Goal: Find specific page/section: Find specific page/section

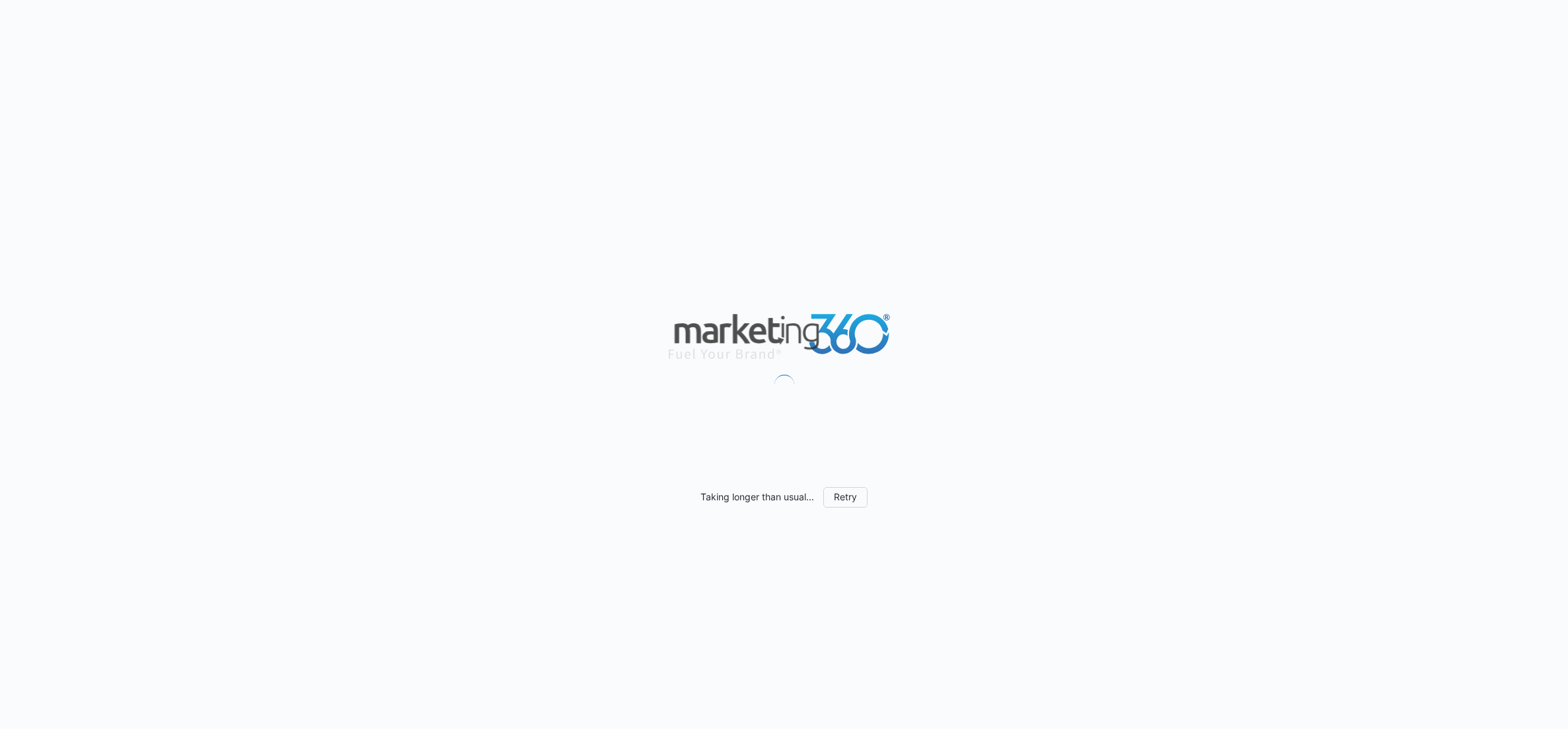
scroll to position [1152, 0]
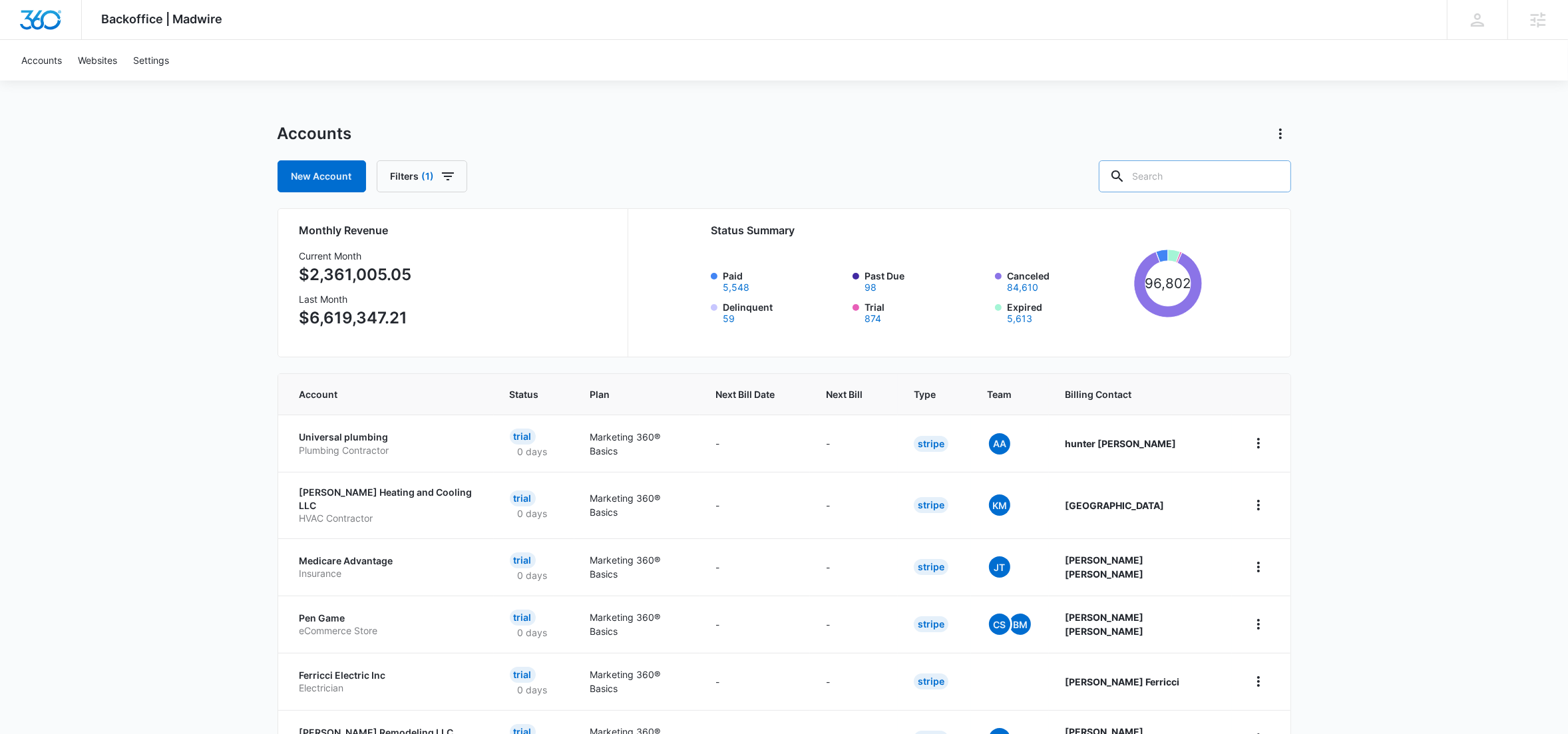
click at [1209, 175] on input "text" at bounding box center [1194, 176] width 192 height 32
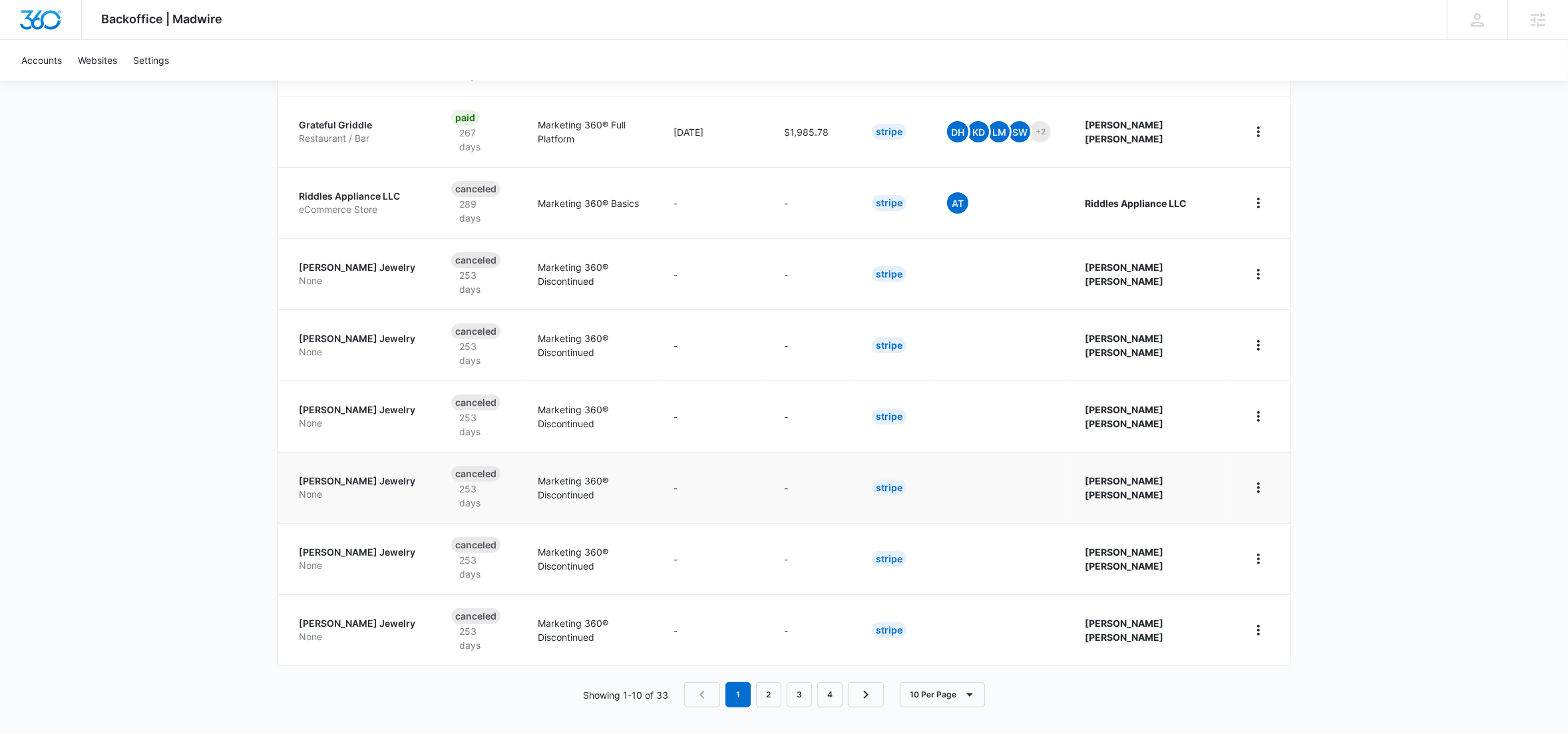
scroll to position [449, 0]
click at [765, 687] on link "2" at bounding box center [768, 692] width 25 height 25
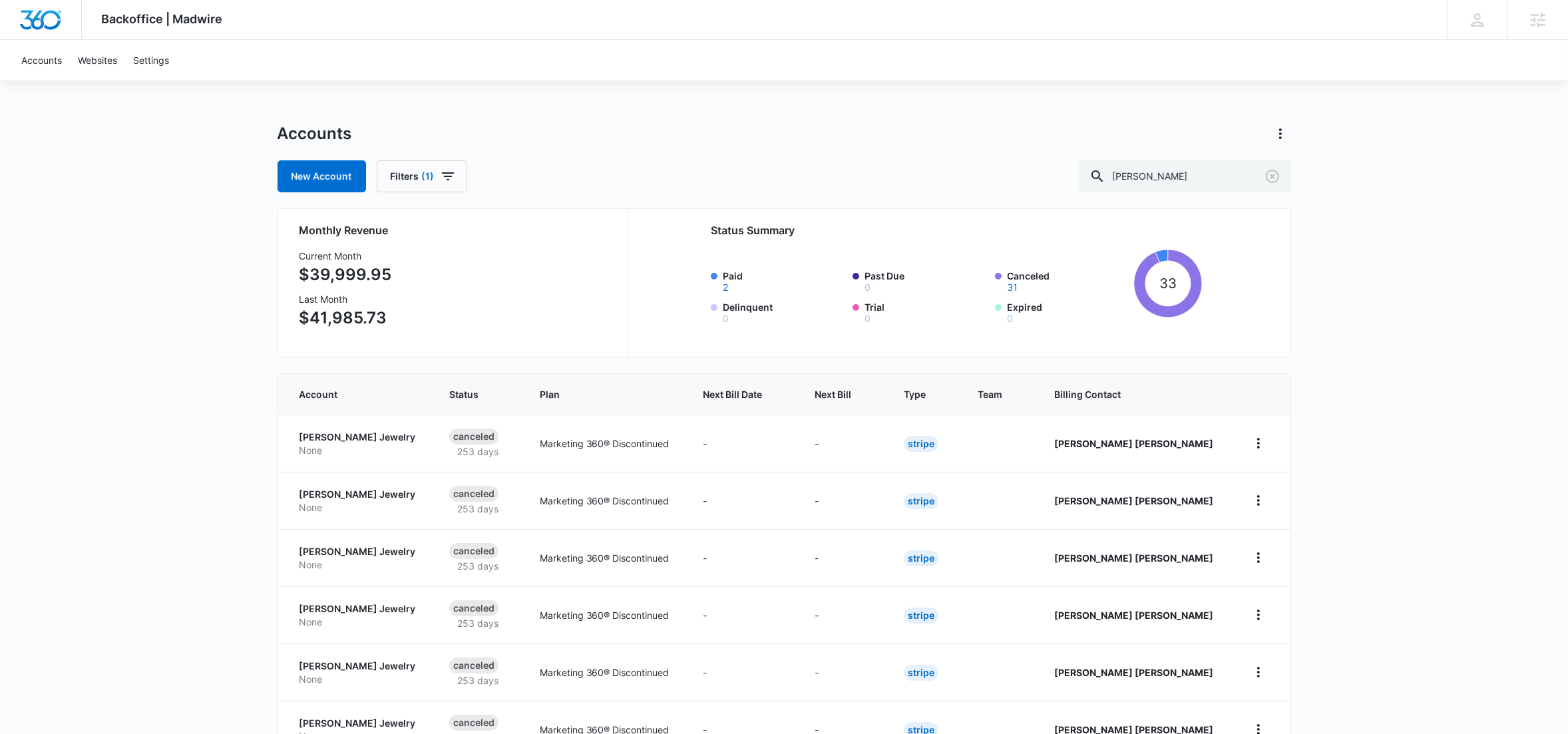
scroll to position [328, 0]
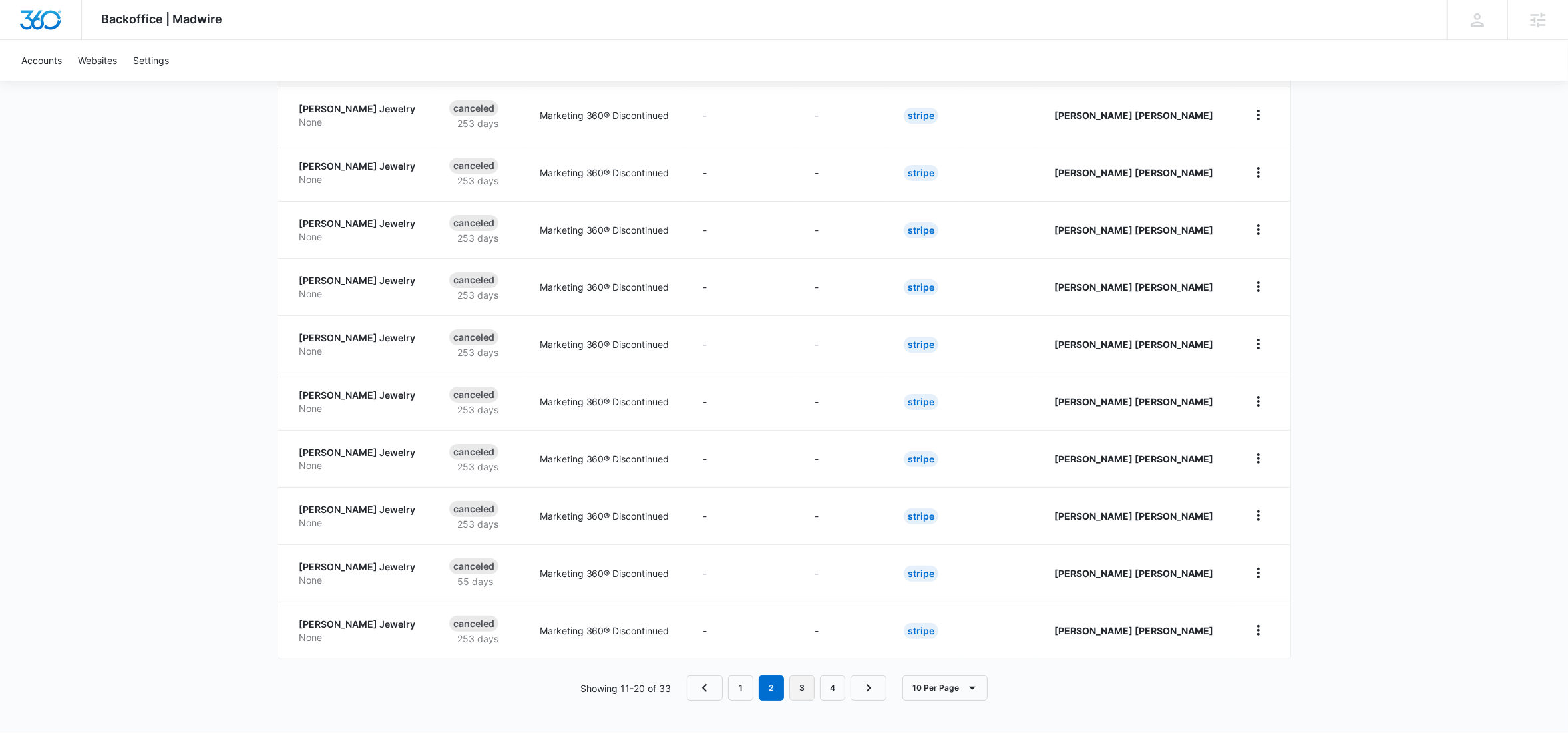
click at [796, 691] on link "3" at bounding box center [801, 687] width 25 height 25
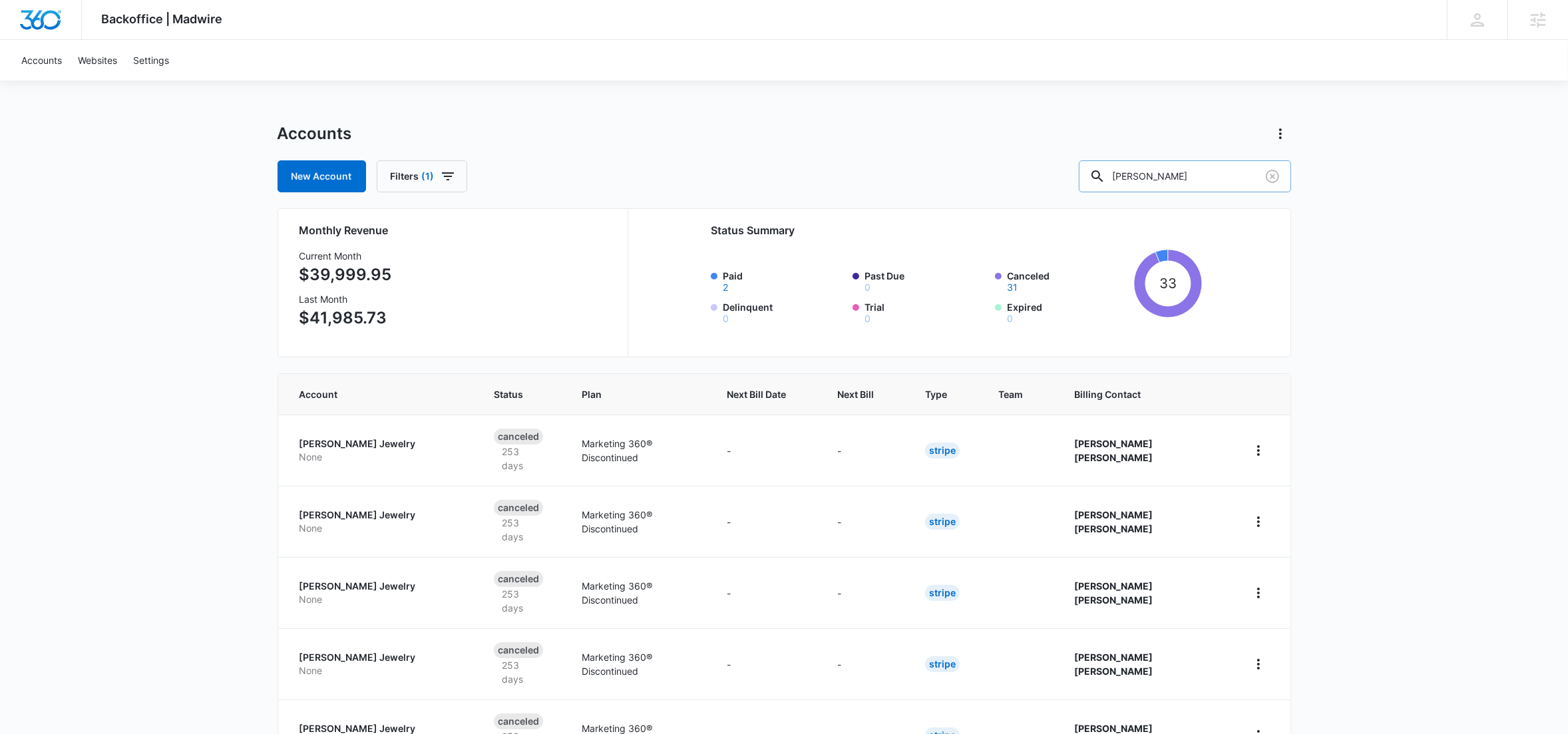
click at [1192, 177] on input "[PERSON_NAME]" at bounding box center [1185, 176] width 212 height 32
type input "m12466"
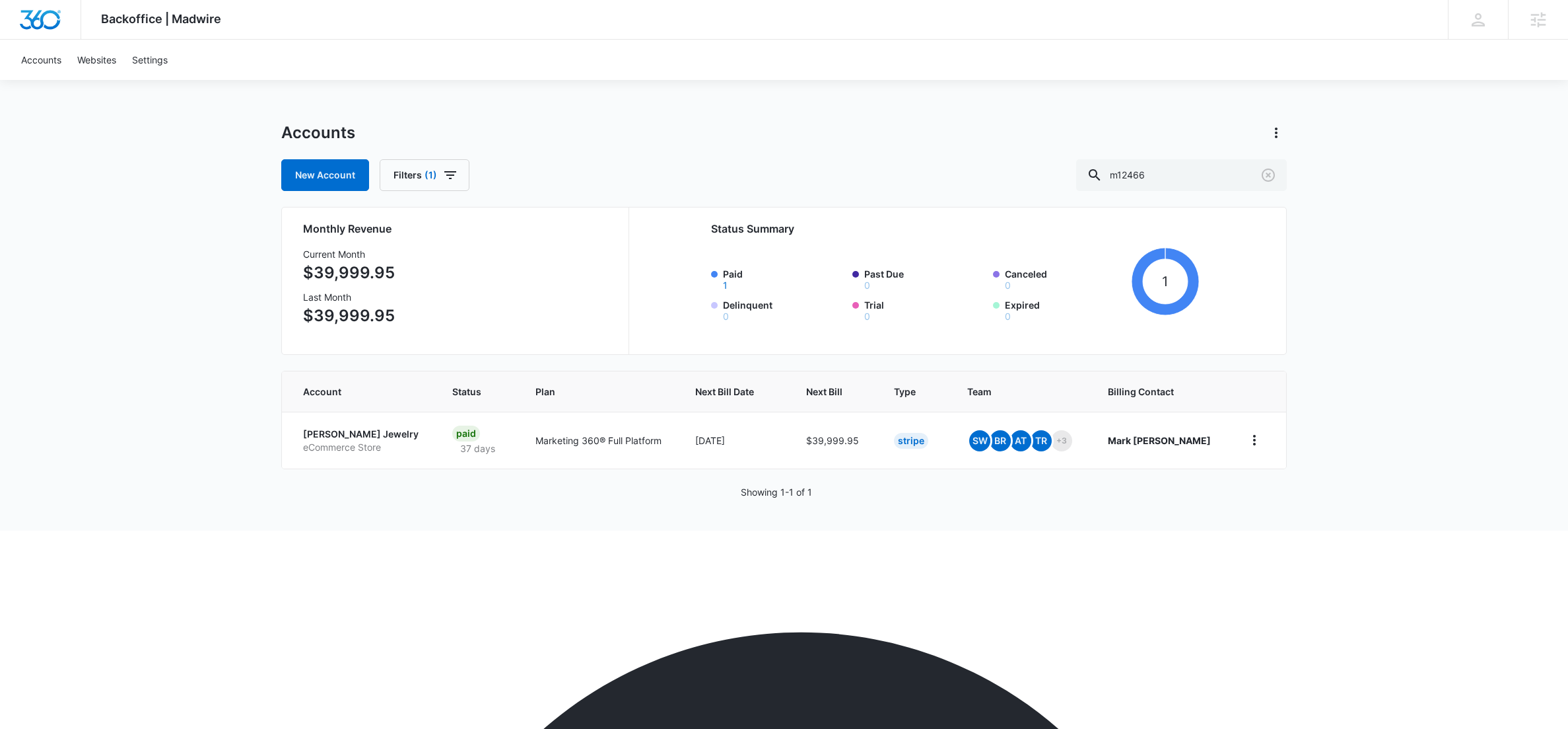
click at [342, 436] on p "[PERSON_NAME] Jewelry" at bounding box center [361, 434] width 118 height 13
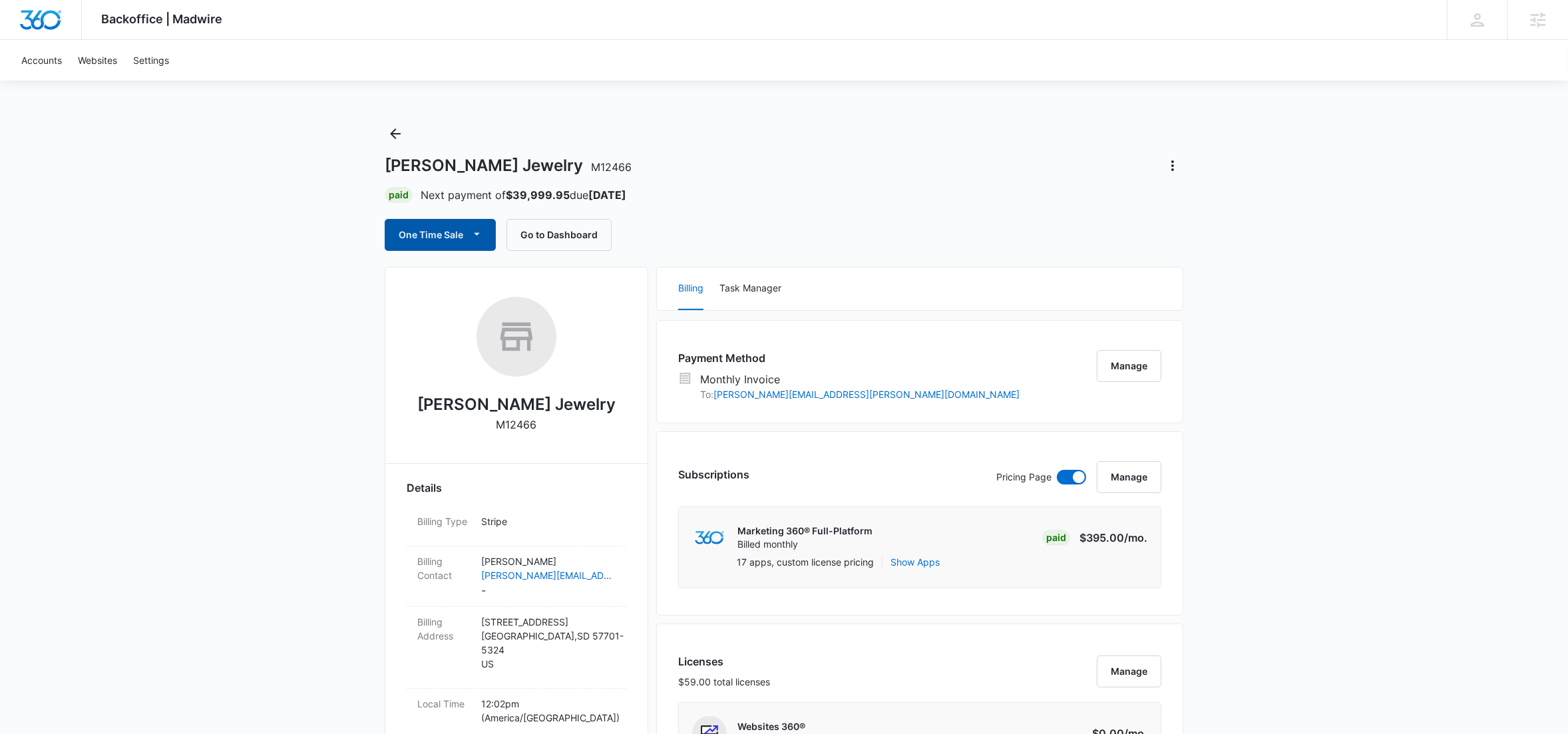
click at [466, 241] on button "One Time Sale" at bounding box center [440, 234] width 111 height 32
click at [457, 273] on div "Run One-Time Payment" at bounding box center [478, 279] width 154 height 14
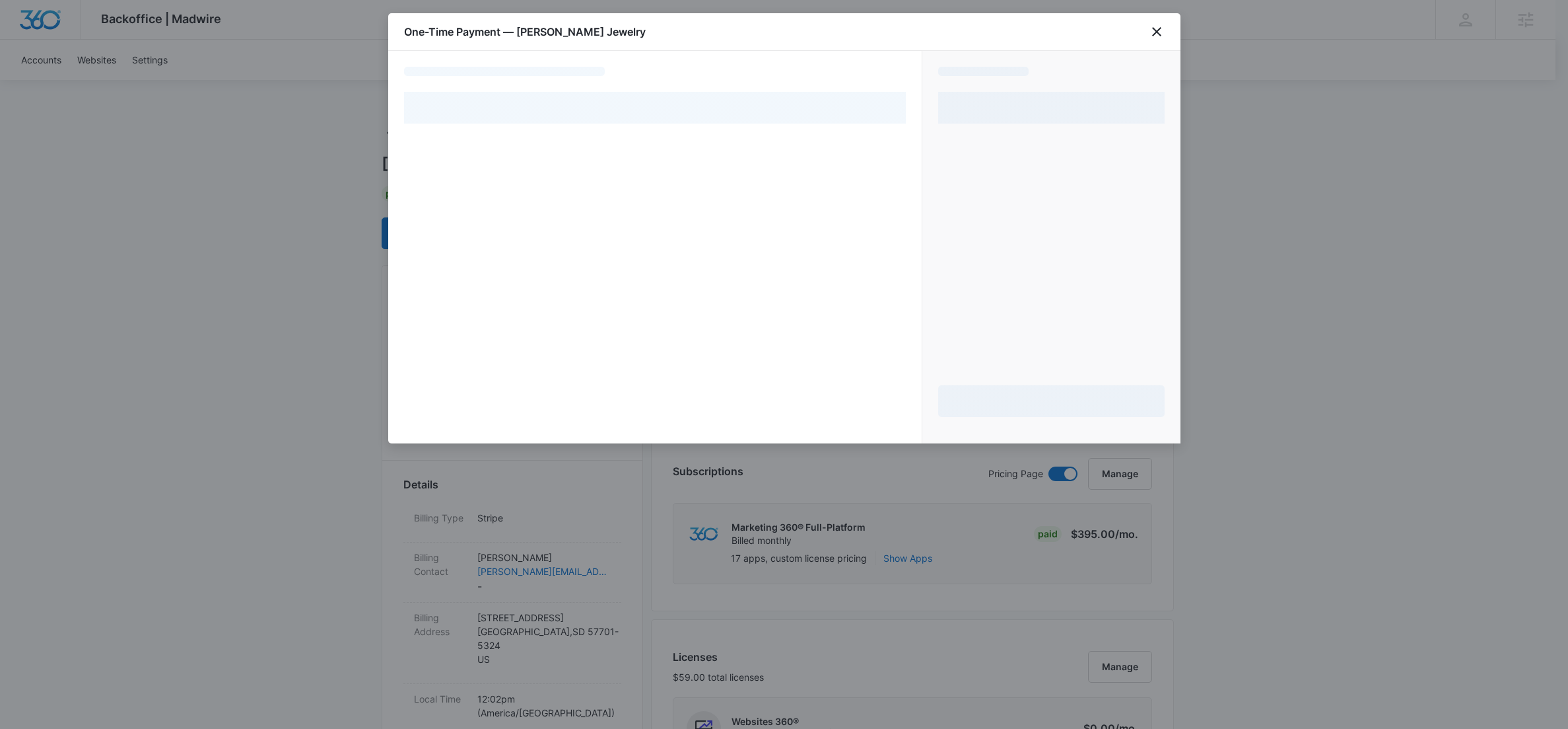
select select "MANUAL_INVOICE"
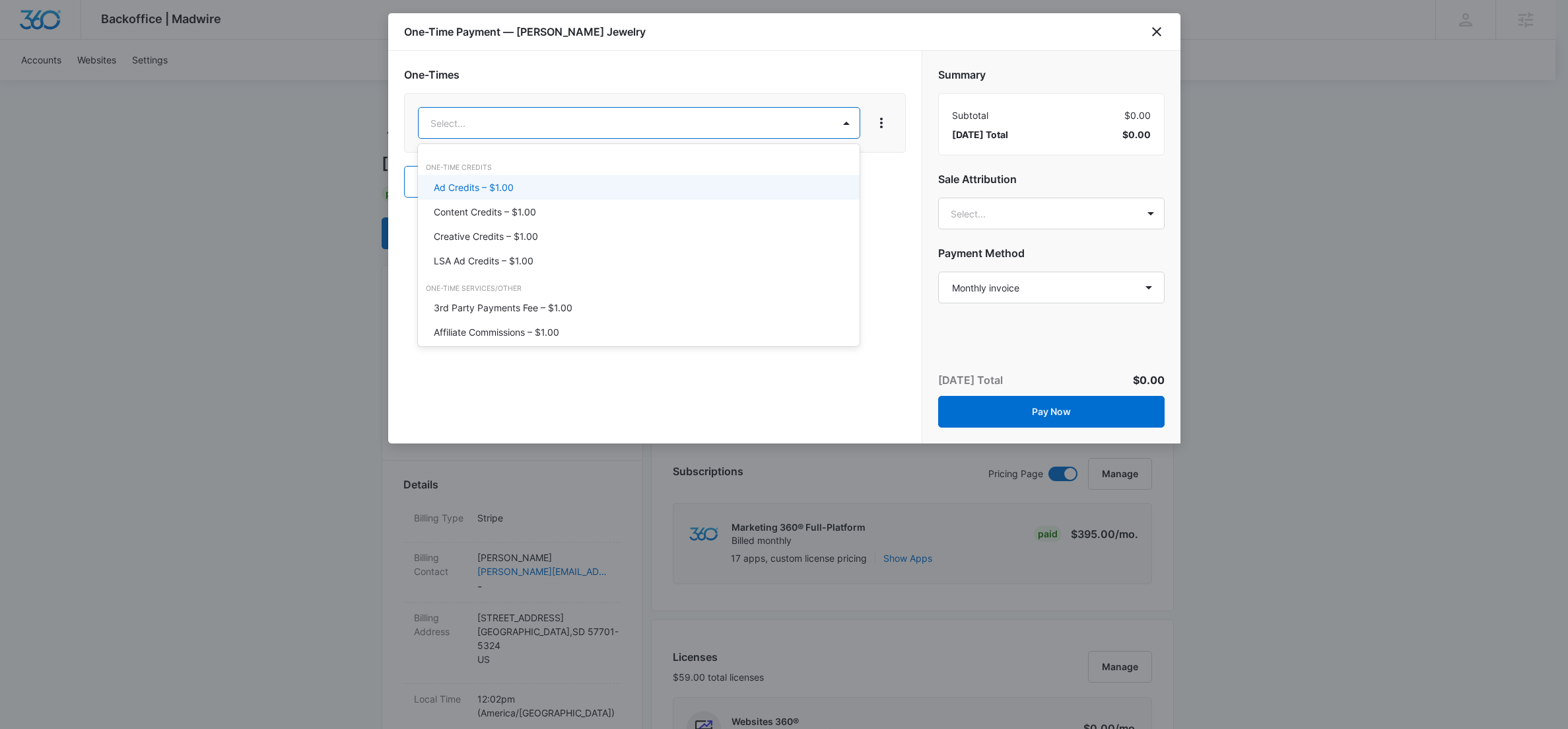
click at [489, 196] on div "Ad Credits – $1.00" at bounding box center [639, 187] width 443 height 24
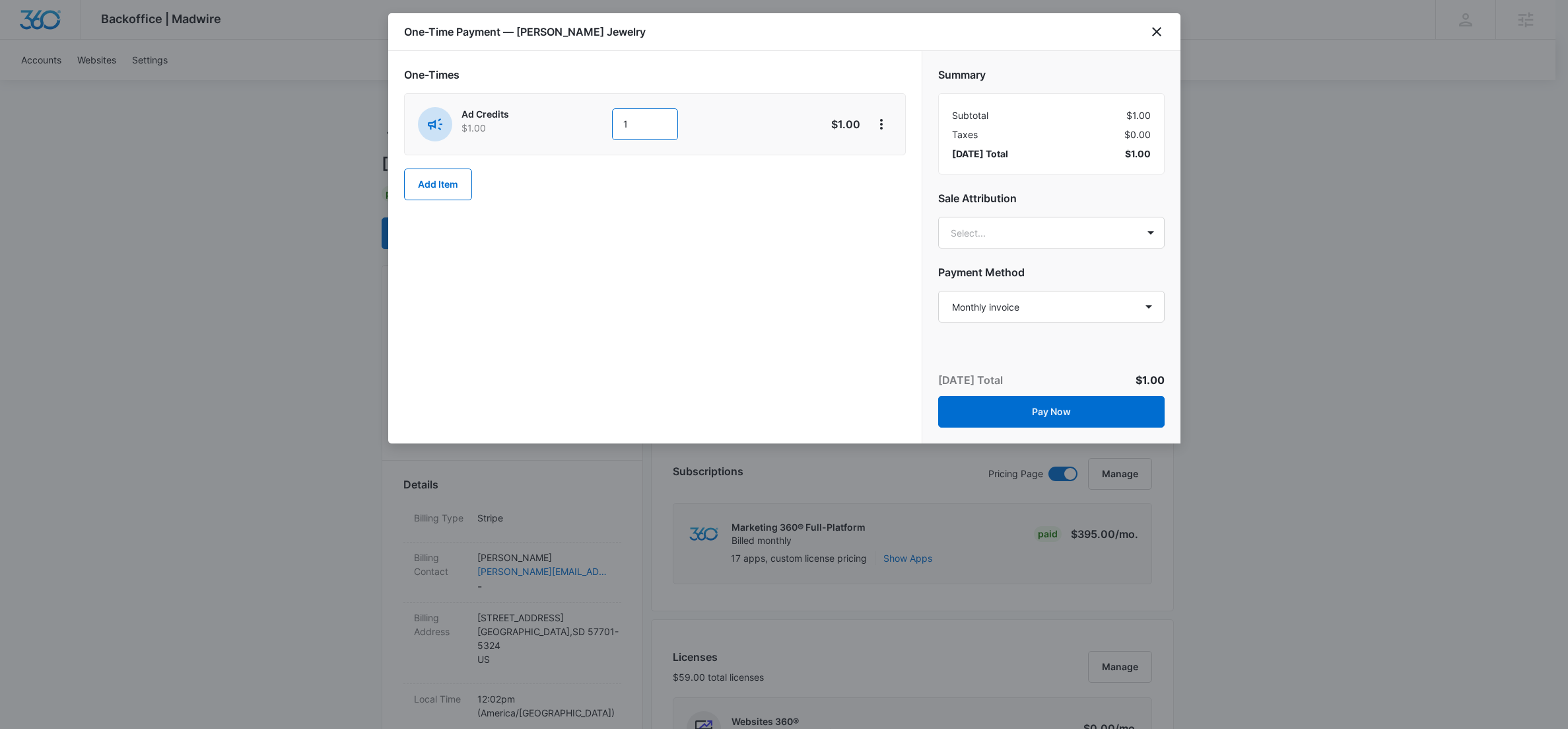
click at [629, 130] on input "1" at bounding box center [645, 124] width 66 height 32
type input "400"
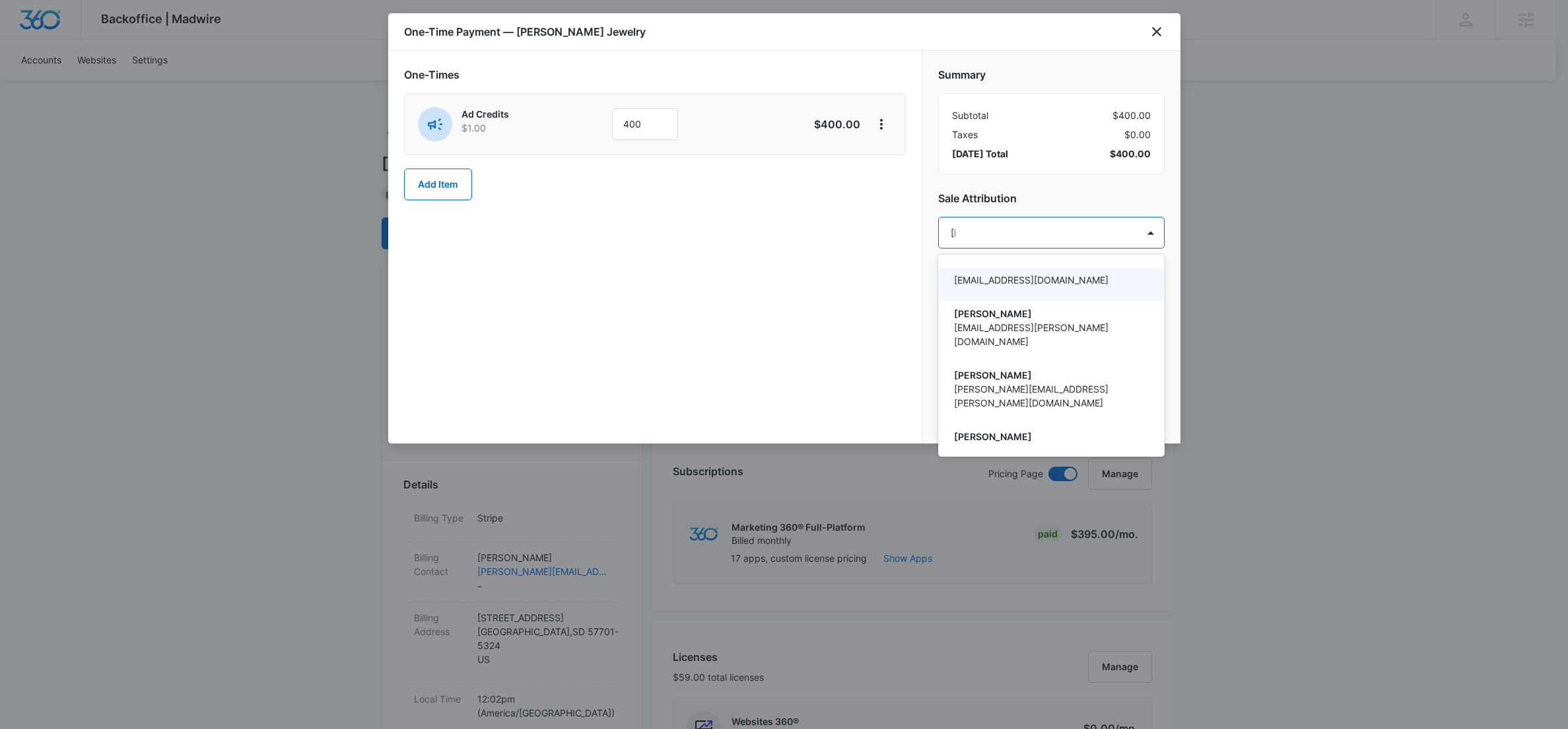
type input "[PERSON_NAME]"
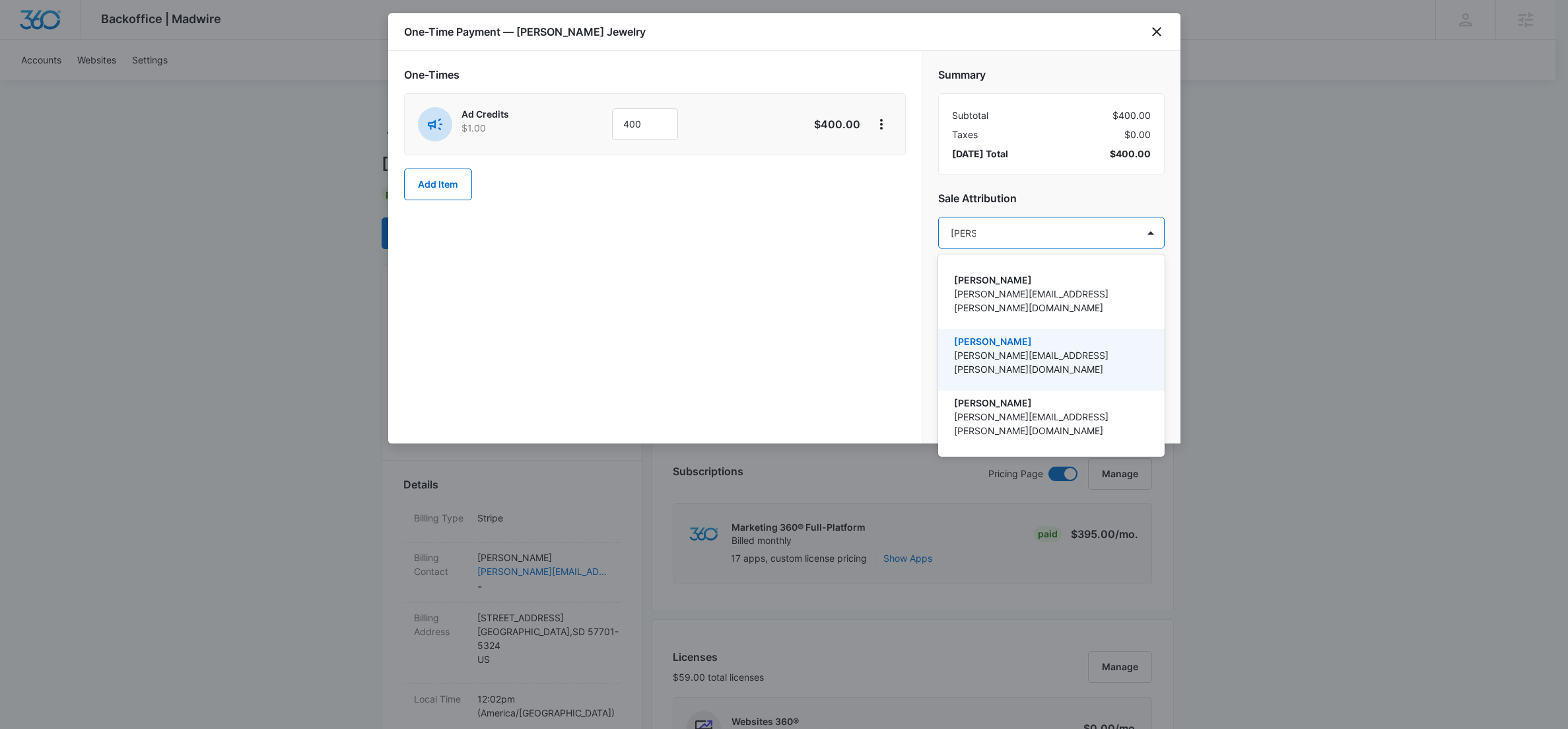
click at [968, 335] on p "[PERSON_NAME]" at bounding box center [1050, 341] width 192 height 14
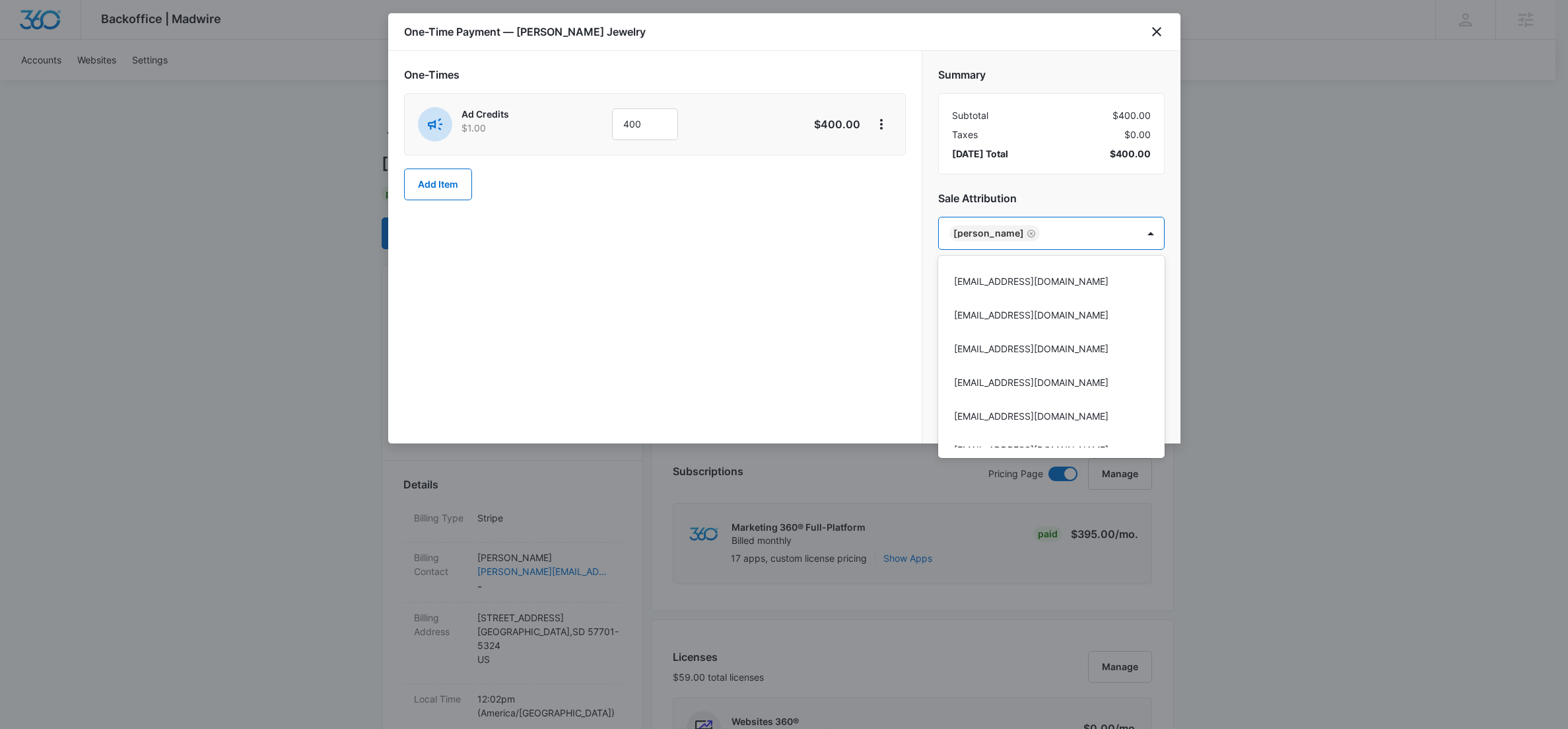
click at [1134, 237] on div at bounding box center [784, 364] width 1568 height 729
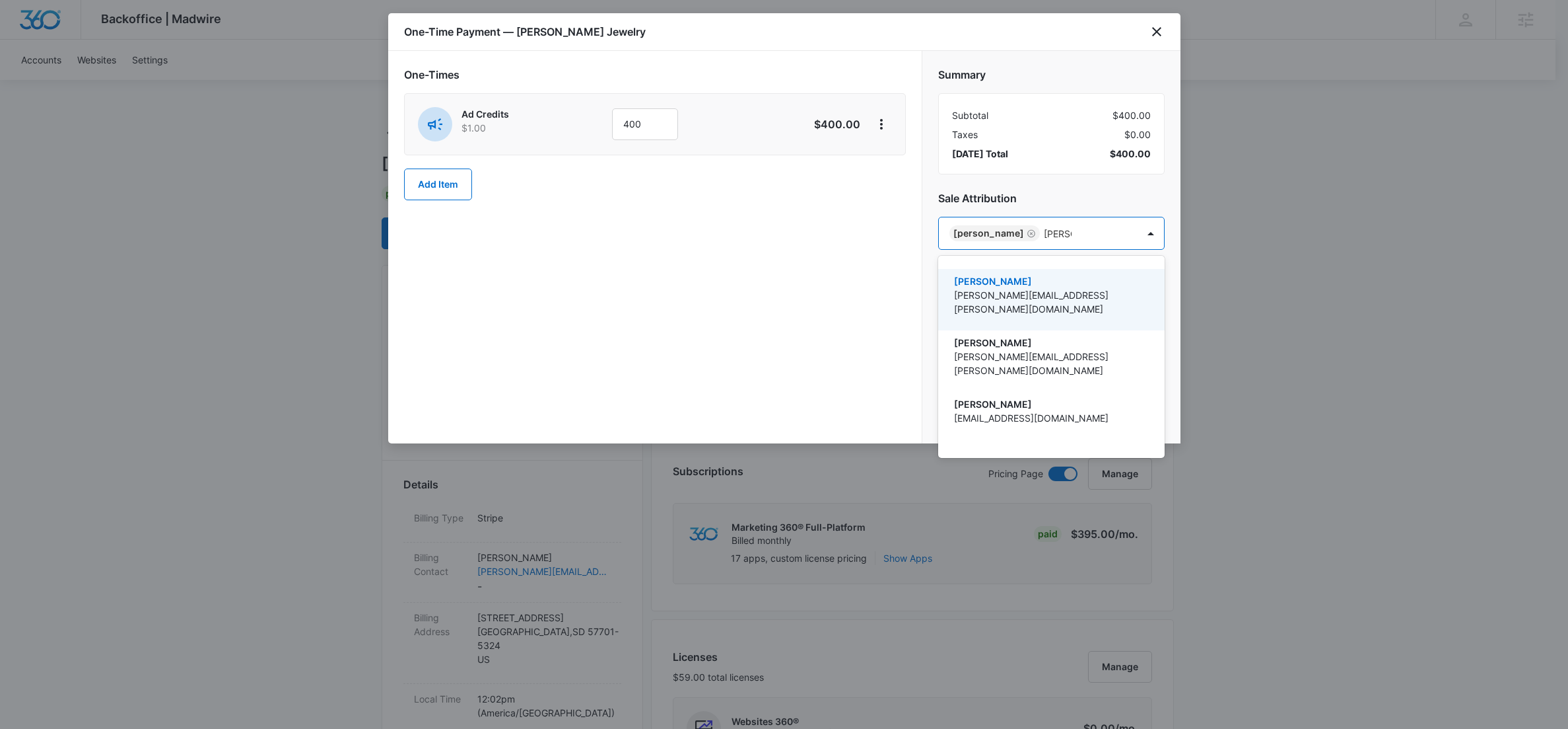
type input "[PERSON_NAME]"
click at [1007, 445] on p "[PERSON_NAME]" at bounding box center [1050, 452] width 192 height 14
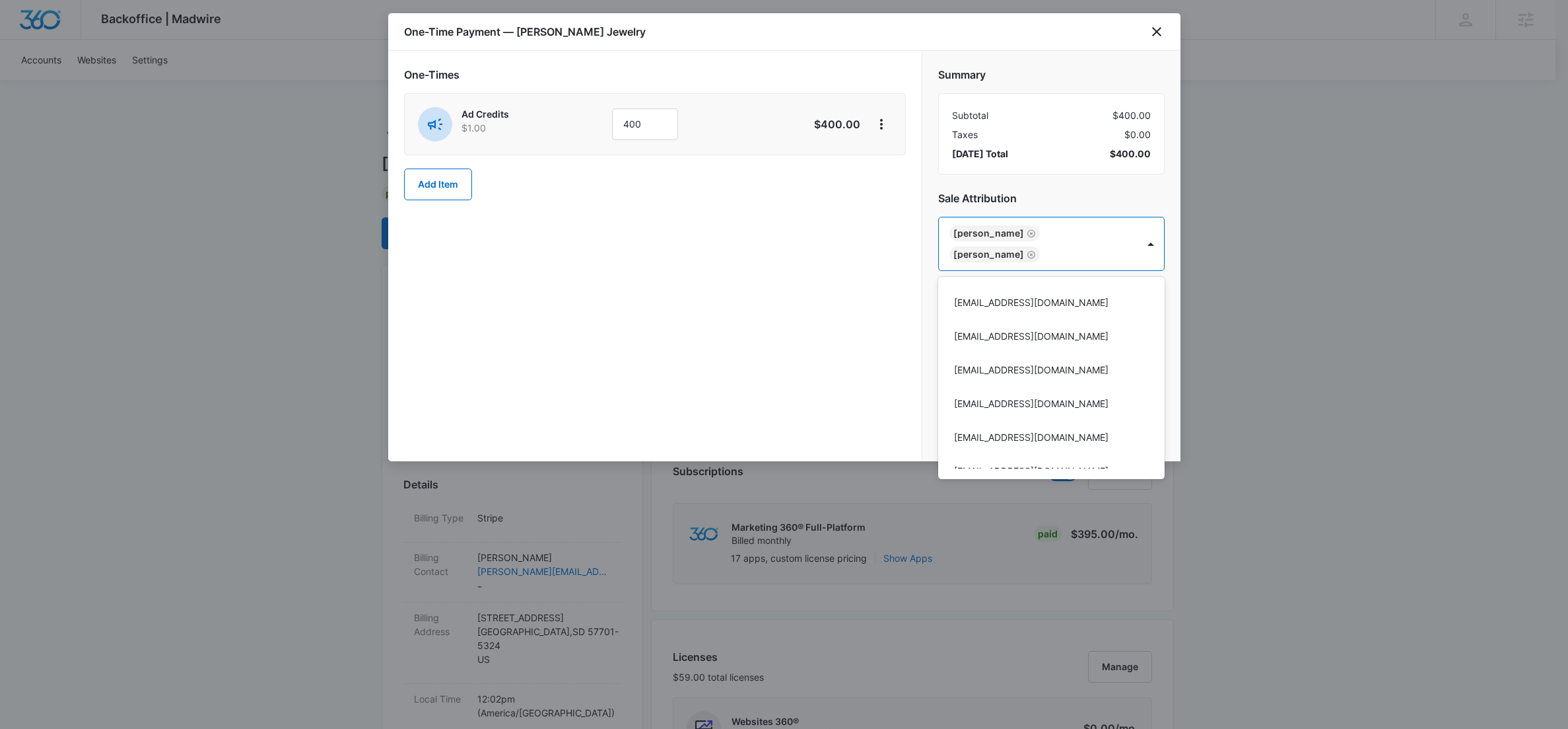
click at [856, 315] on div at bounding box center [784, 364] width 1568 height 729
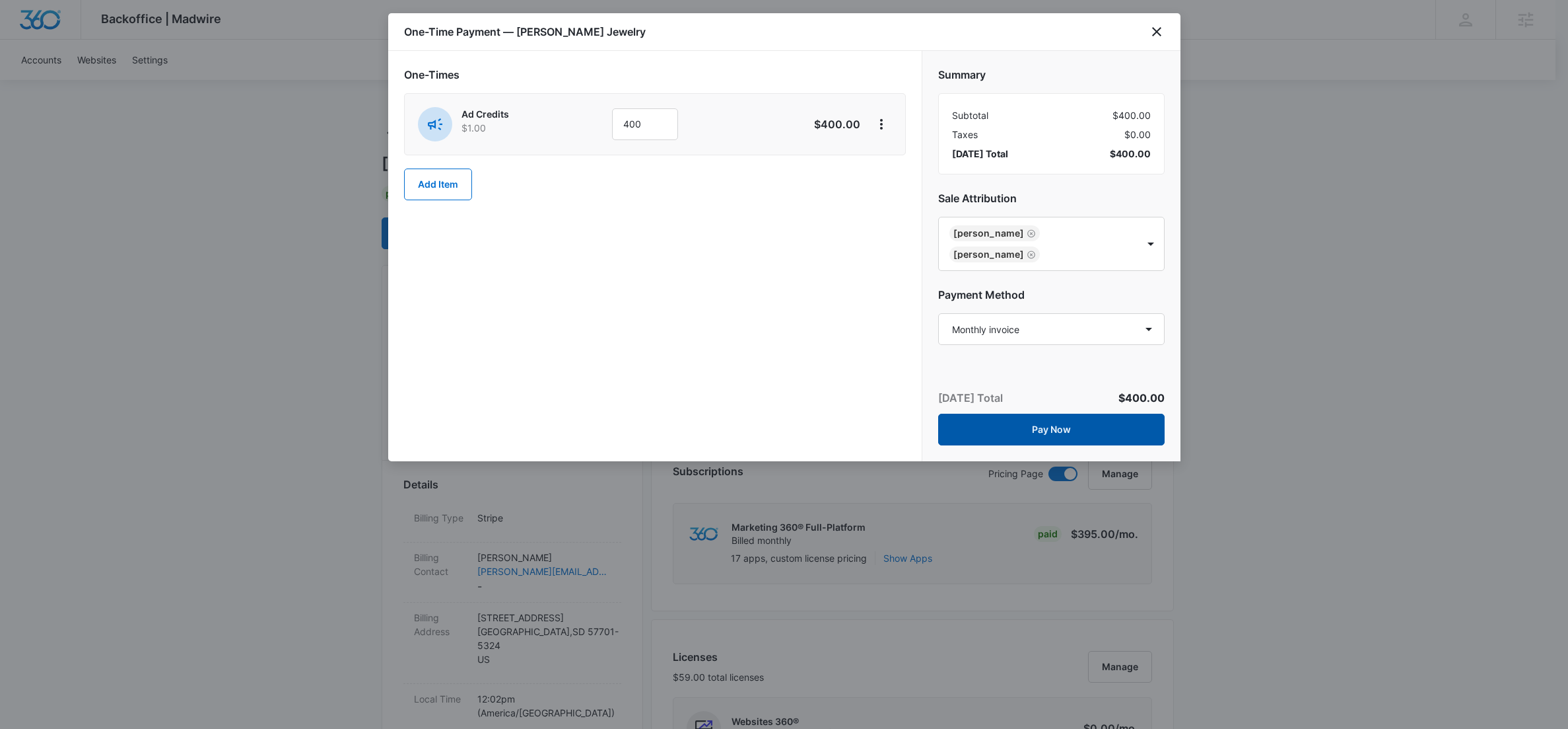
click at [1022, 427] on button "Pay Now" at bounding box center [1051, 429] width 226 height 32
click at [1156, 33] on icon "close" at bounding box center [1157, 32] width 16 height 16
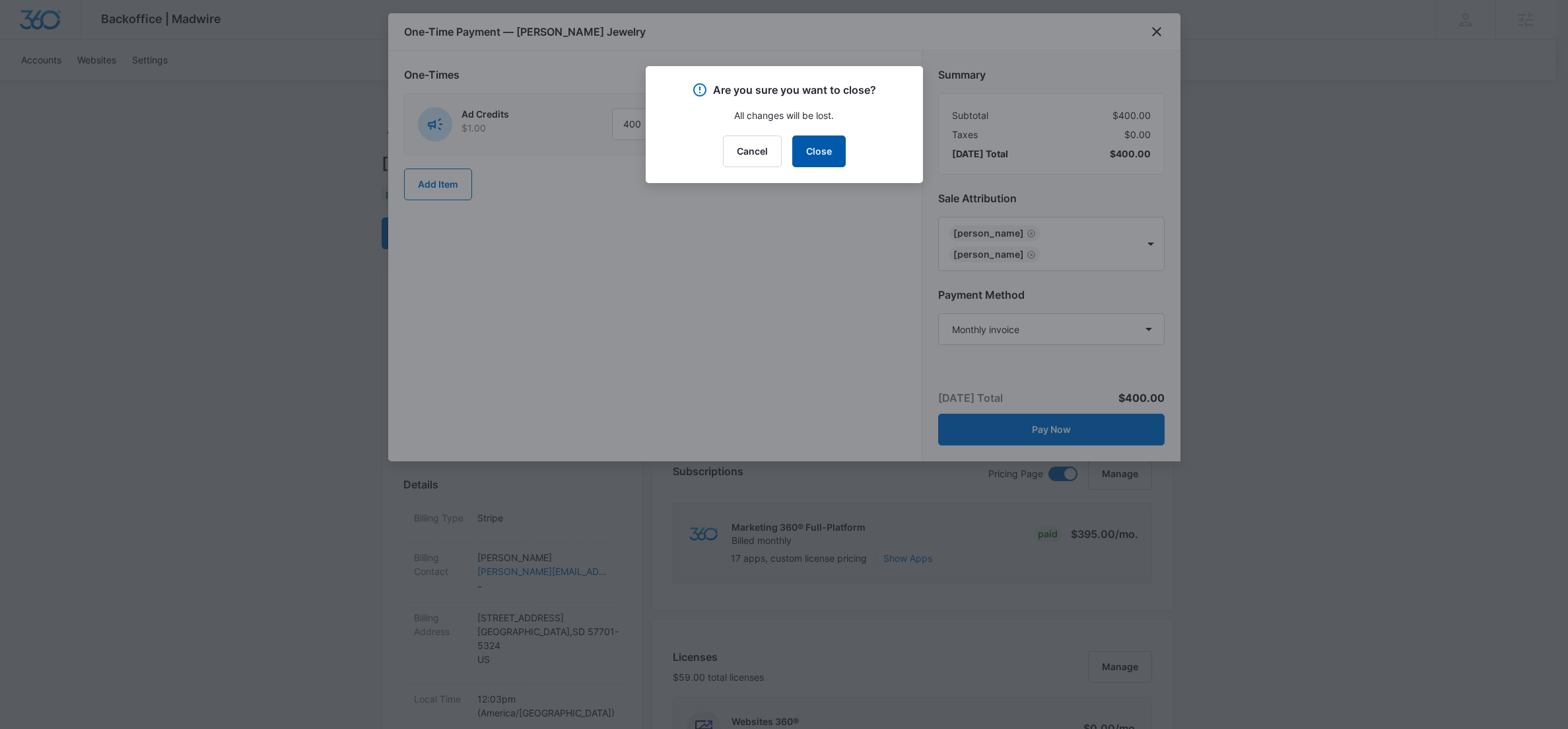
click at [811, 144] on button "Close" at bounding box center [819, 151] width 54 height 32
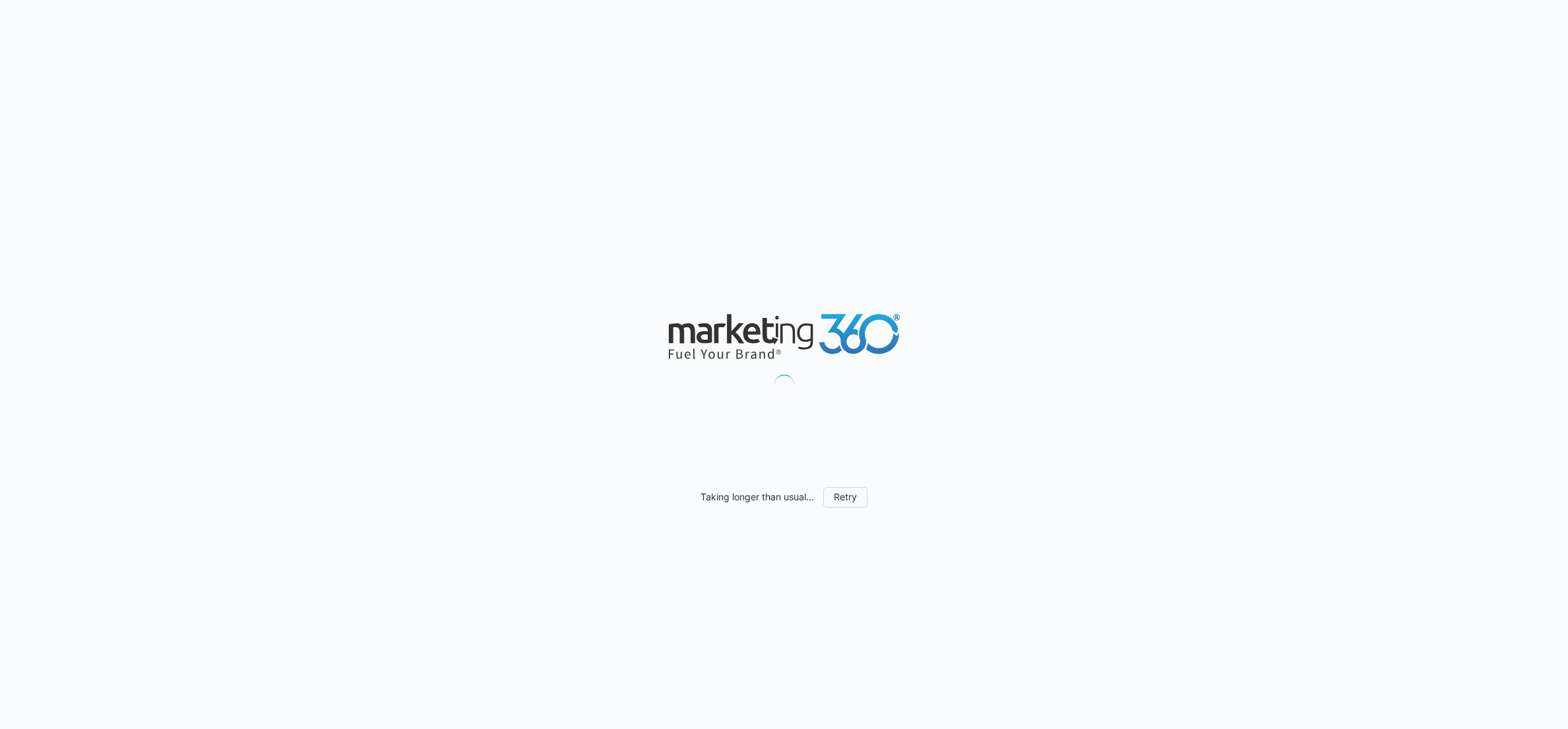
scroll to position [1152, 0]
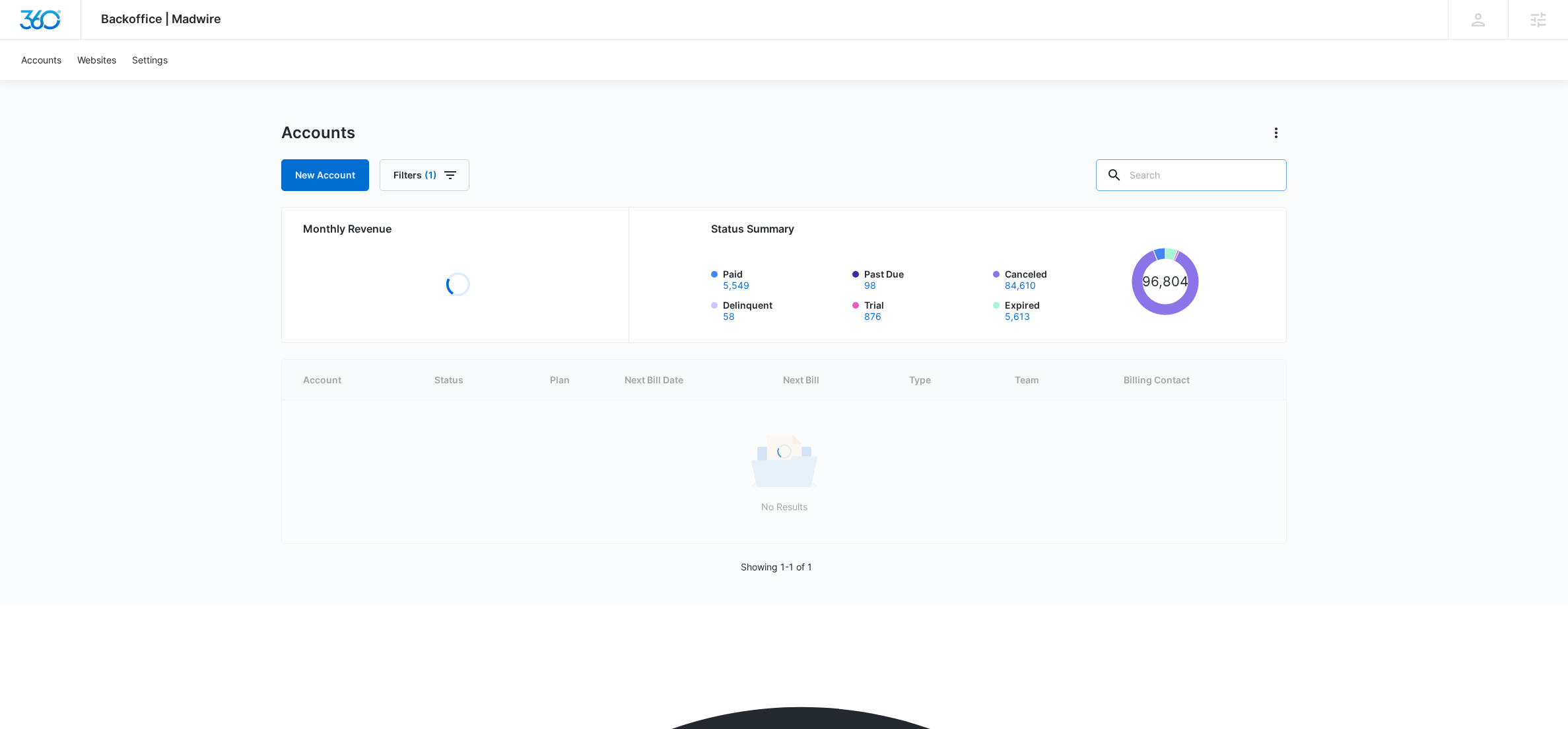
click at [1201, 178] on input "text" at bounding box center [1191, 175] width 191 height 32
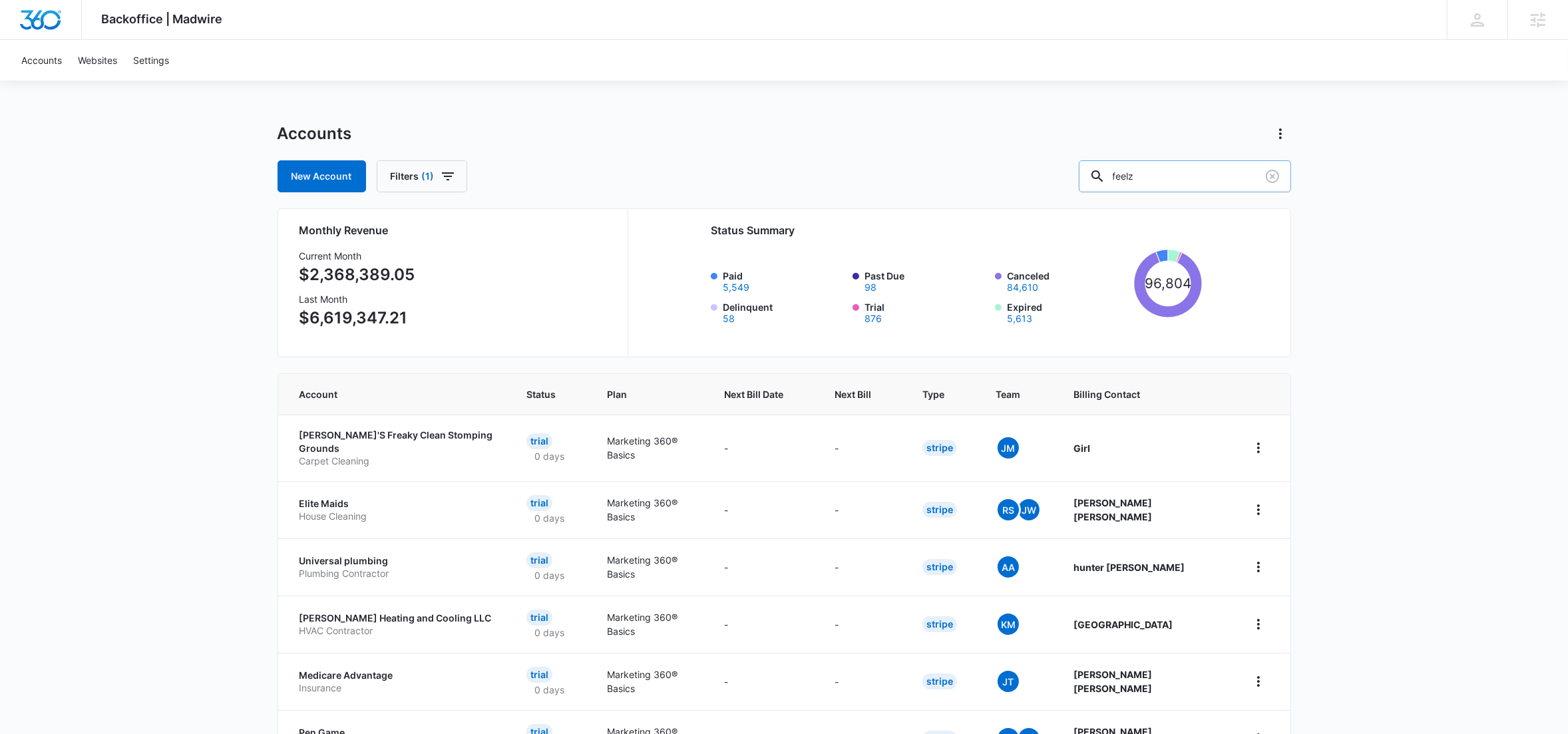
type input "feelz"
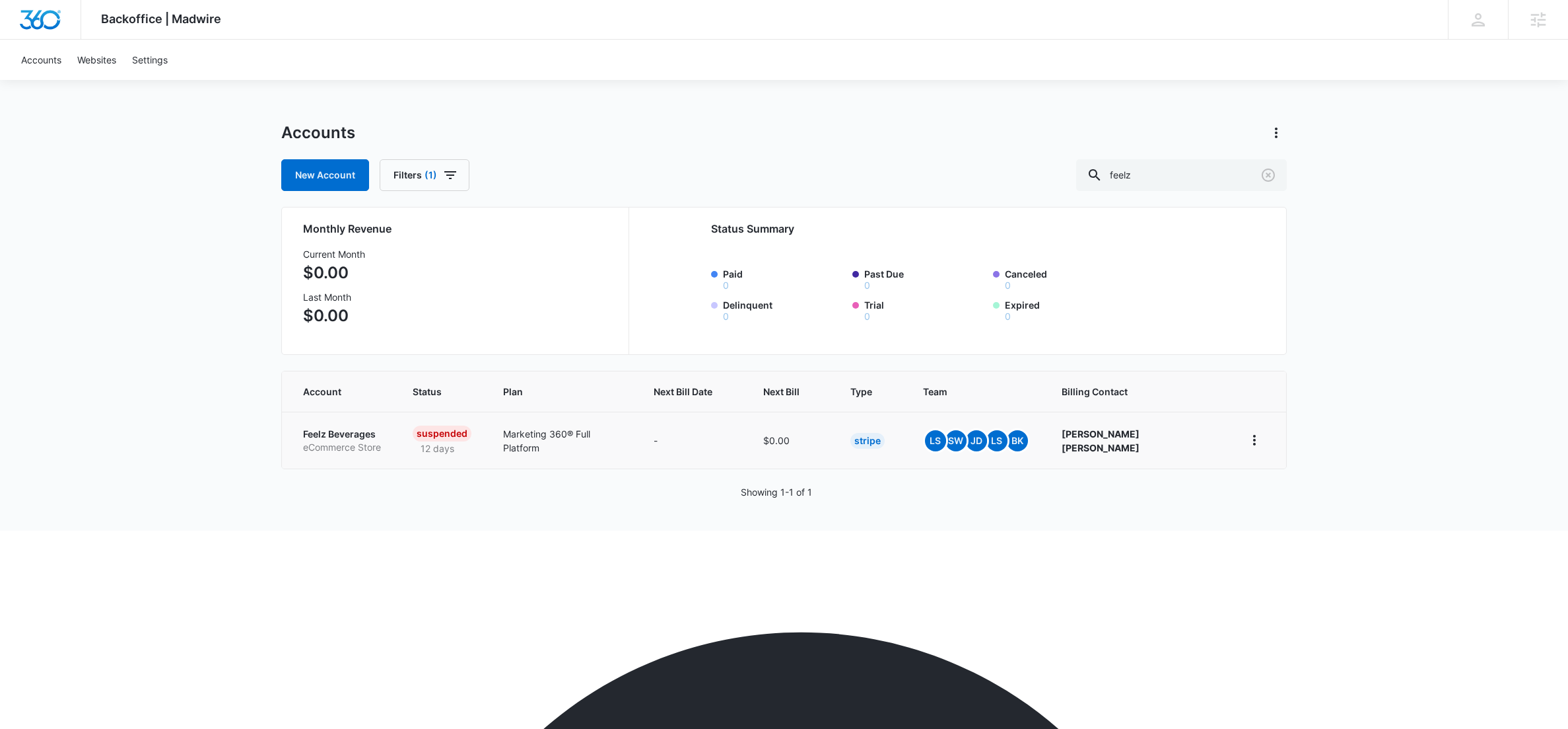
click at [355, 433] on p "Feelz Beverages" at bounding box center [342, 434] width 78 height 13
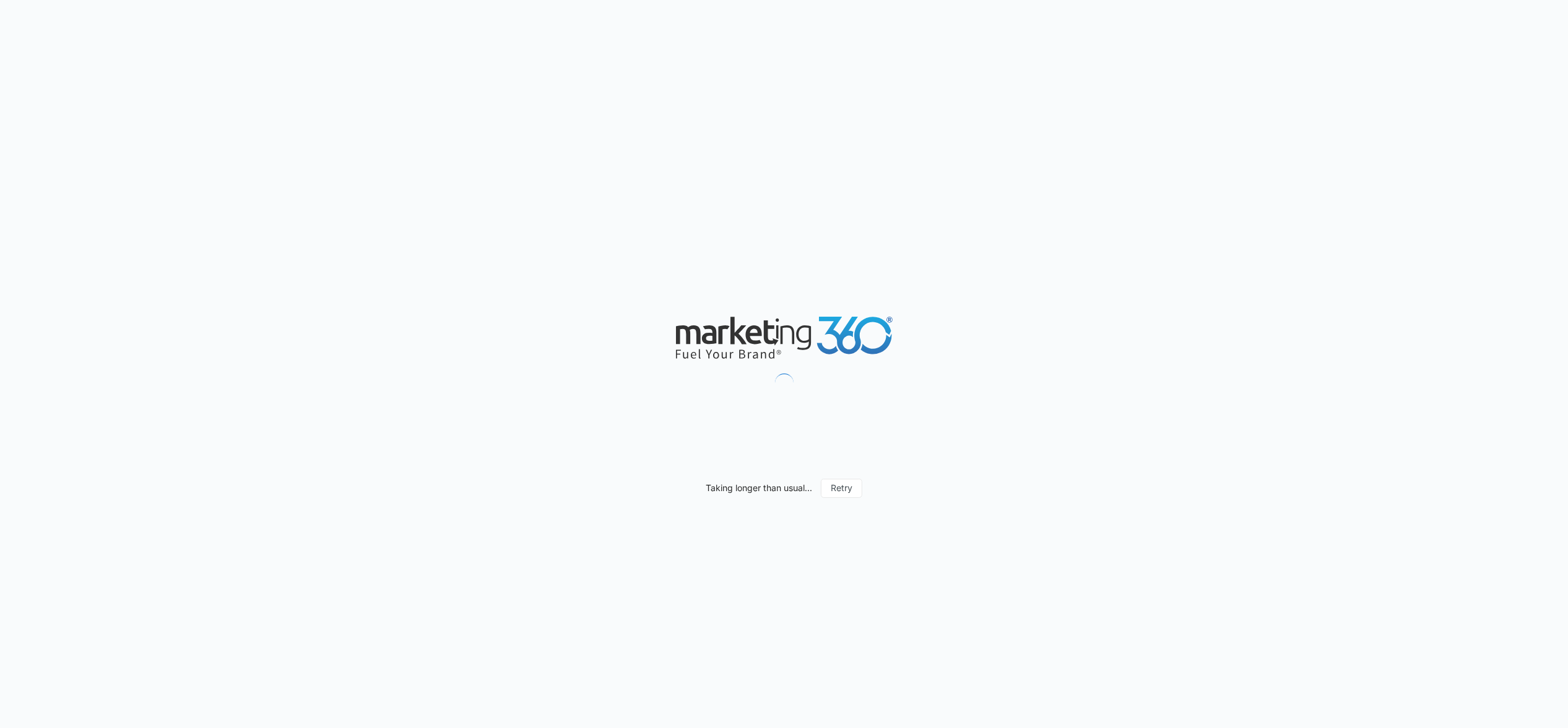
scroll to position [1033, 0]
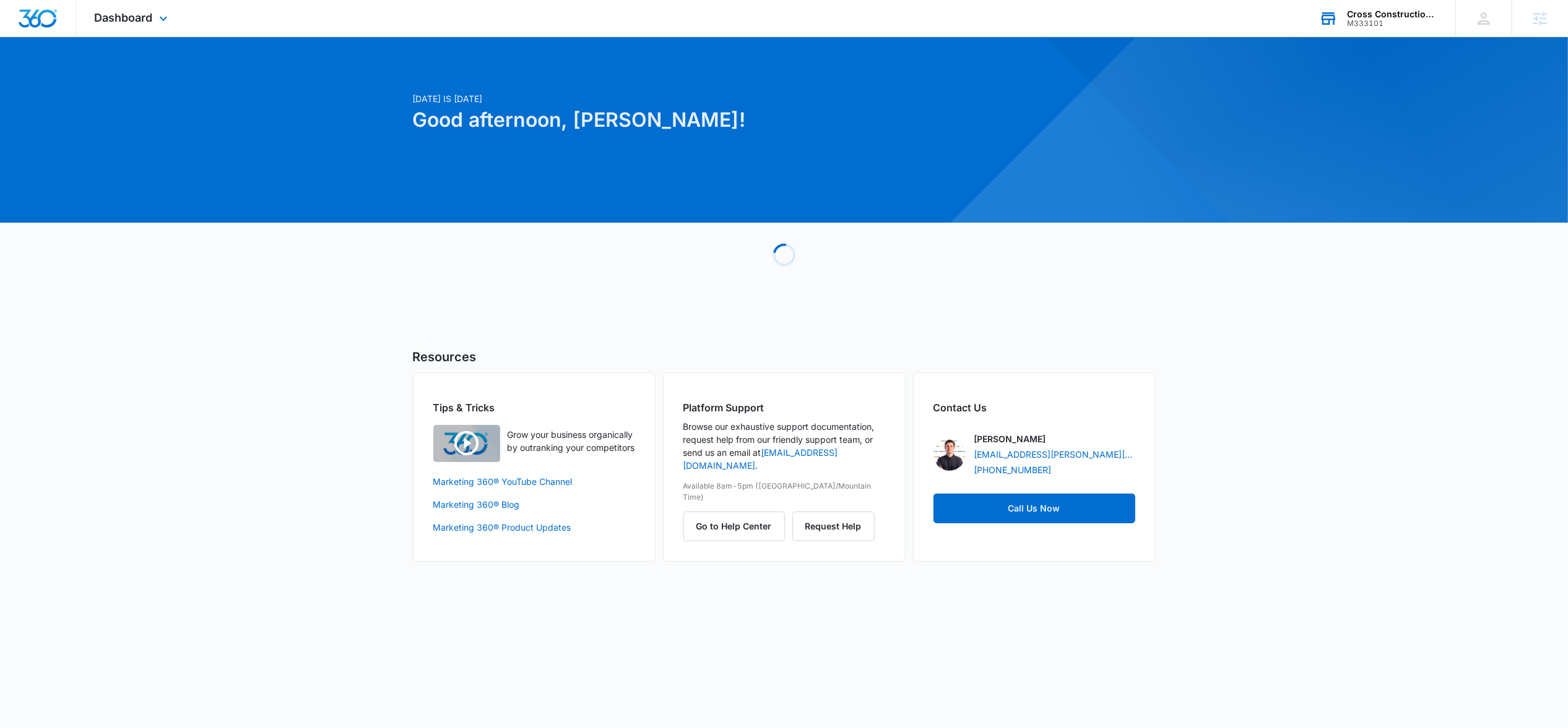
click at [1345, 13] on div "Cross Construction Co. Inc M333101 Your Accounts View All" at bounding box center [1378, 18] width 155 height 36
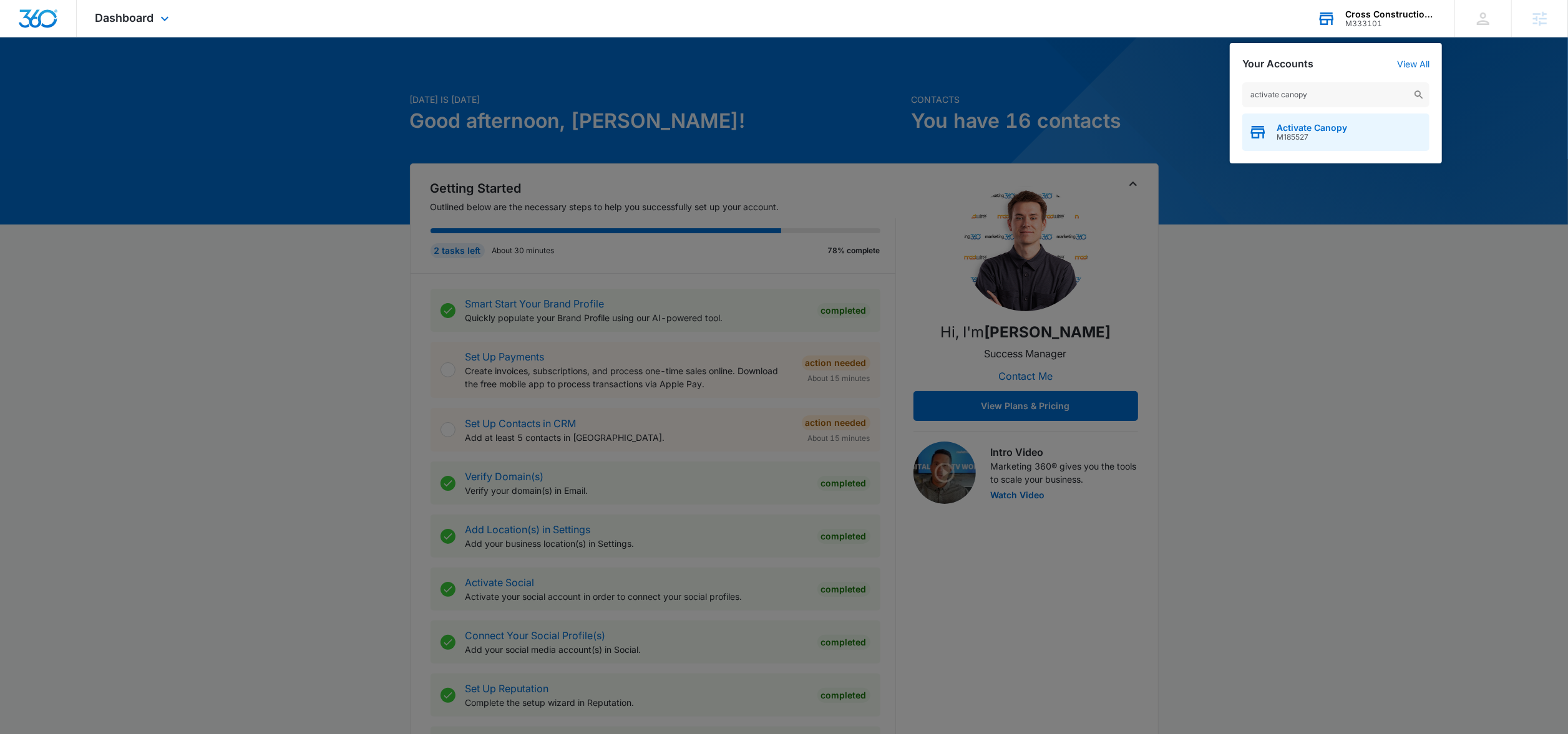
type input "activate canopy"
click at [1310, 138] on span "M185527" at bounding box center [1312, 137] width 70 height 9
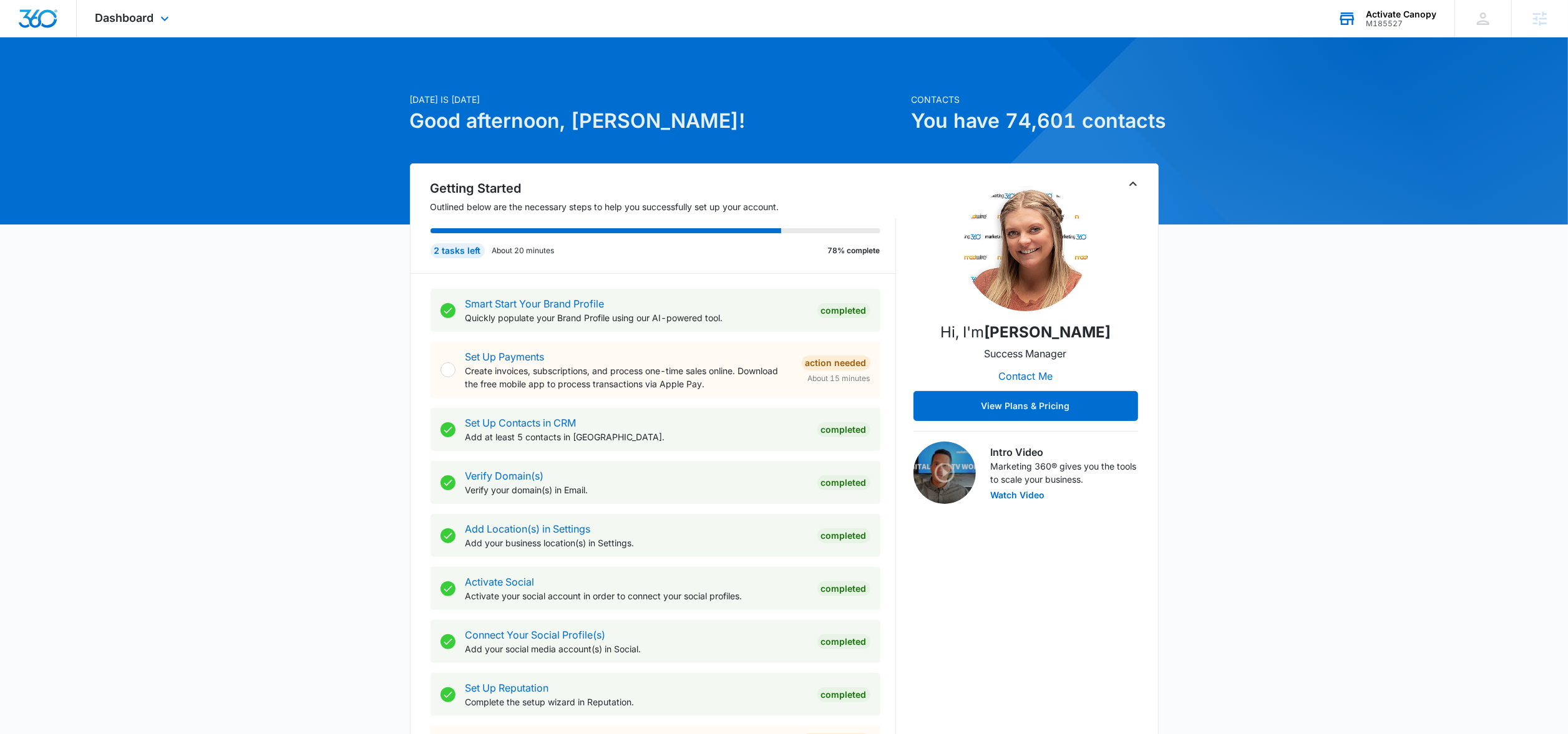
click at [1364, 13] on div "Activate Canopy M185527 Your Accounts View All" at bounding box center [1387, 18] width 135 height 37
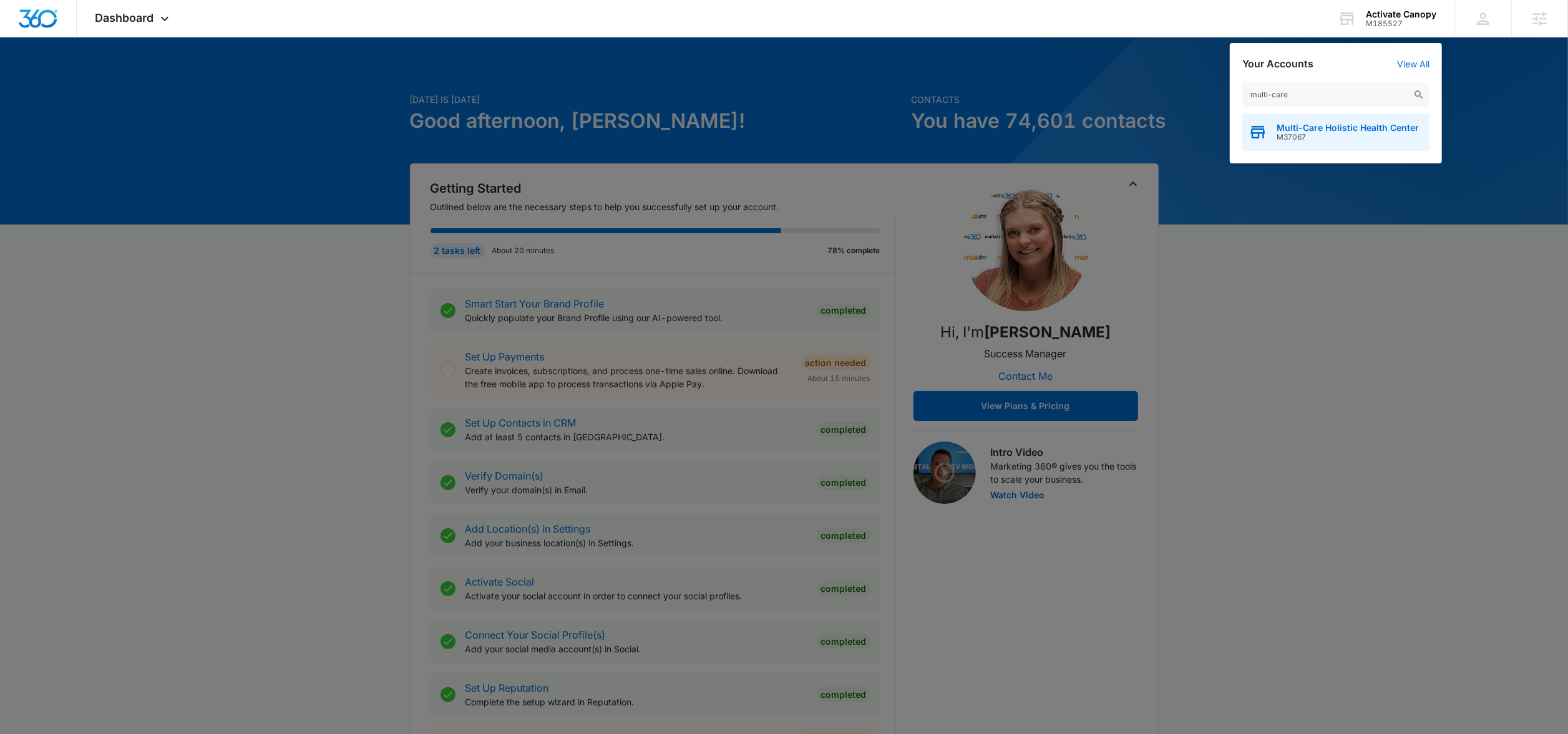
type input "multi-care"
click at [1301, 129] on span "Multi-Care Holistic Health Center" at bounding box center [1348, 128] width 142 height 10
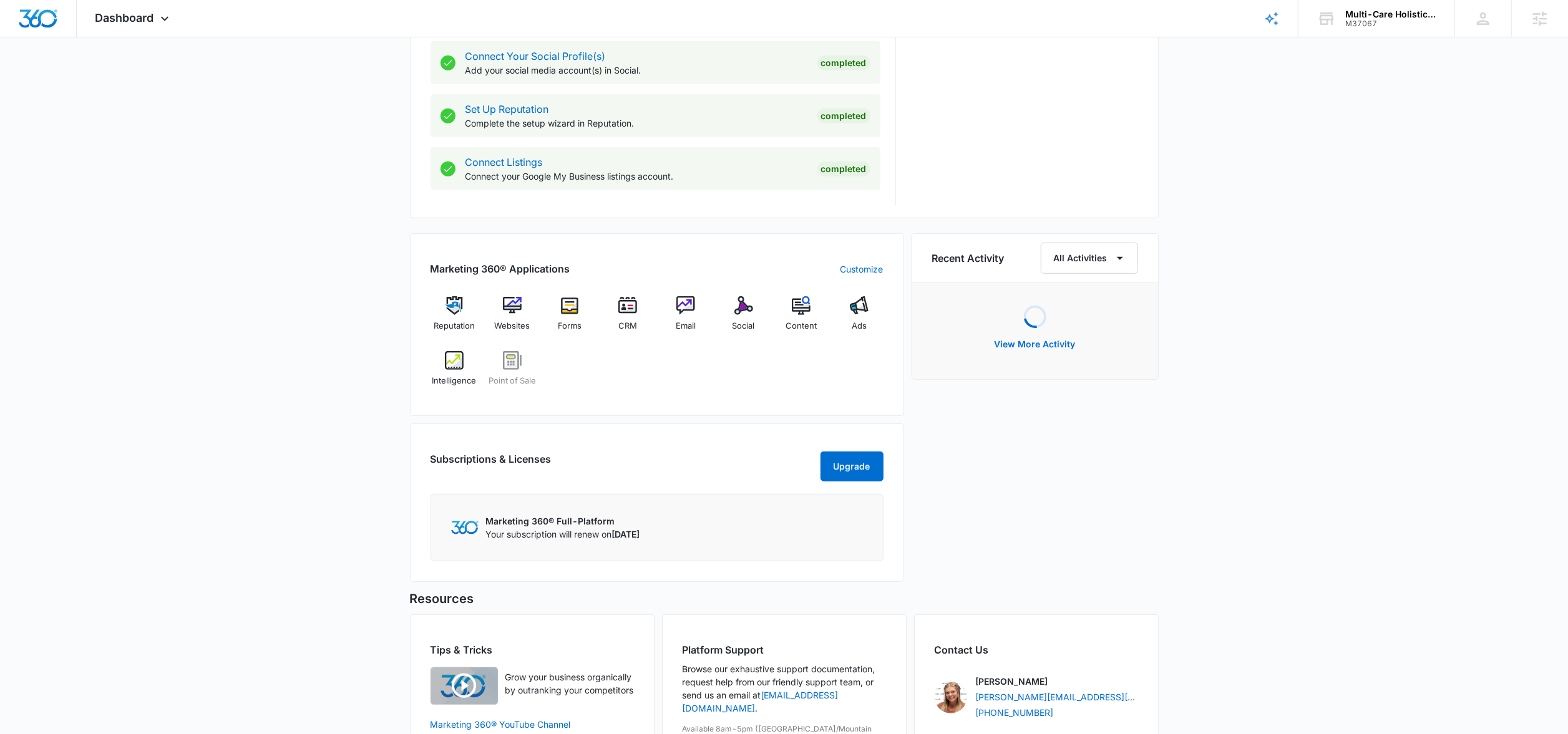
scroll to position [679, 0]
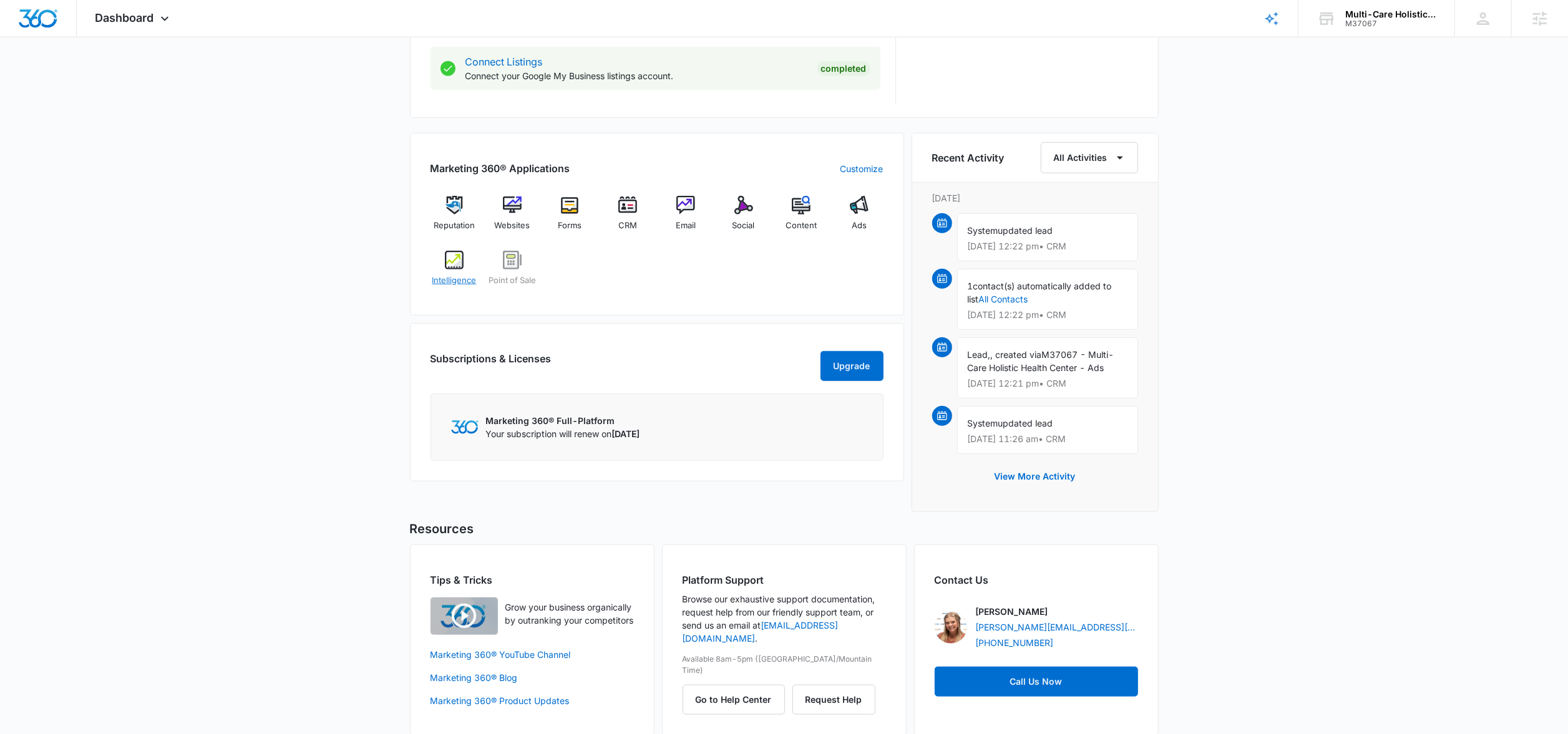
click at [464, 266] on div "Intelligence" at bounding box center [454, 273] width 48 height 45
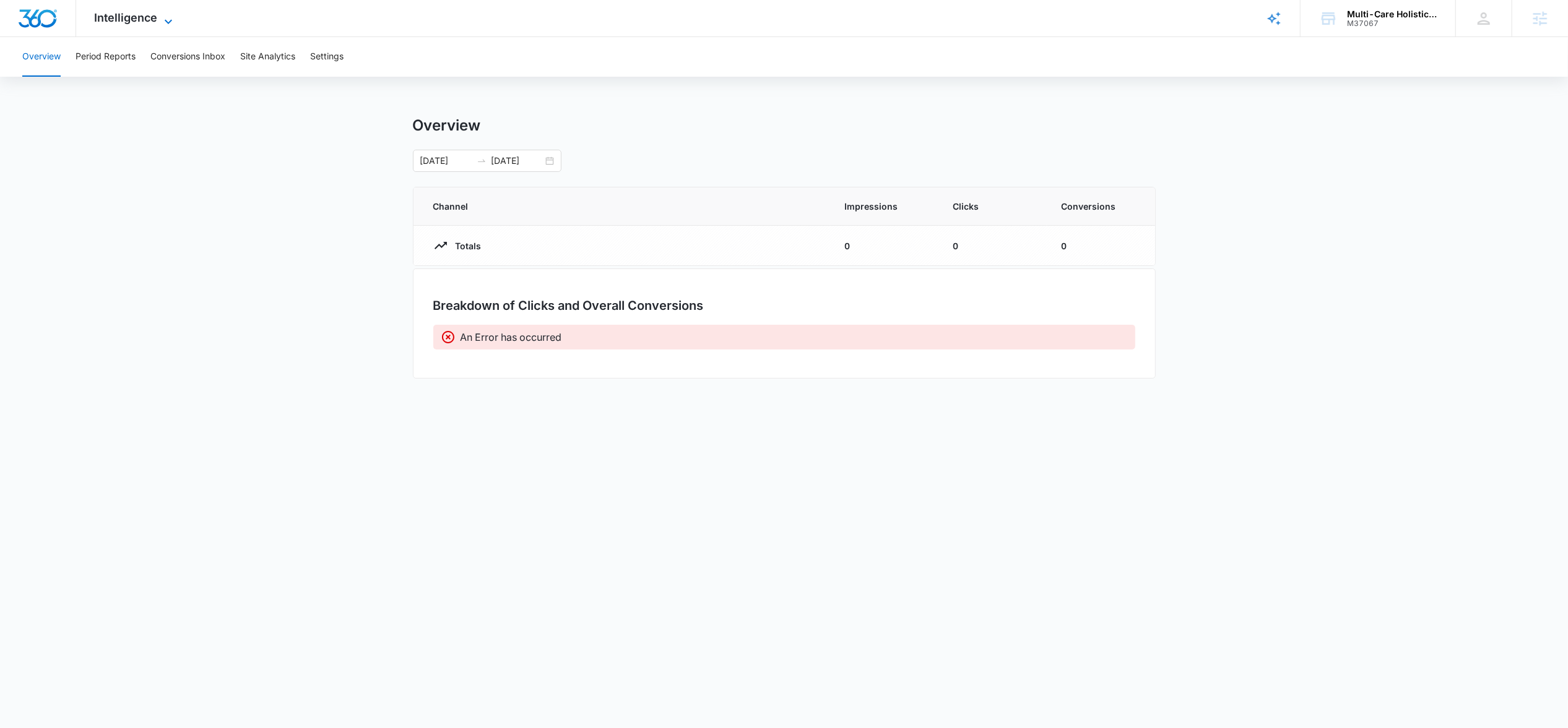
click at [143, 14] on span "Intelligence" at bounding box center [126, 18] width 63 height 13
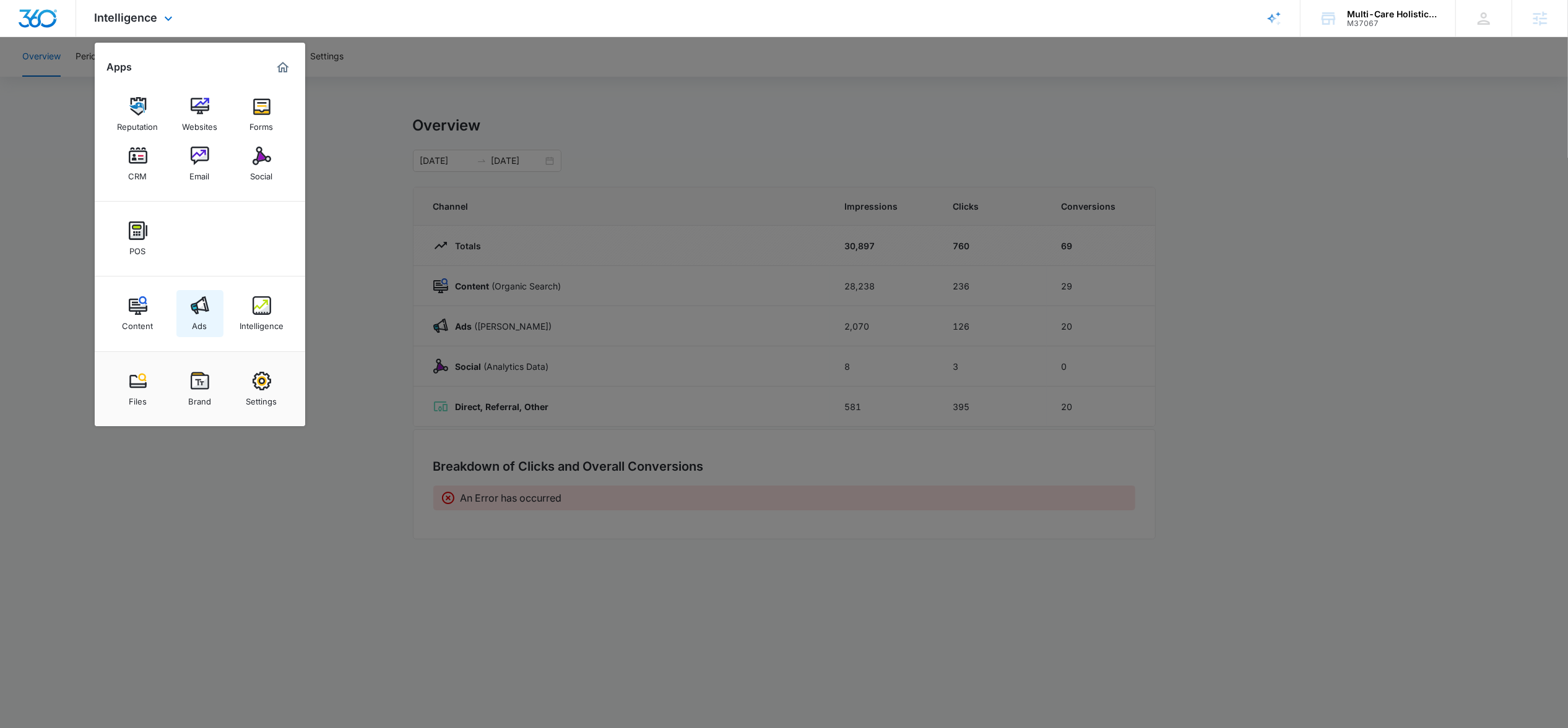
click at [206, 328] on div "Ads" at bounding box center [200, 323] width 15 height 16
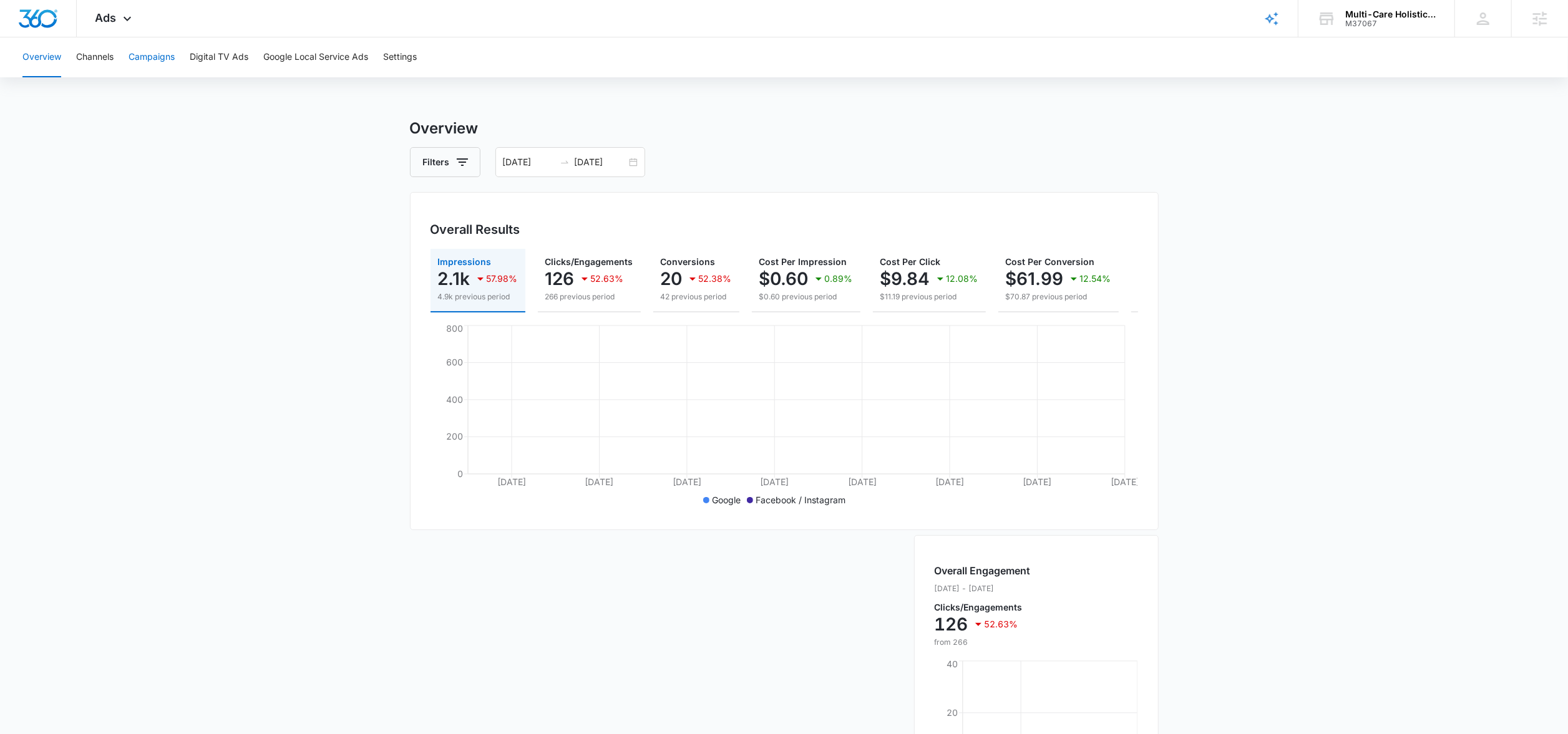
click at [161, 58] on button "Campaigns" at bounding box center [152, 57] width 46 height 40
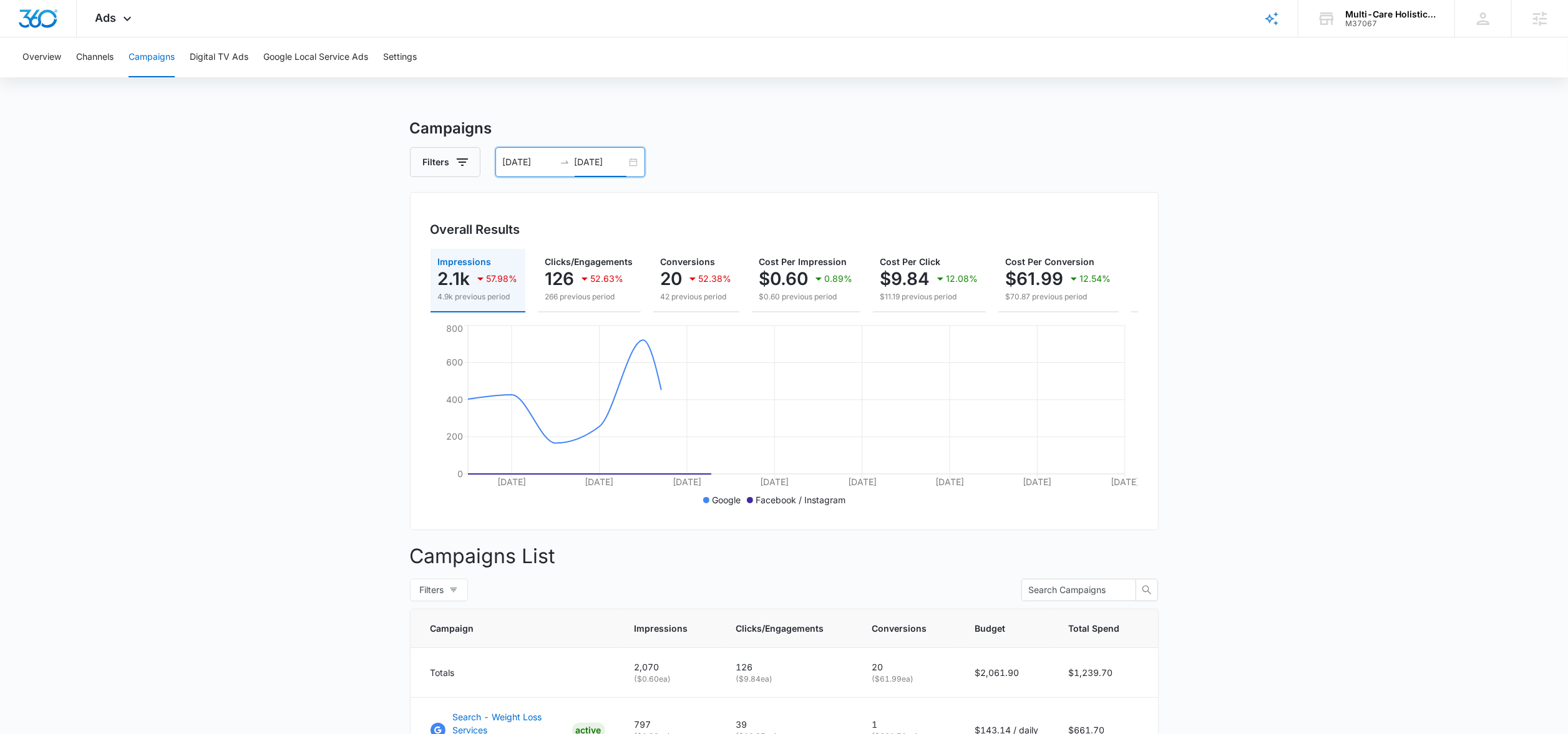
click at [624, 158] on input "08/05/2025" at bounding box center [601, 162] width 52 height 14
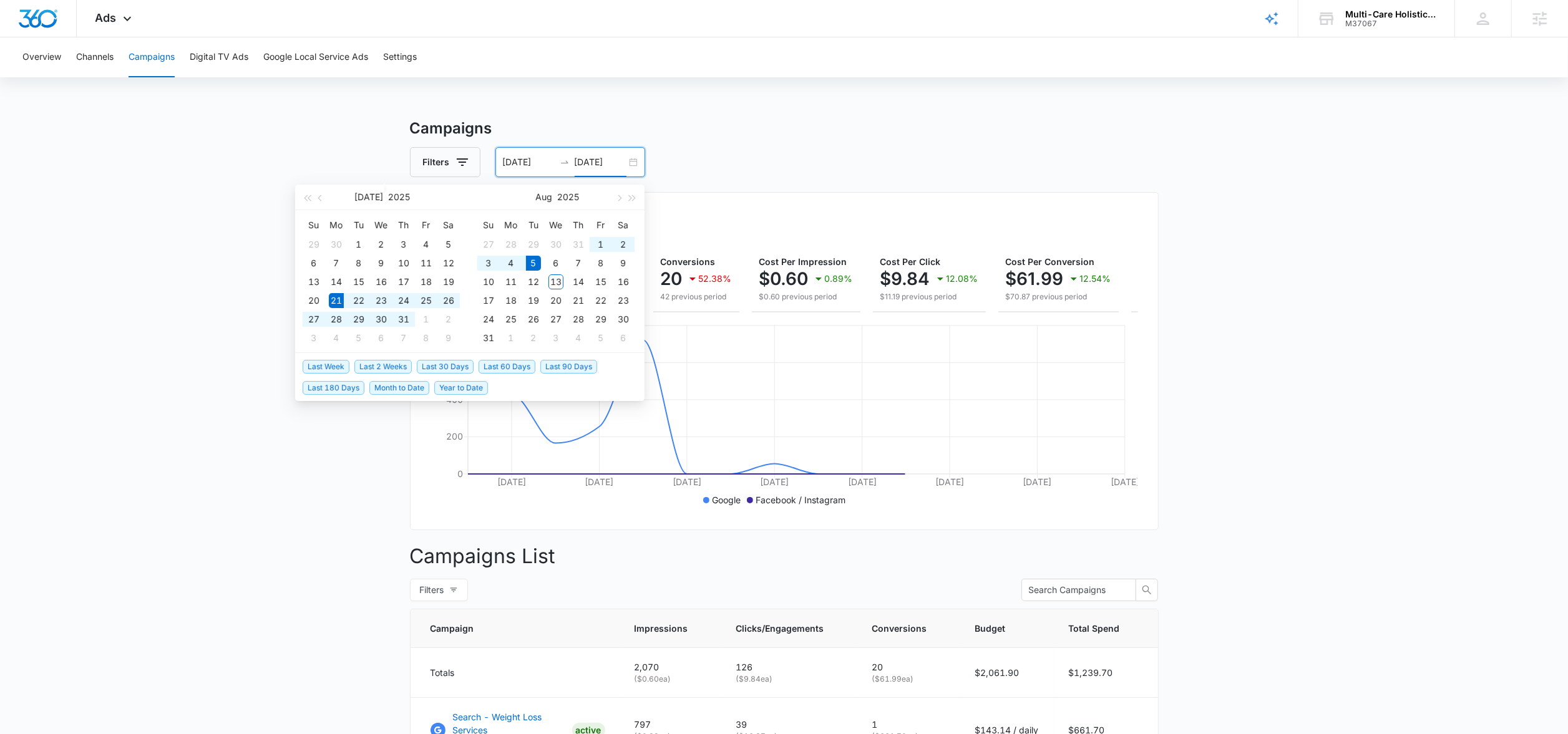
type input "08/05/2025"
click at [432, 360] on span "Last 30 Days" at bounding box center [445, 367] width 56 height 14
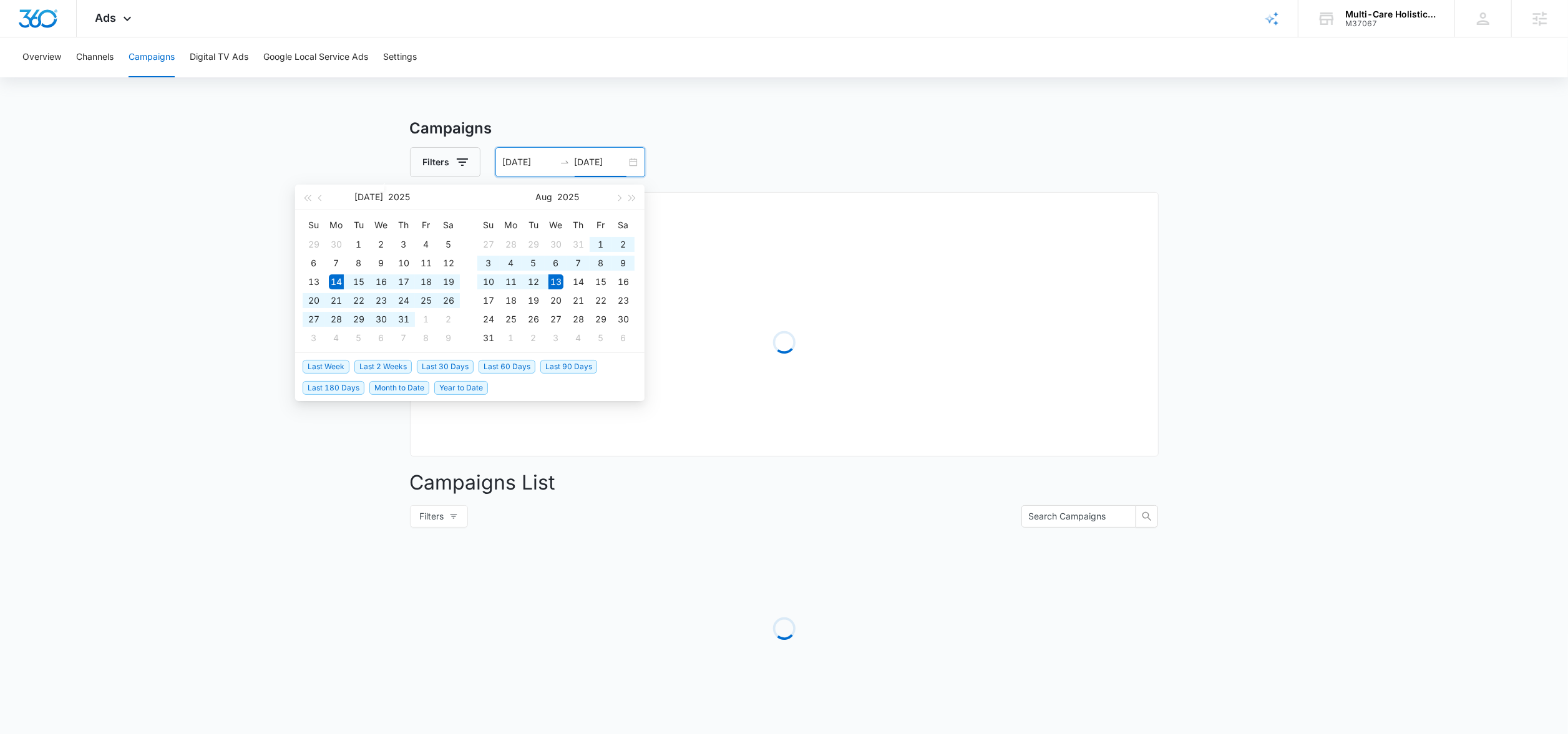
type input "07/14/2025"
type input "08/13/2025"
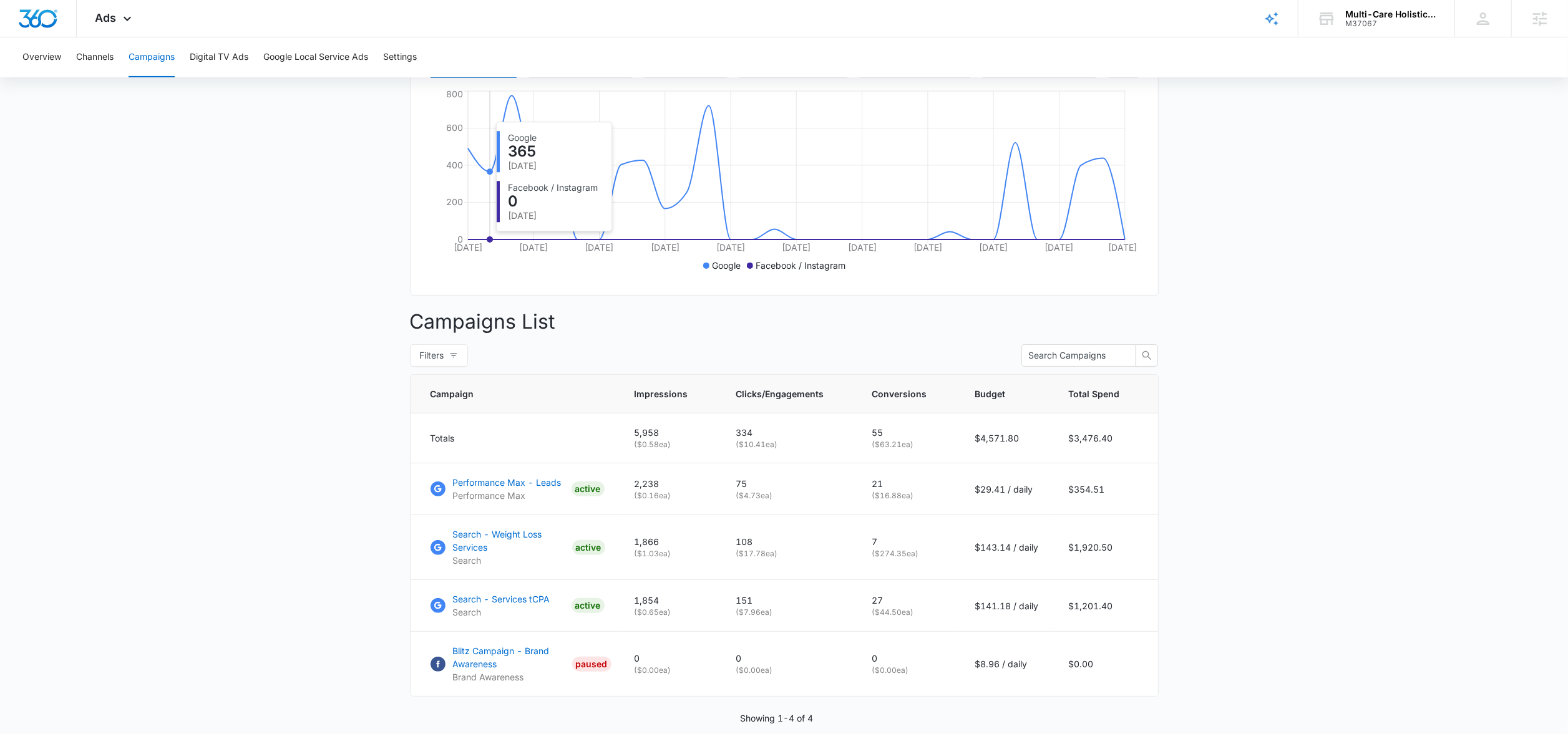
scroll to position [299, 0]
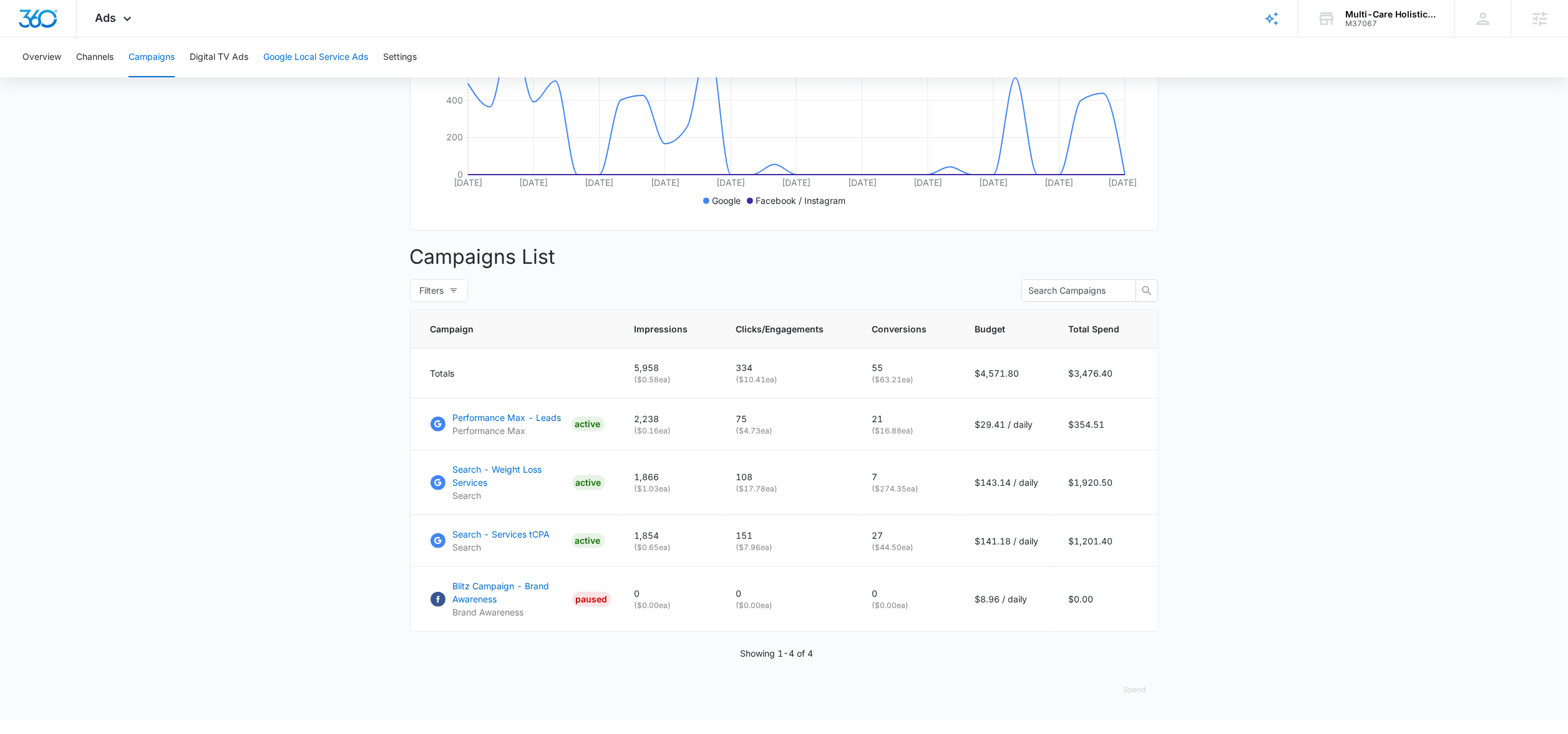
click at [317, 63] on button "Google Local Service Ads" at bounding box center [315, 57] width 105 height 40
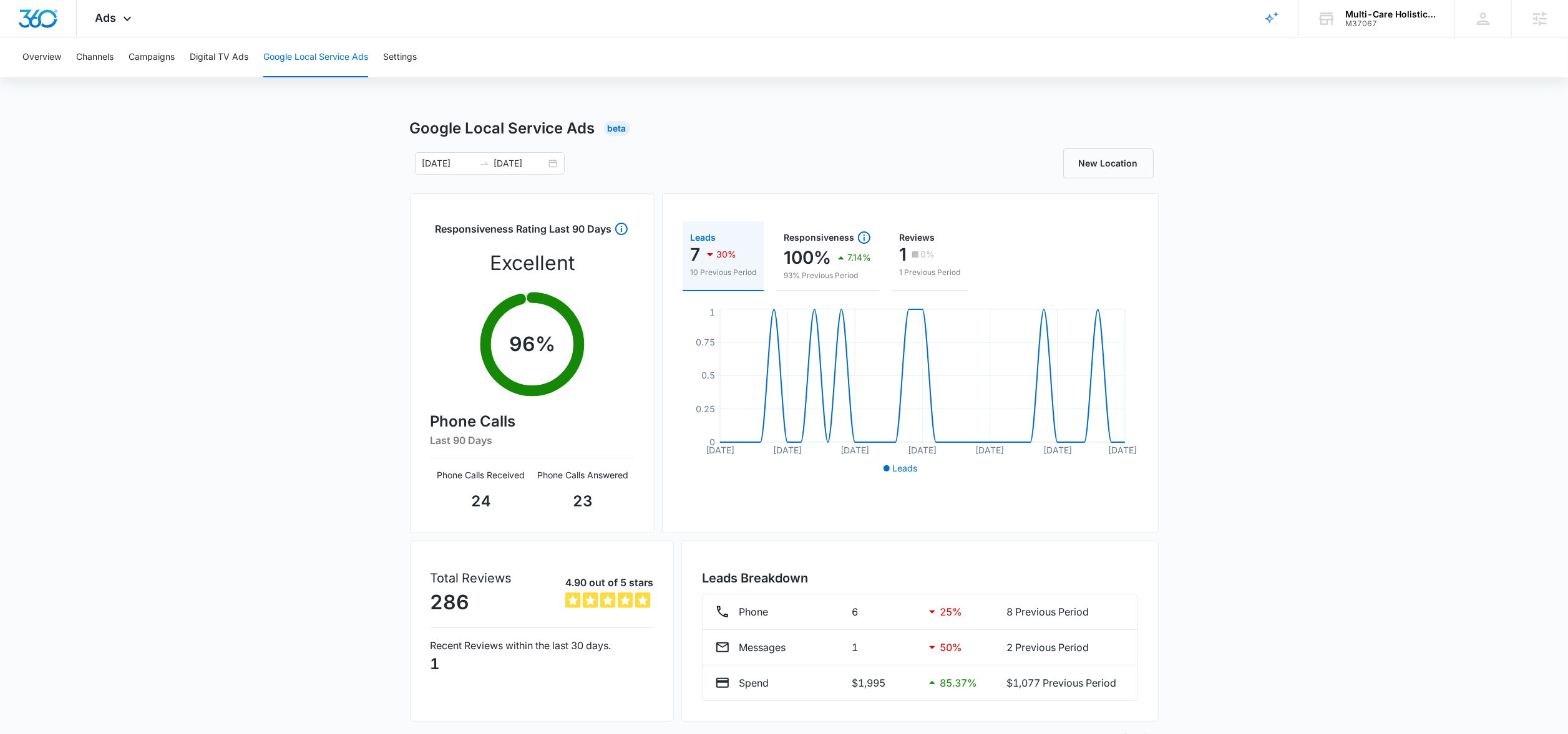
scroll to position [35, 0]
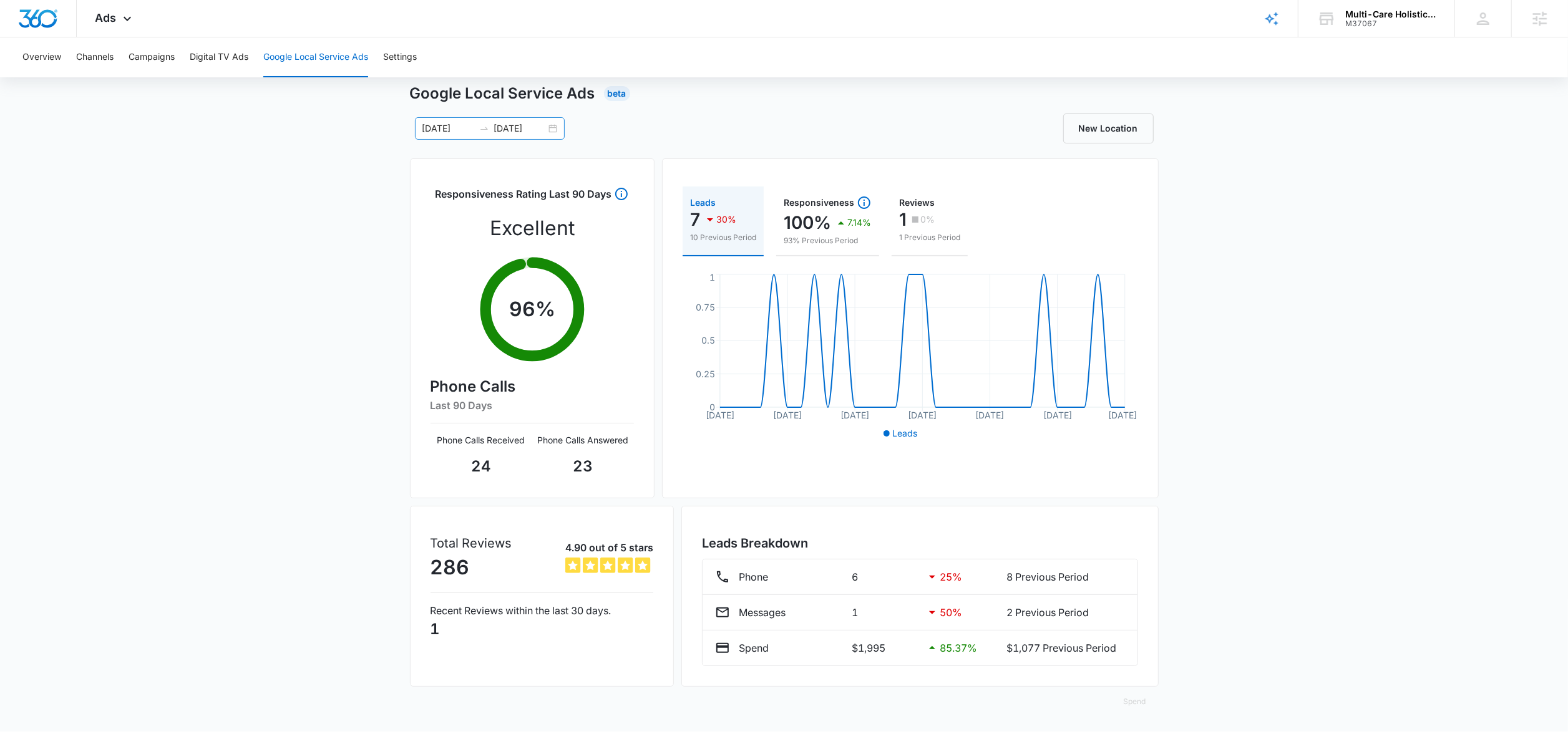
click at [544, 129] on input "08/13/2025" at bounding box center [520, 129] width 52 height 14
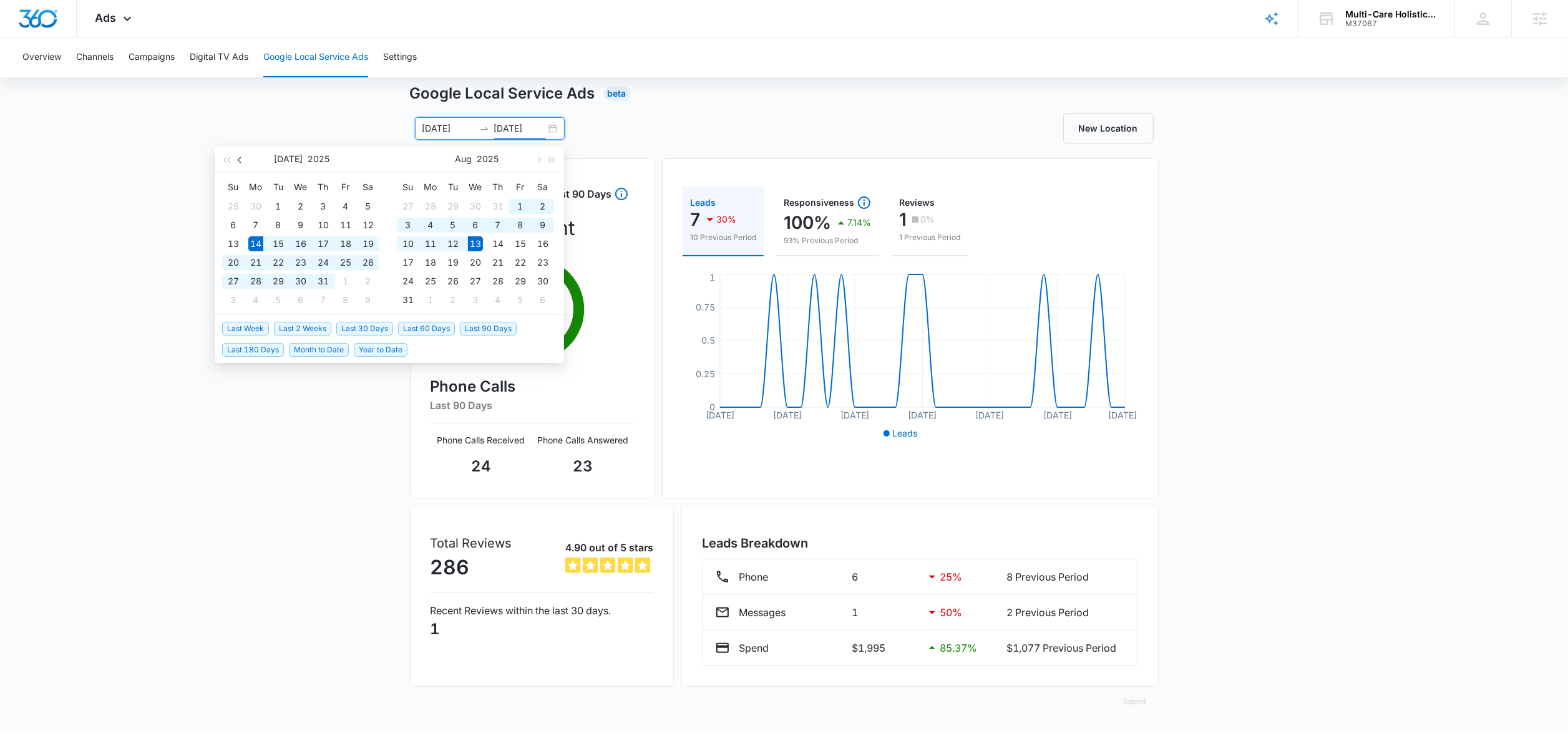
click at [242, 164] on button "button" at bounding box center [240, 159] width 14 height 25
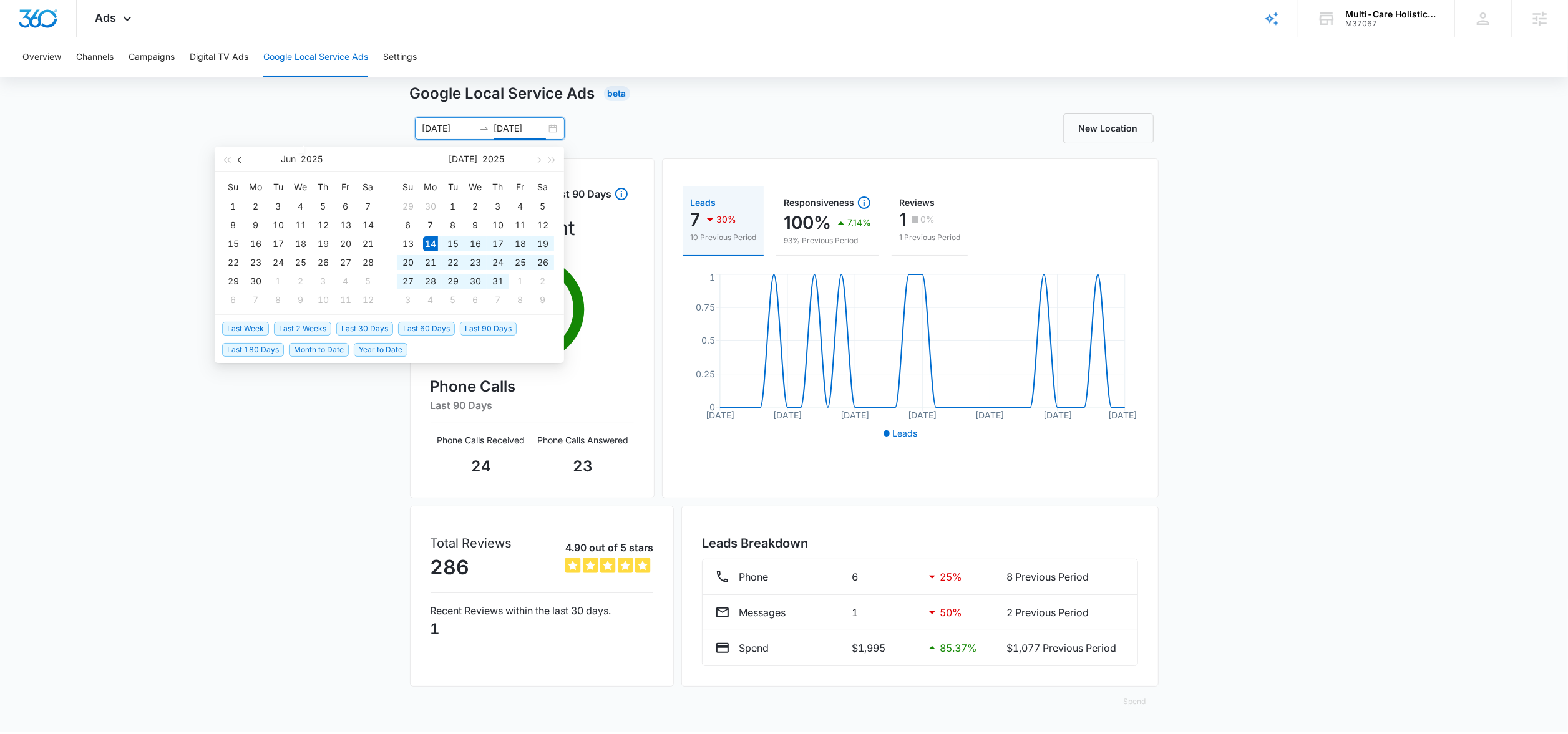
click at [242, 164] on button "button" at bounding box center [240, 159] width 14 height 25
type input "05/01/2025"
click at [323, 205] on div "1" at bounding box center [324, 207] width 15 height 15
click at [241, 162] on button "button" at bounding box center [240, 159] width 14 height 25
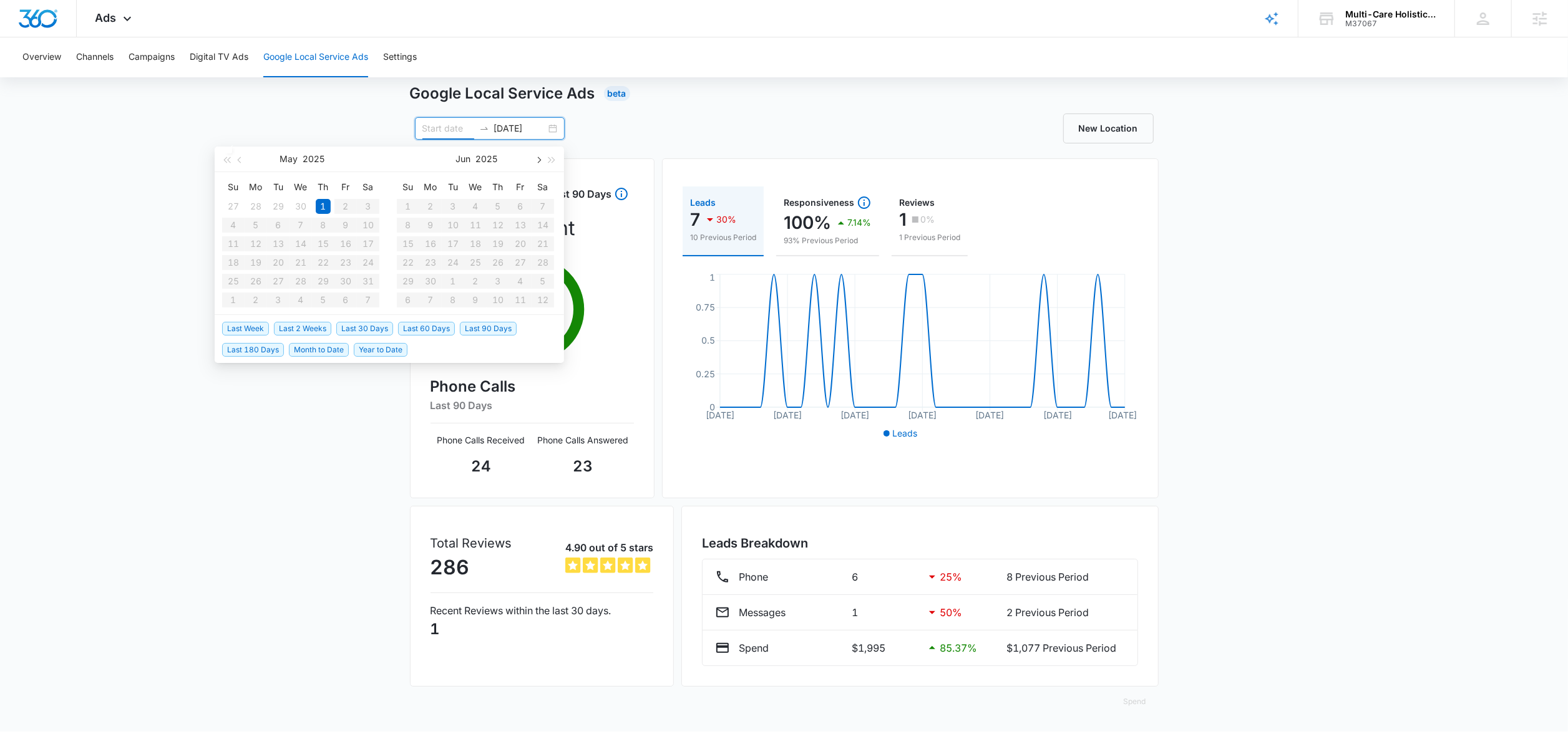
click at [536, 160] on span "button" at bounding box center [538, 160] width 6 height 6
type input "07/14/2025"
type input "08/13/2025"
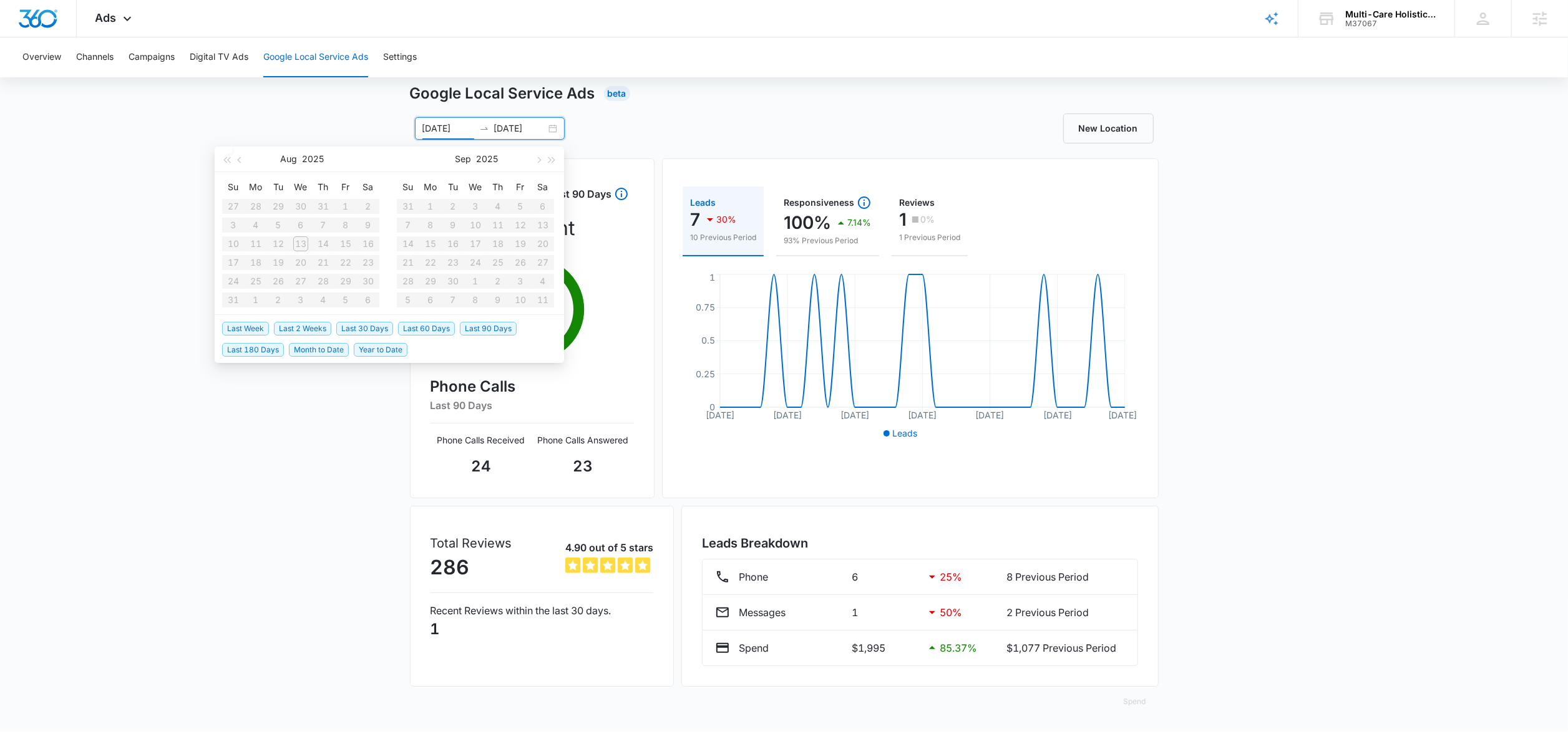
click at [320, 134] on div "Google Local Service Ads Beta 07/14/2025 08/13/2025 Aug 2025 Su Mo Tu We Th Fr …" at bounding box center [784, 407] width 1568 height 650
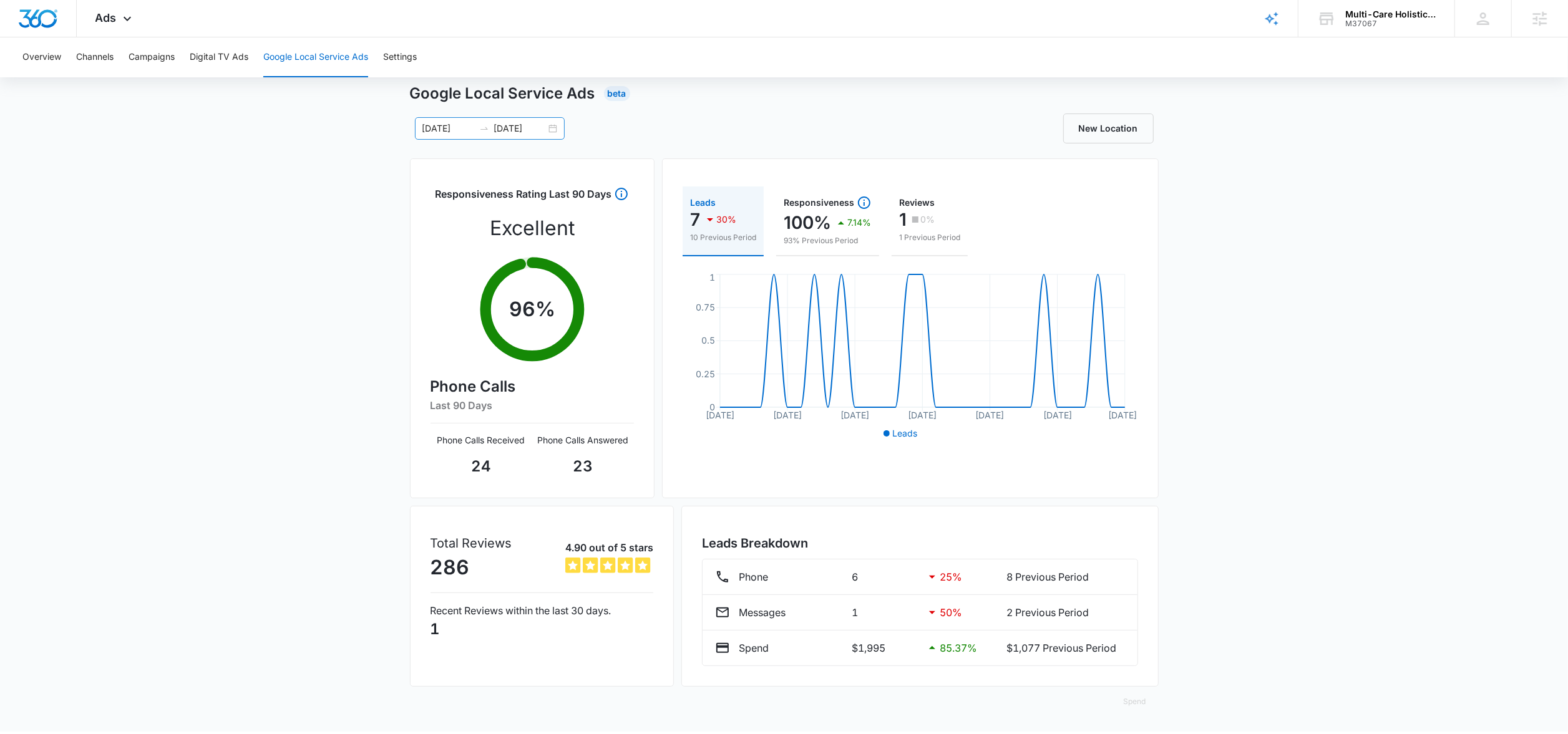
click at [433, 129] on input "07/14/2025" at bounding box center [449, 129] width 52 height 14
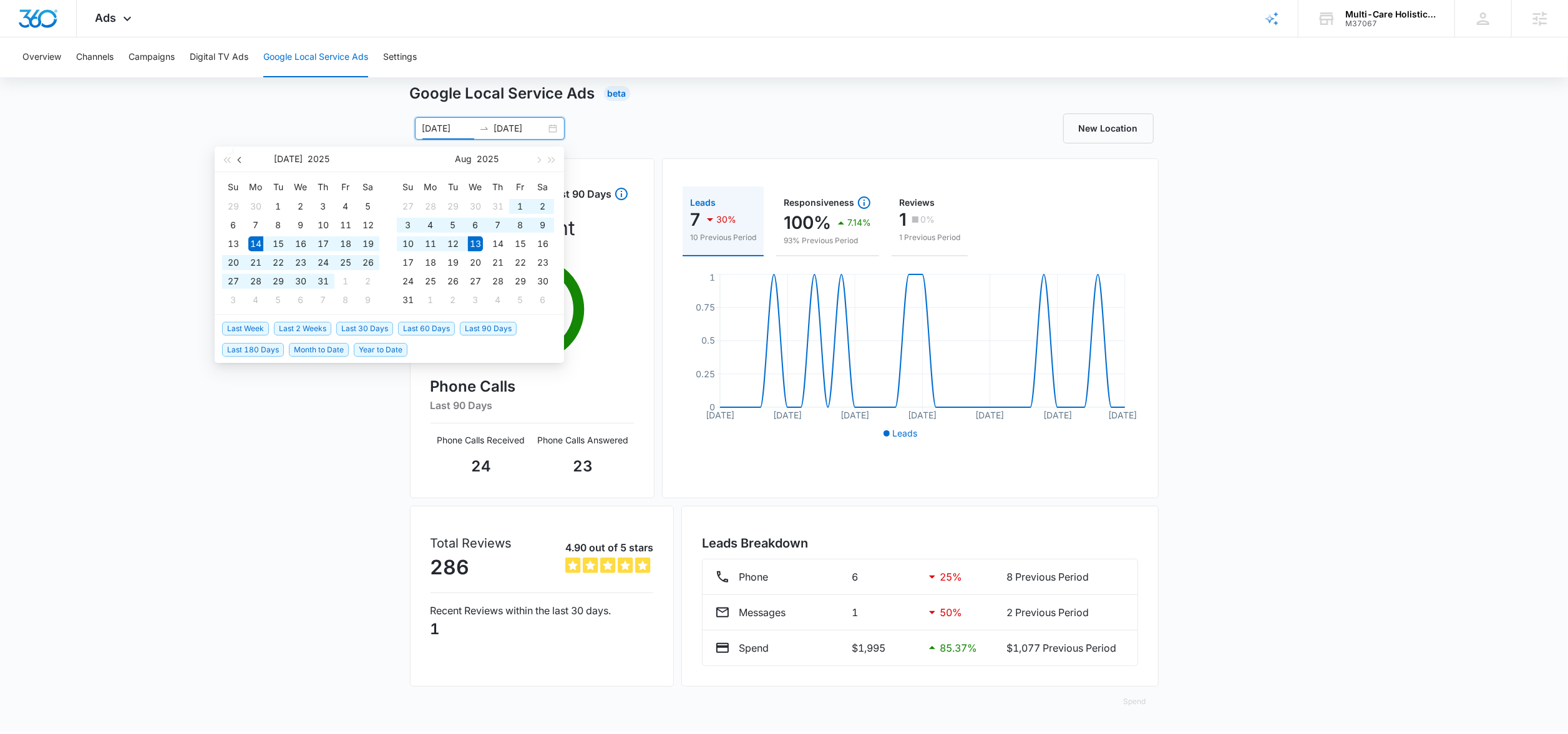
click at [237, 164] on button "button" at bounding box center [240, 159] width 14 height 25
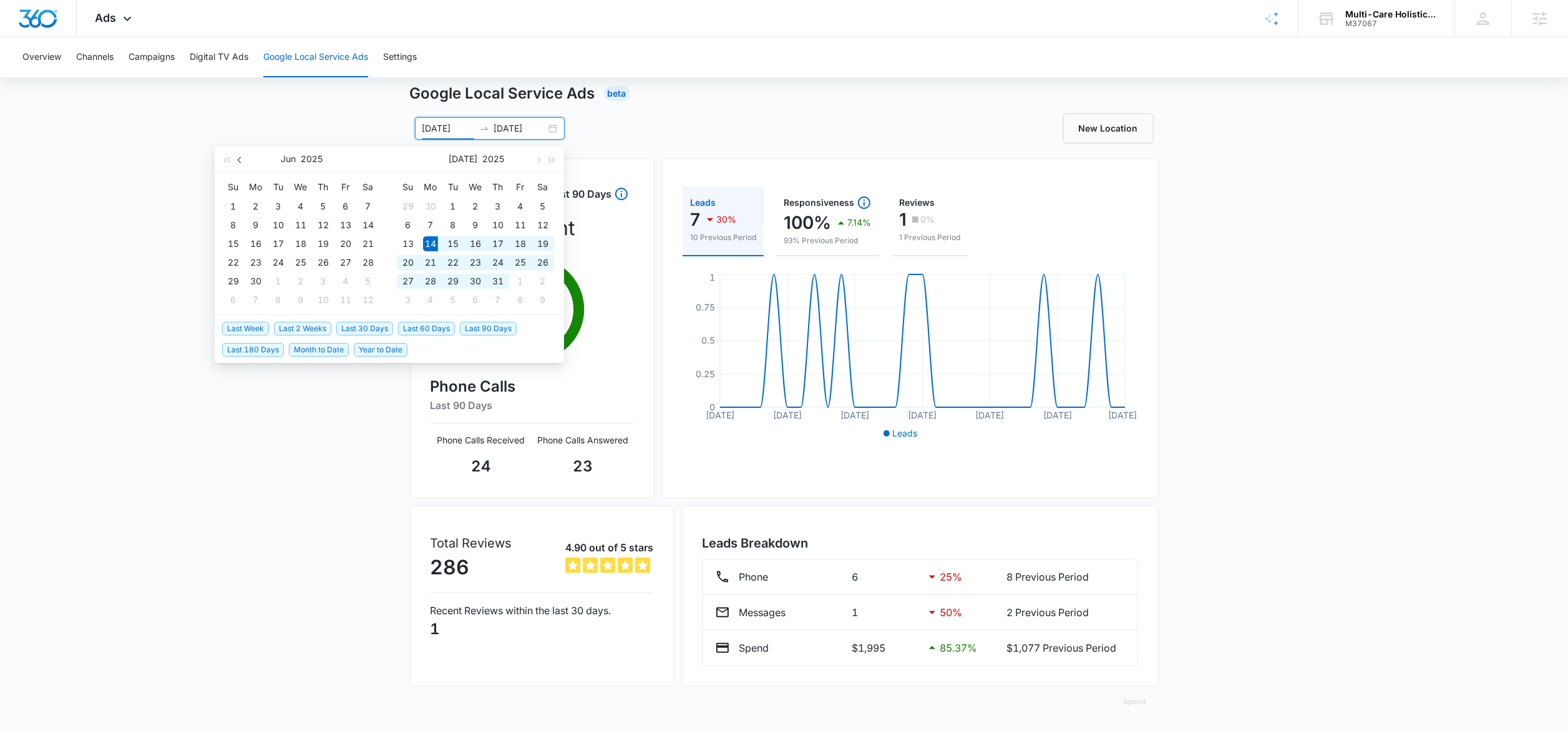
click at [237, 164] on button "button" at bounding box center [240, 159] width 14 height 25
type input "04/01/2025"
click at [279, 205] on div "1" at bounding box center [279, 207] width 15 height 15
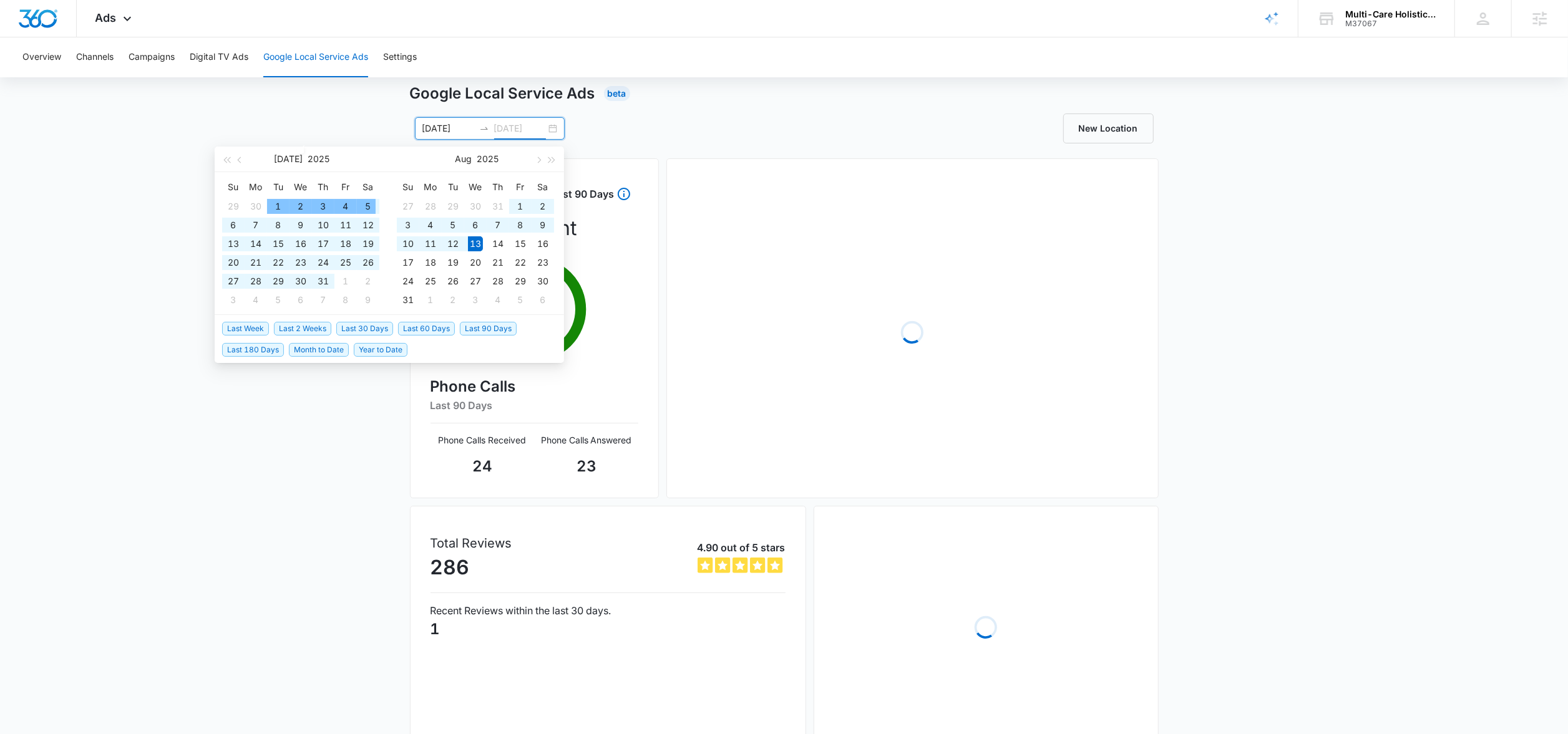
type input "08/13/2025"
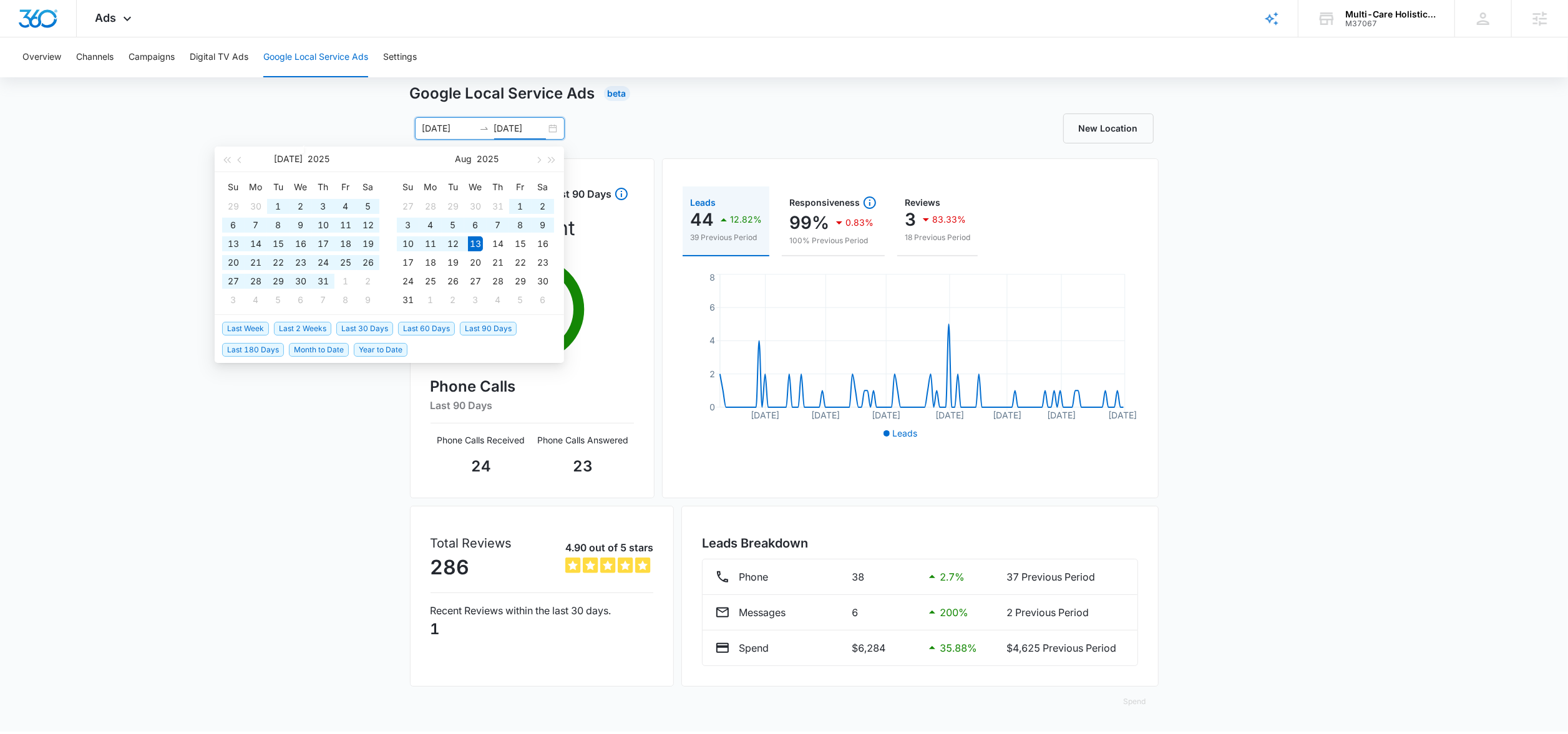
click at [122, 464] on div "Google Local Service Ads Beta 04/01/2025 08/13/2025 Jul 2025 Su Mo Tu We Th Fr …" at bounding box center [784, 407] width 1568 height 650
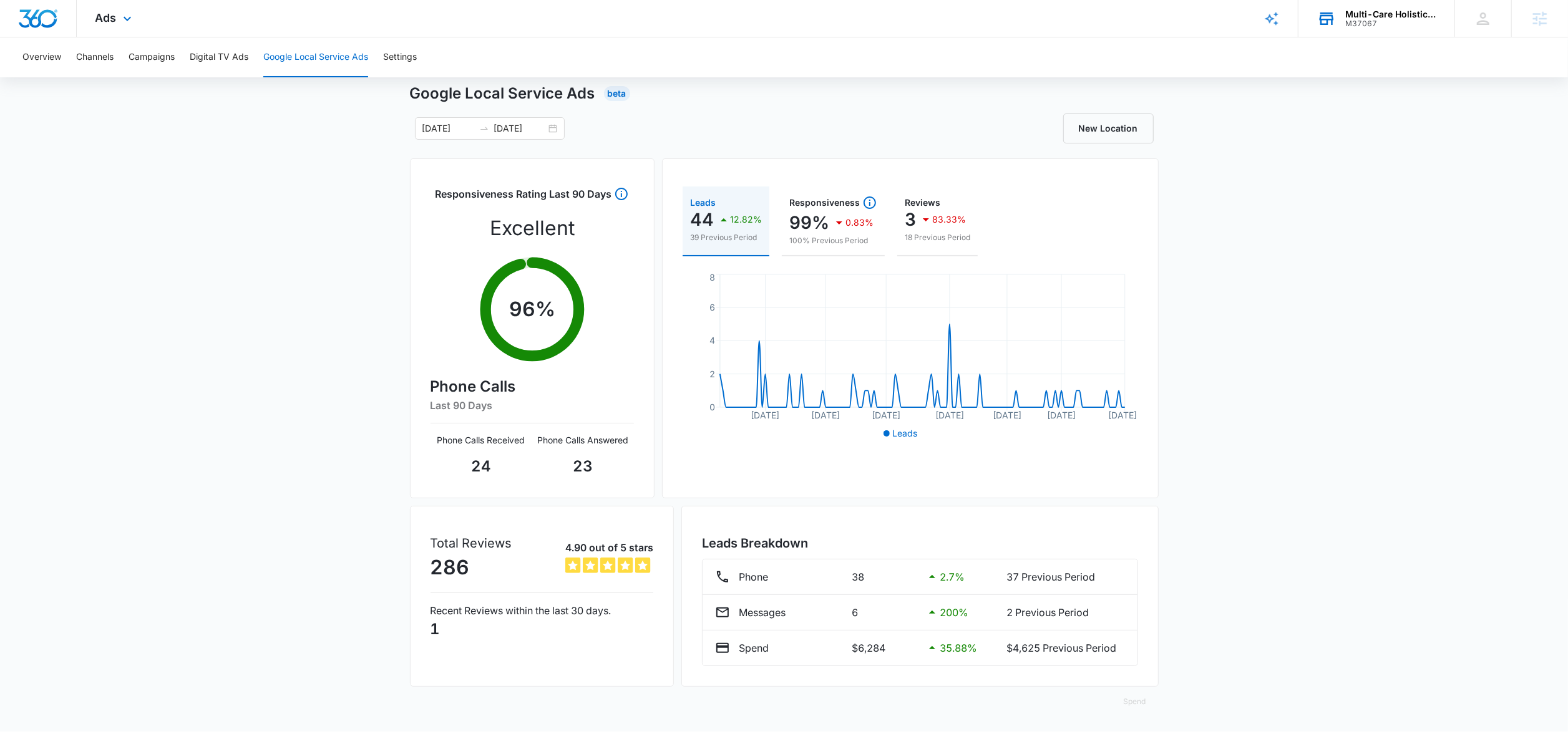
click at [1353, 19] on div "M37067" at bounding box center [1391, 23] width 91 height 9
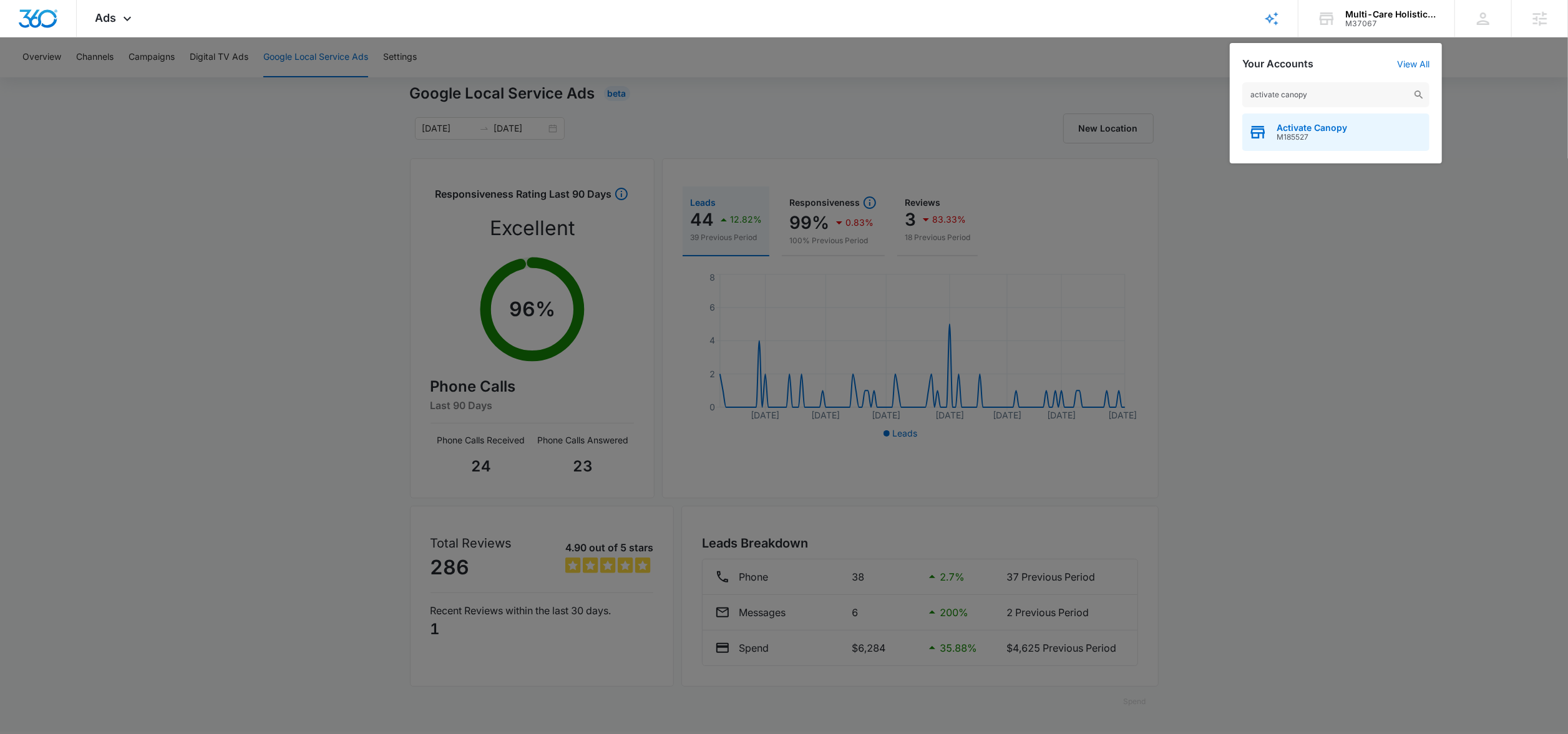
type input "activate canopy"
click at [1307, 140] on span "M185527" at bounding box center [1312, 137] width 70 height 9
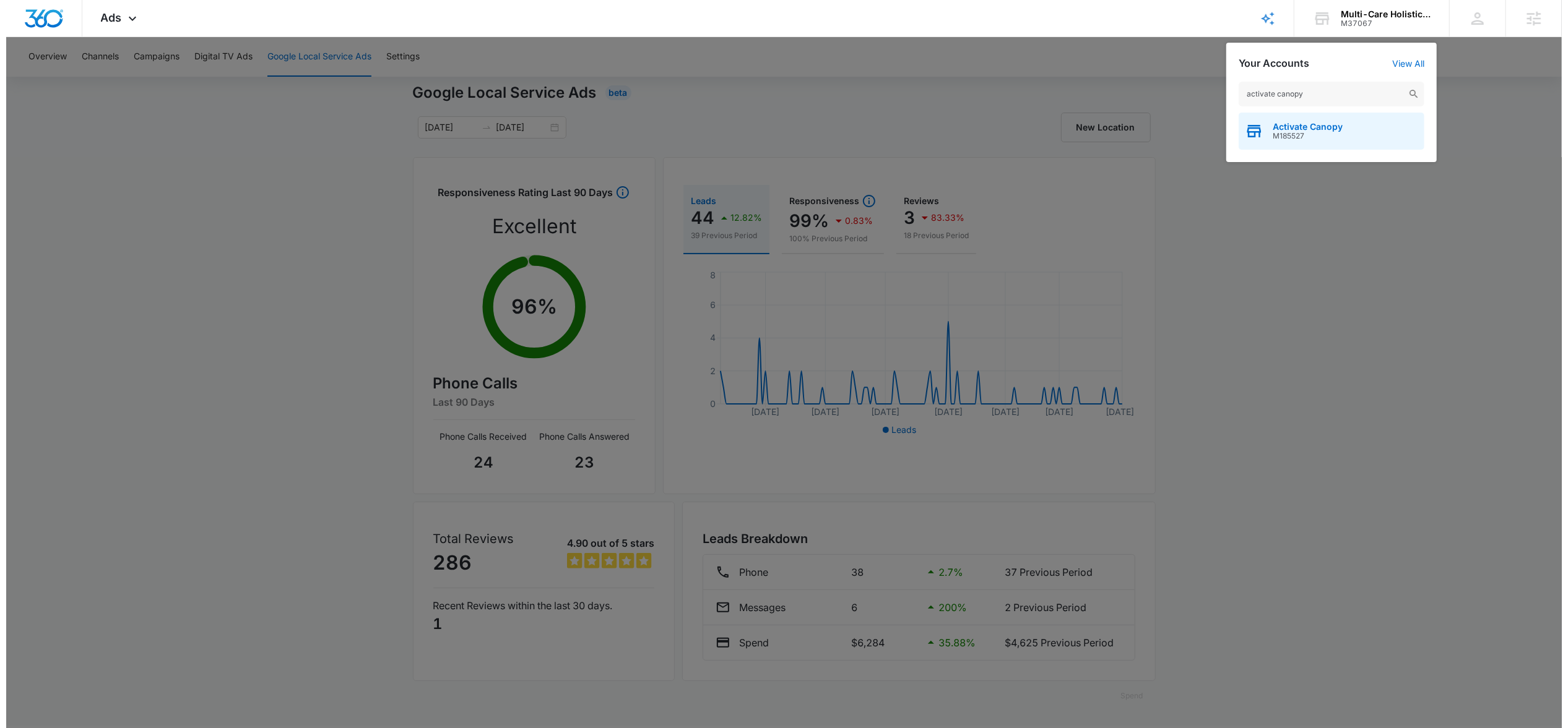
scroll to position [0, 0]
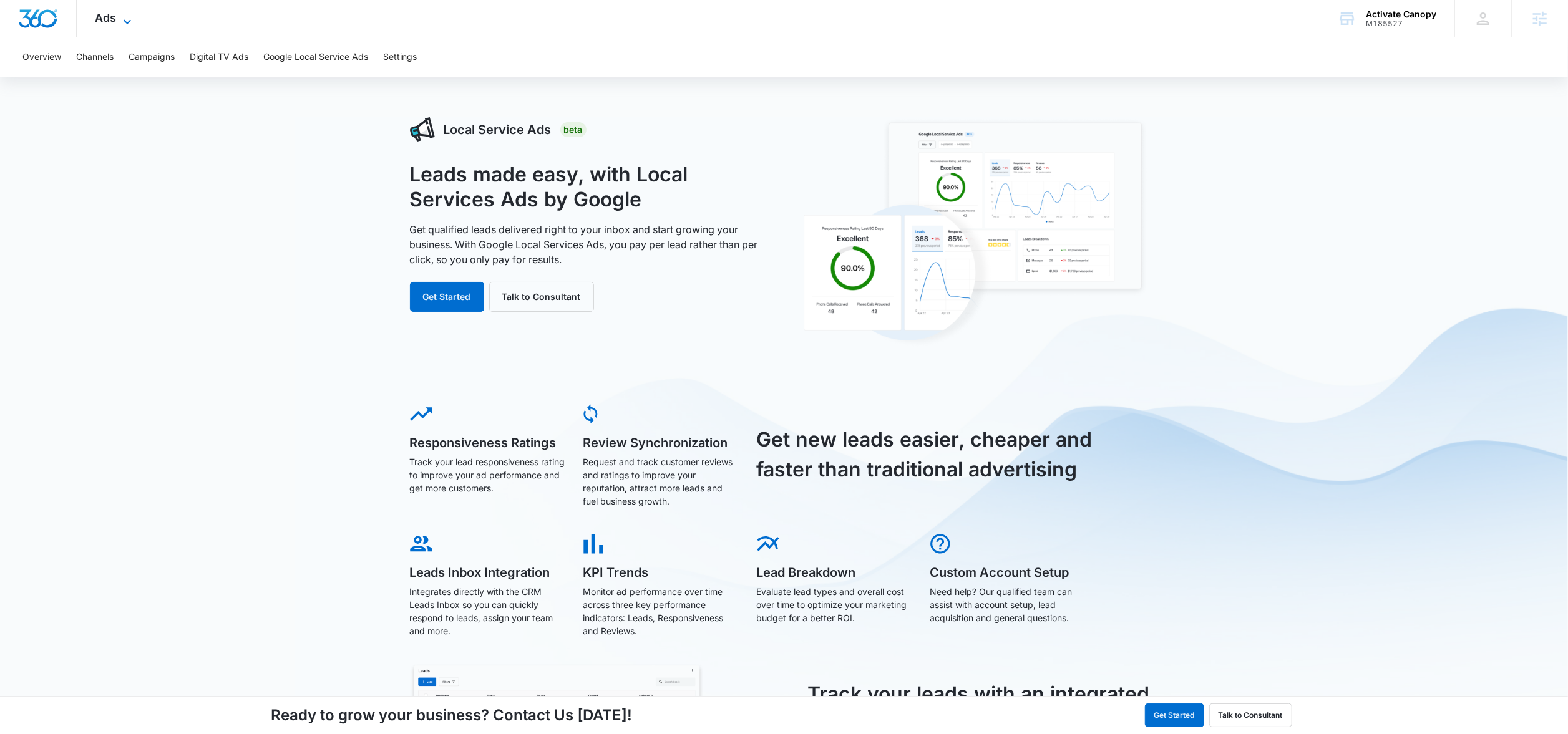
click at [105, 11] on span "Ads" at bounding box center [105, 18] width 21 height 13
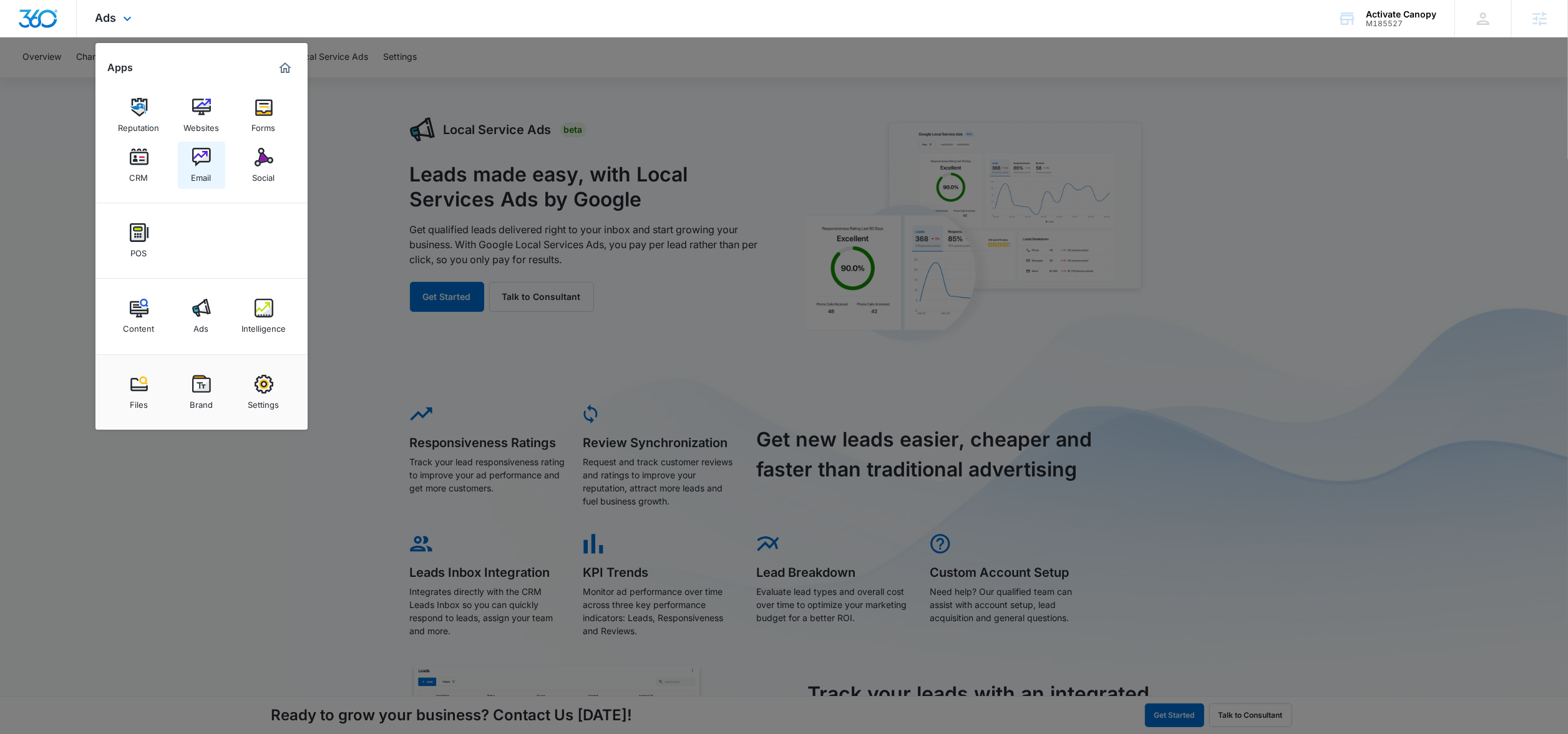
click at [209, 155] on img at bounding box center [201, 157] width 18 height 18
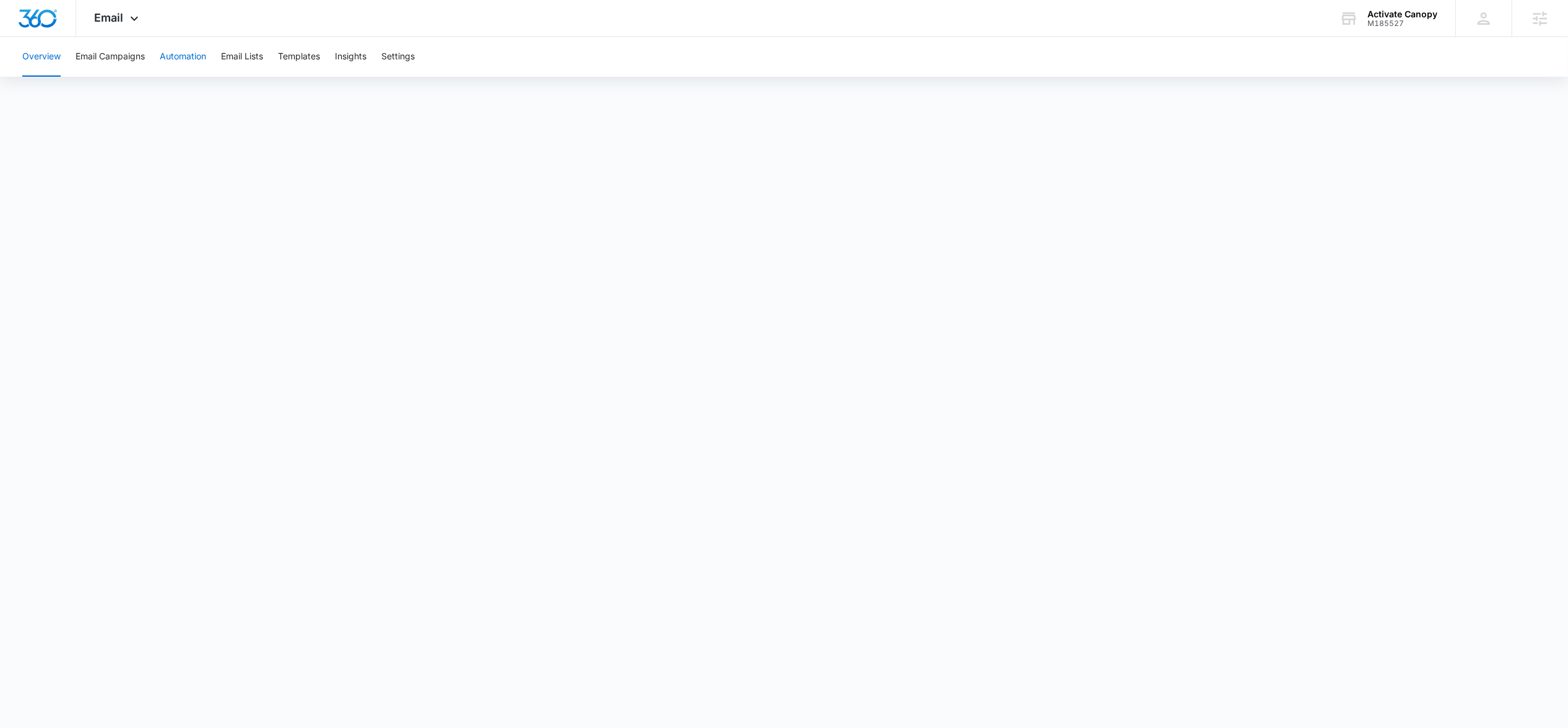
click at [173, 61] on button "Automation" at bounding box center [183, 57] width 47 height 40
click at [307, 61] on button "Templates" at bounding box center [298, 57] width 42 height 40
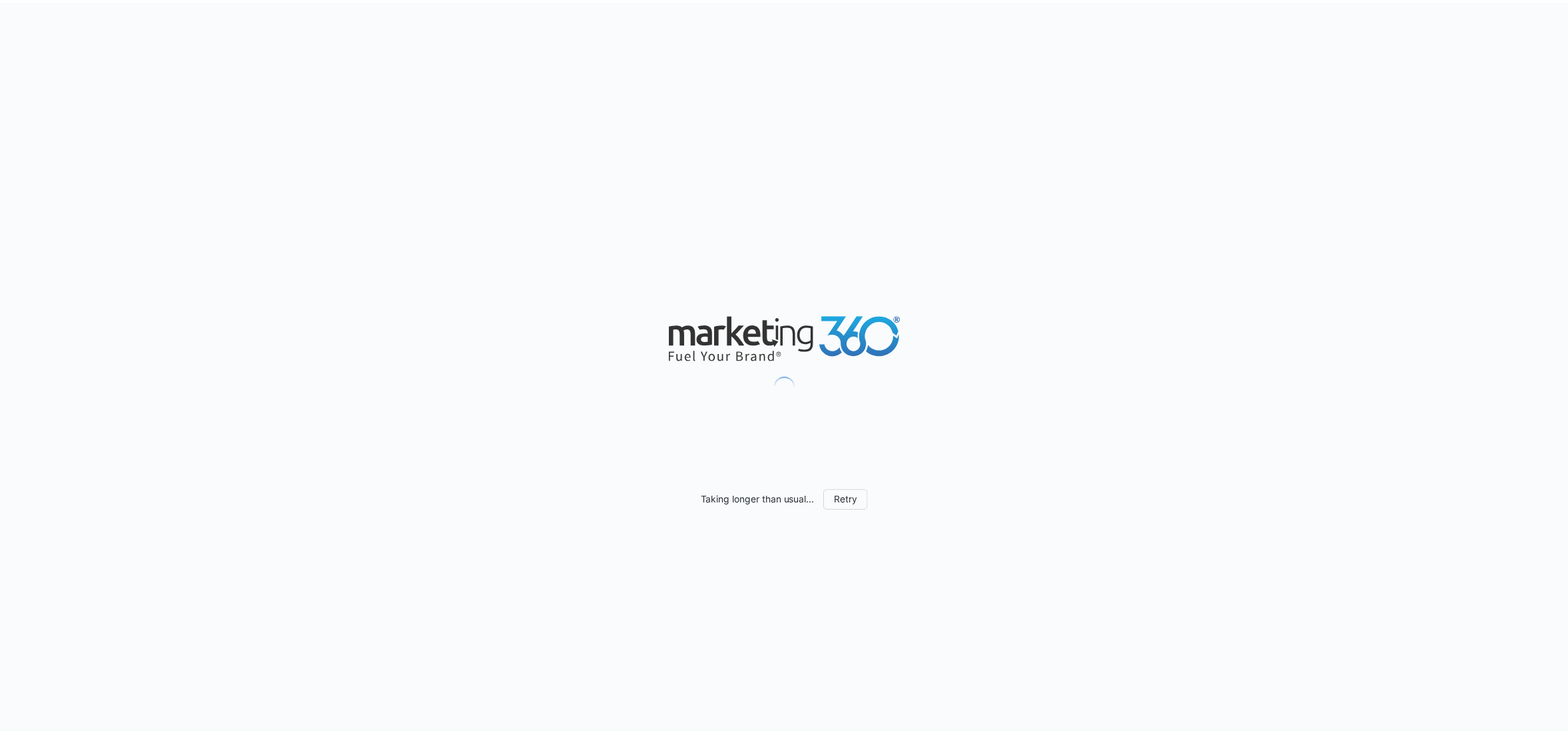
scroll to position [1160, 0]
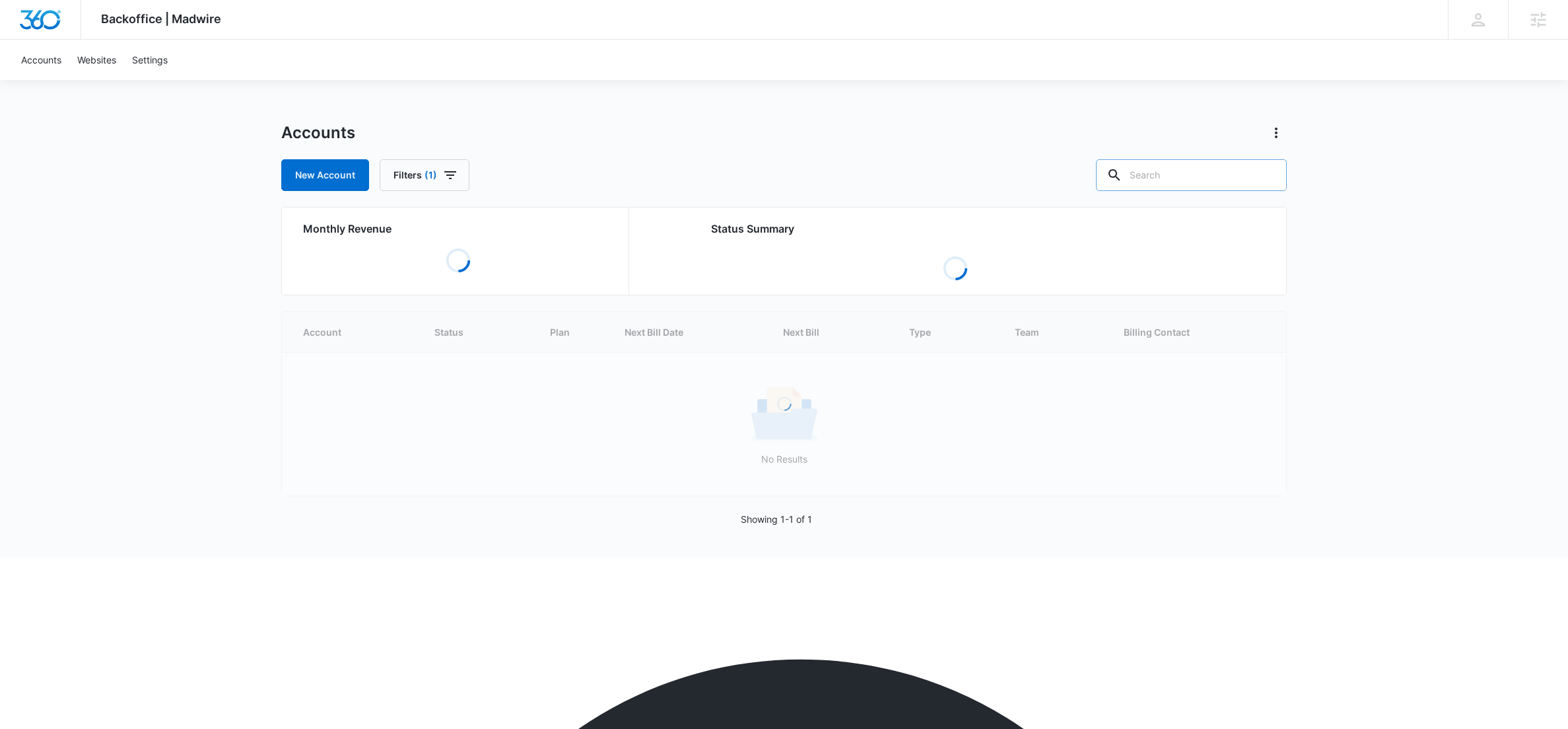
click at [1170, 169] on input "text" at bounding box center [1191, 175] width 191 height 32
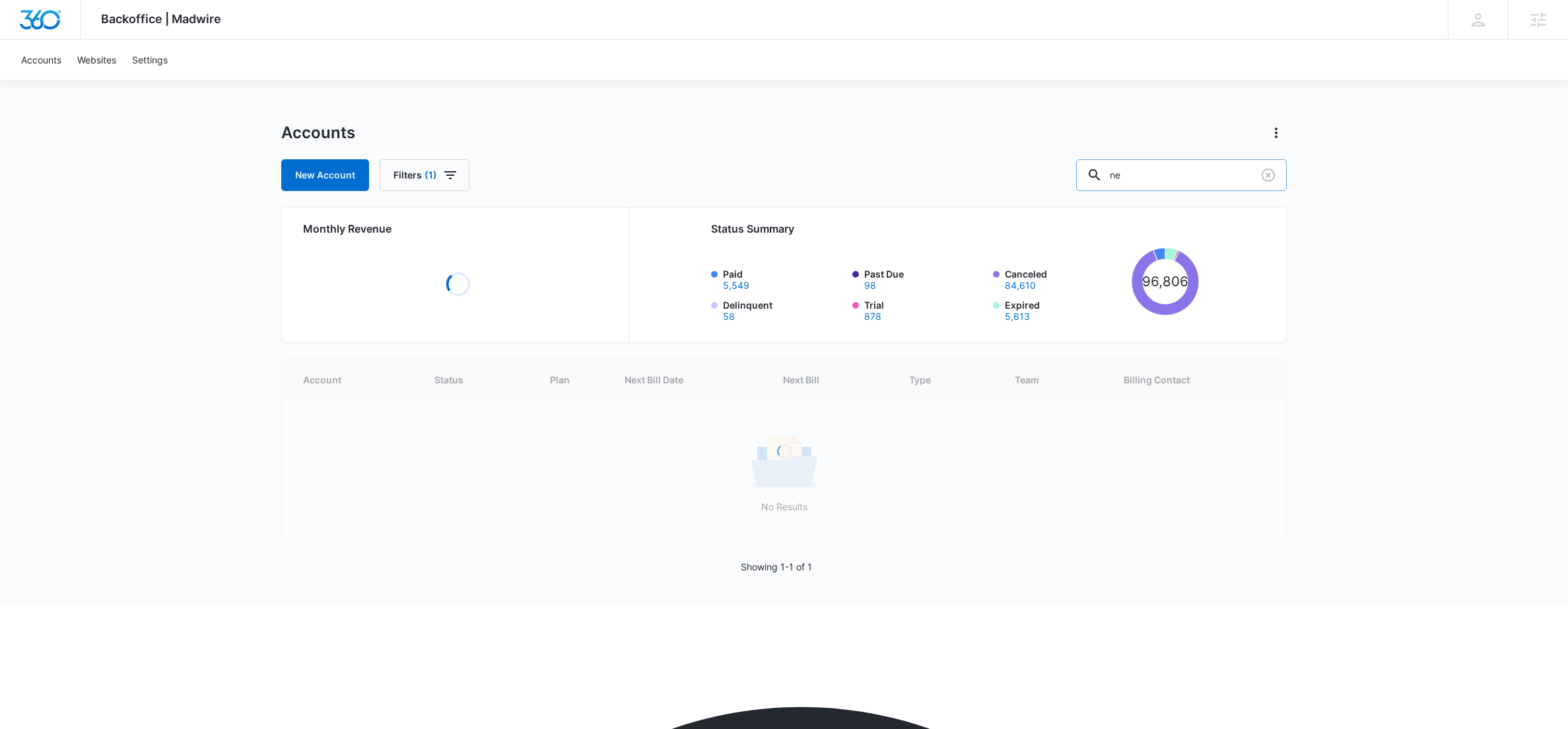
type input "n"
type input "source studio"
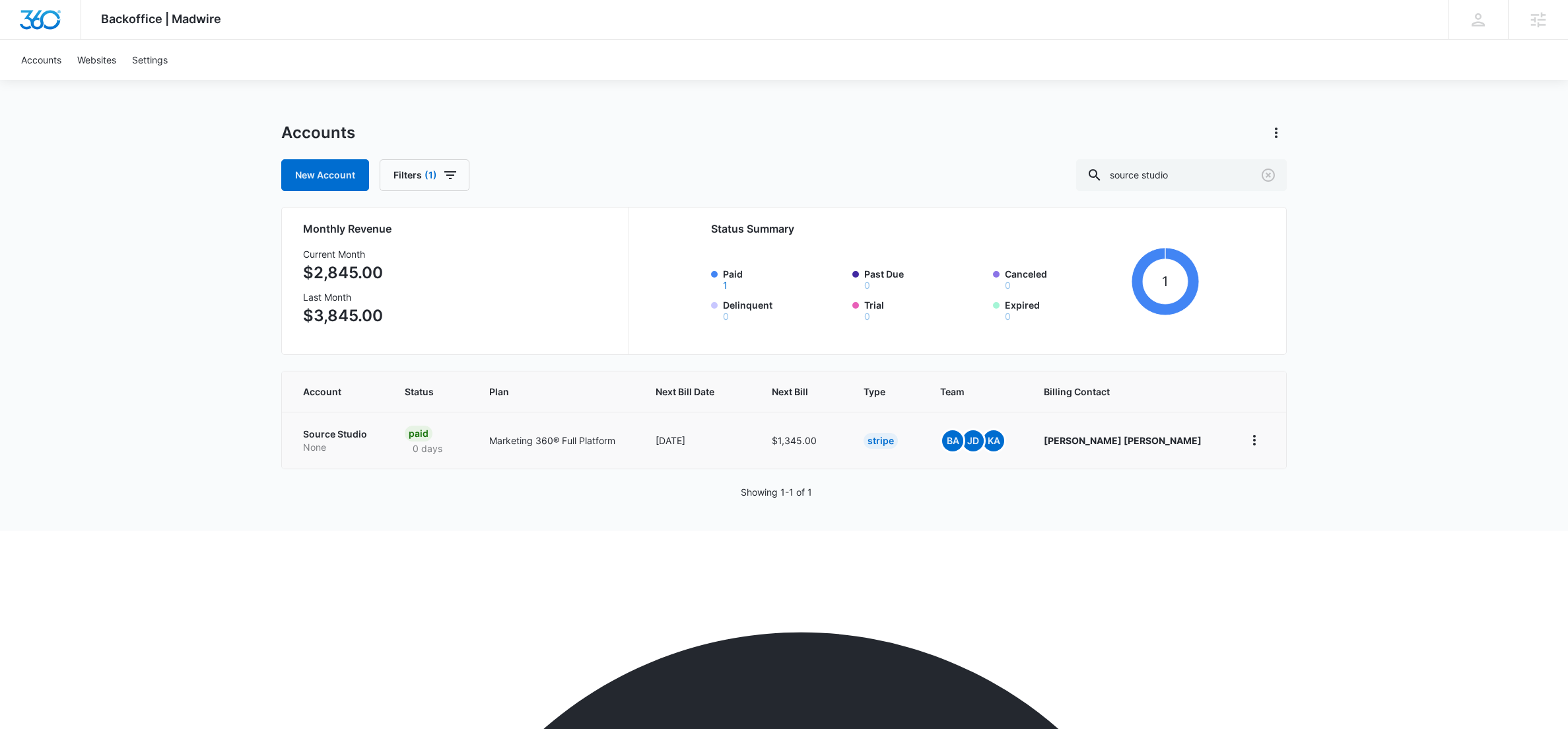
click at [343, 433] on p "Source Studio" at bounding box center [338, 434] width 70 height 13
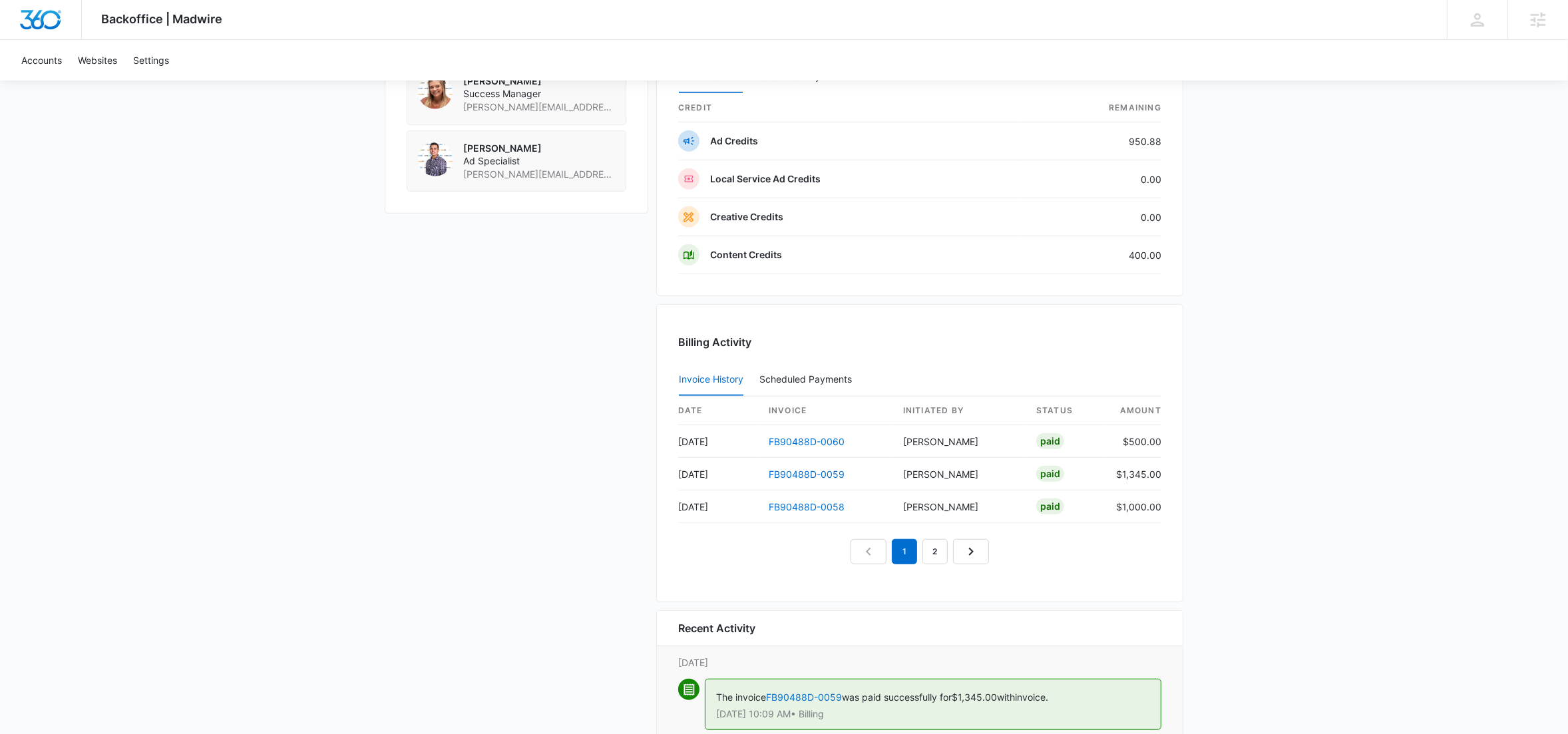
scroll to position [1085, 0]
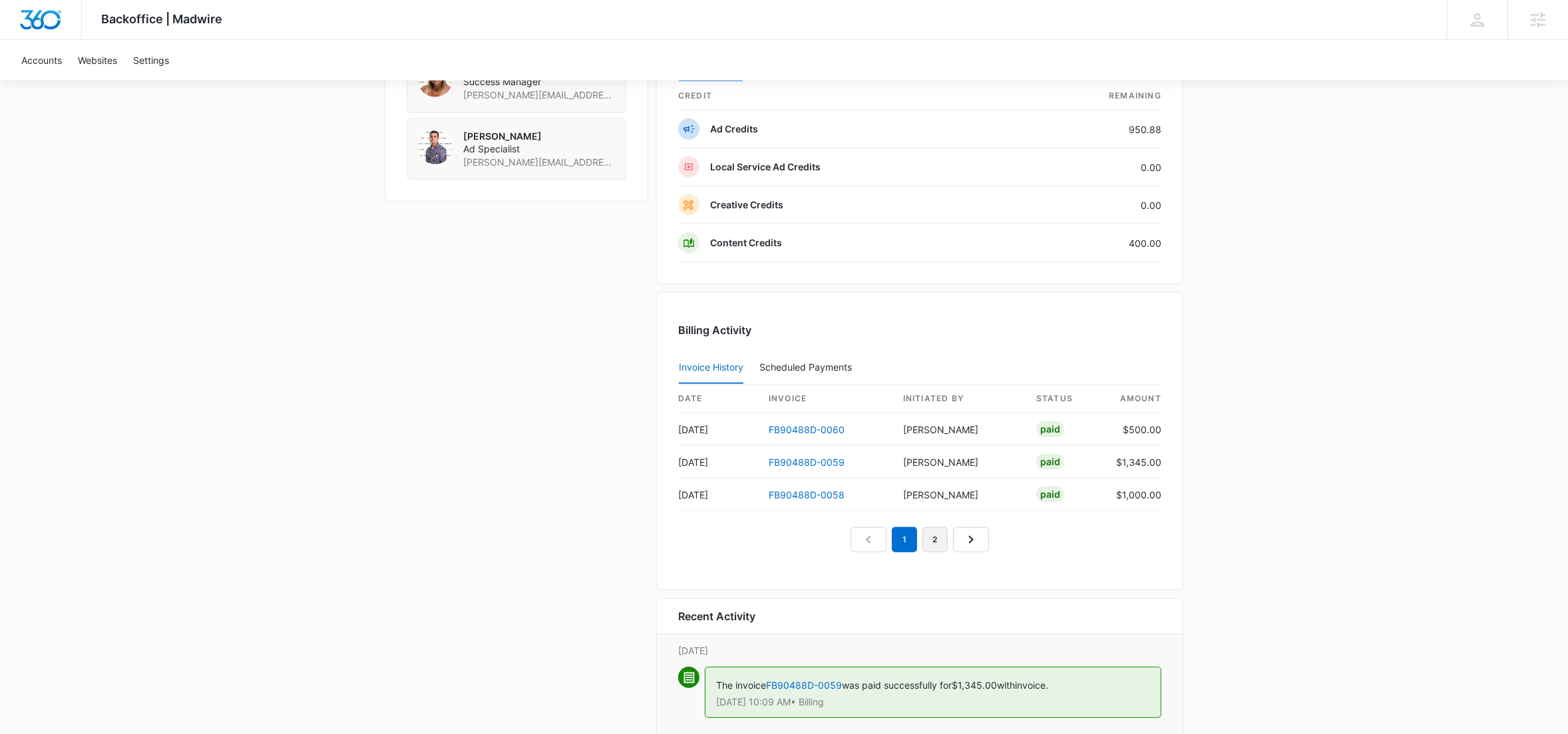
click at [944, 543] on link "2" at bounding box center [935, 539] width 25 height 25
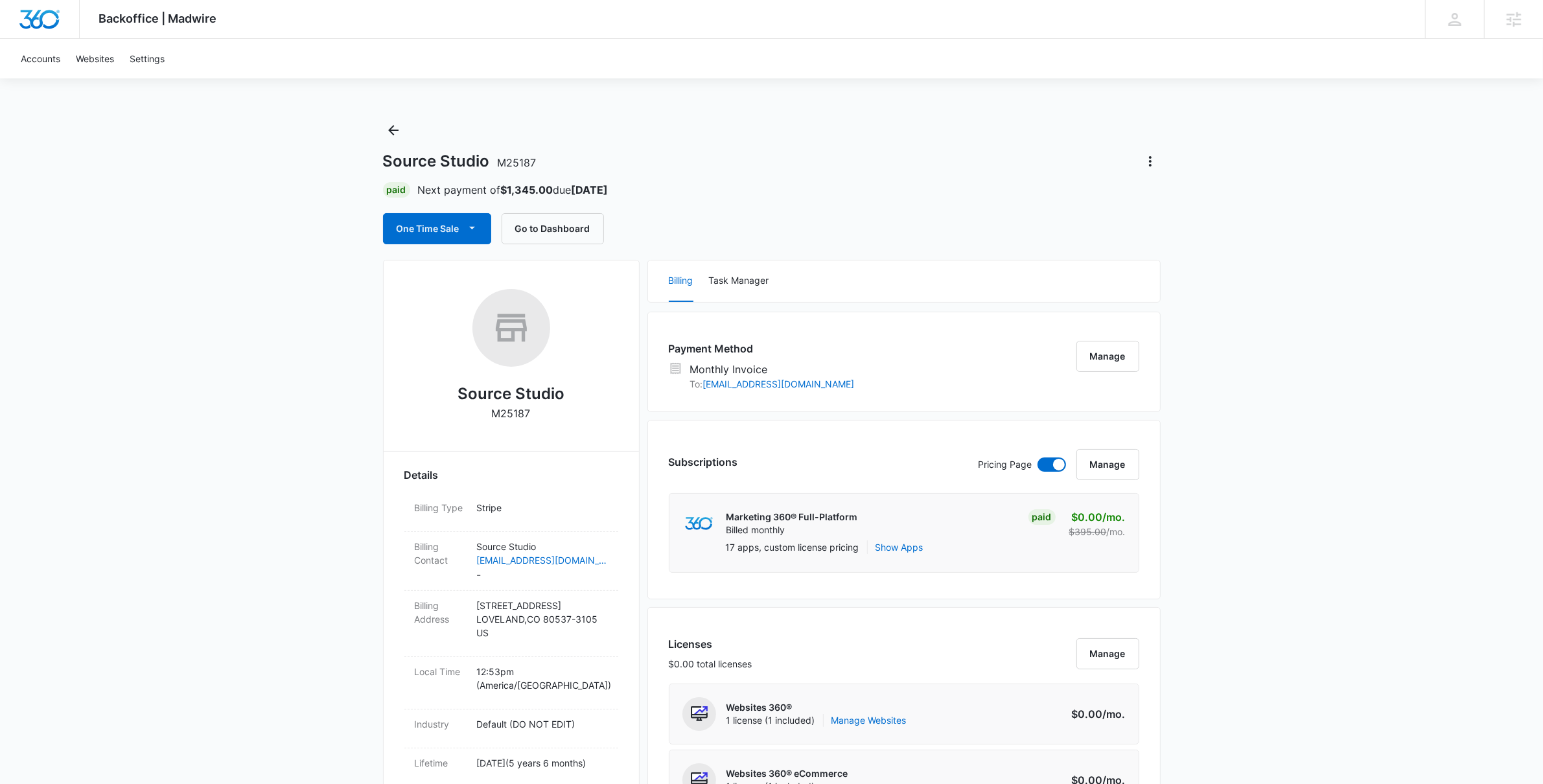
scroll to position [1061, 0]
